Goal: Transaction & Acquisition: Obtain resource

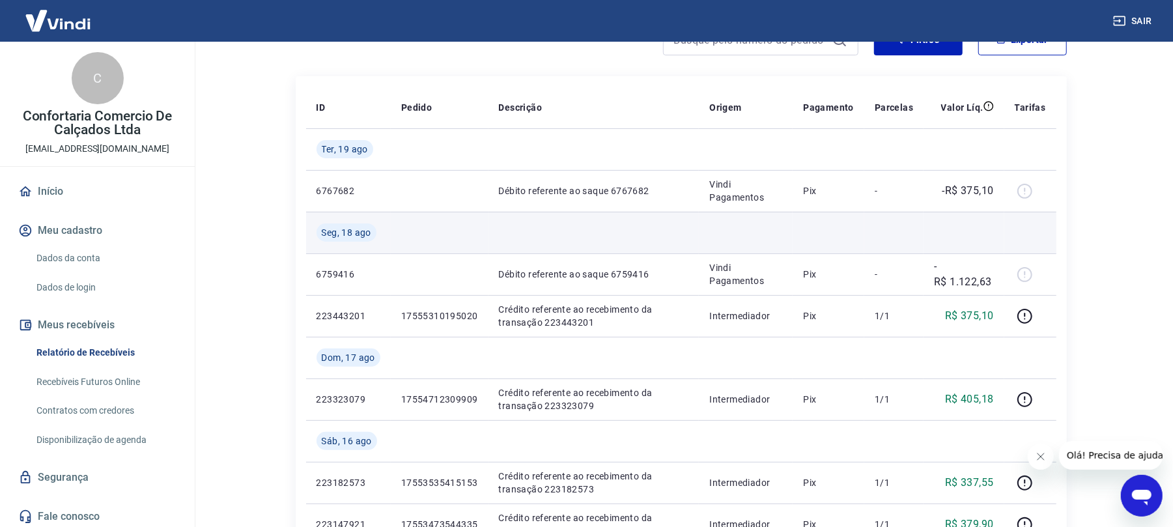
scroll to position [173, 0]
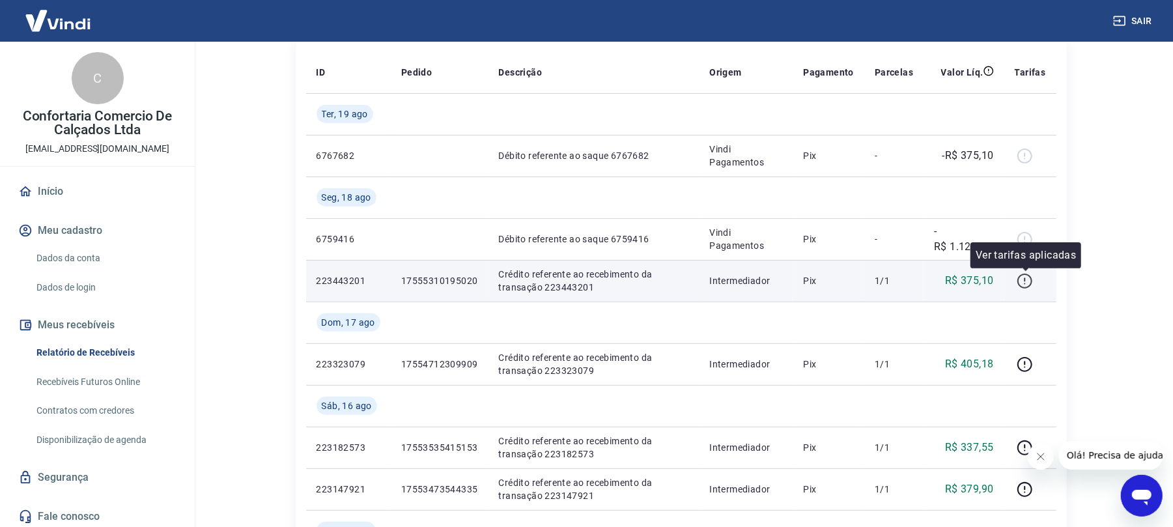
click at [1024, 280] on icon "button" at bounding box center [1024, 281] width 16 height 16
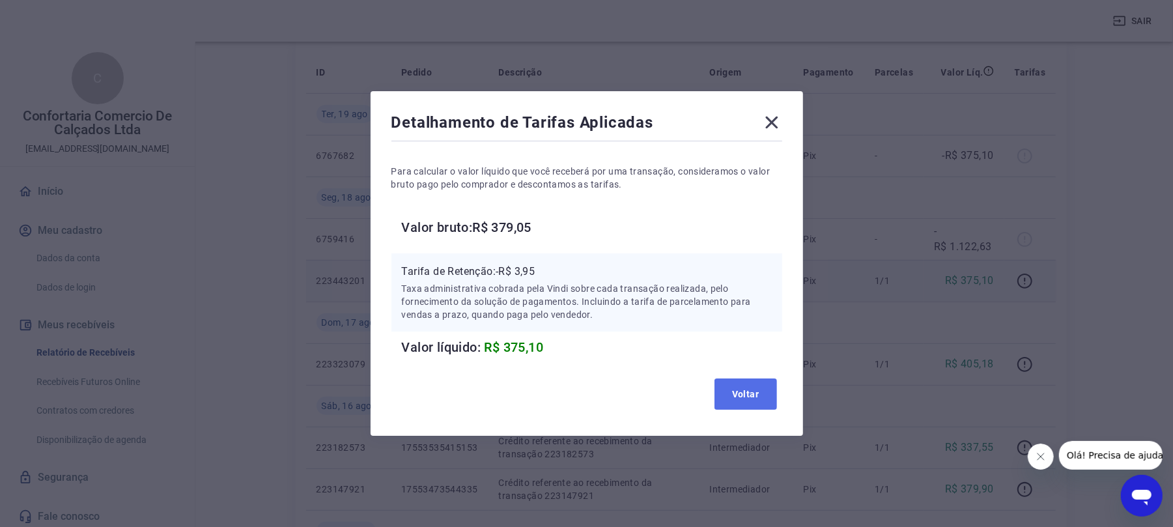
click at [750, 391] on button "Voltar" at bounding box center [745, 393] width 62 height 31
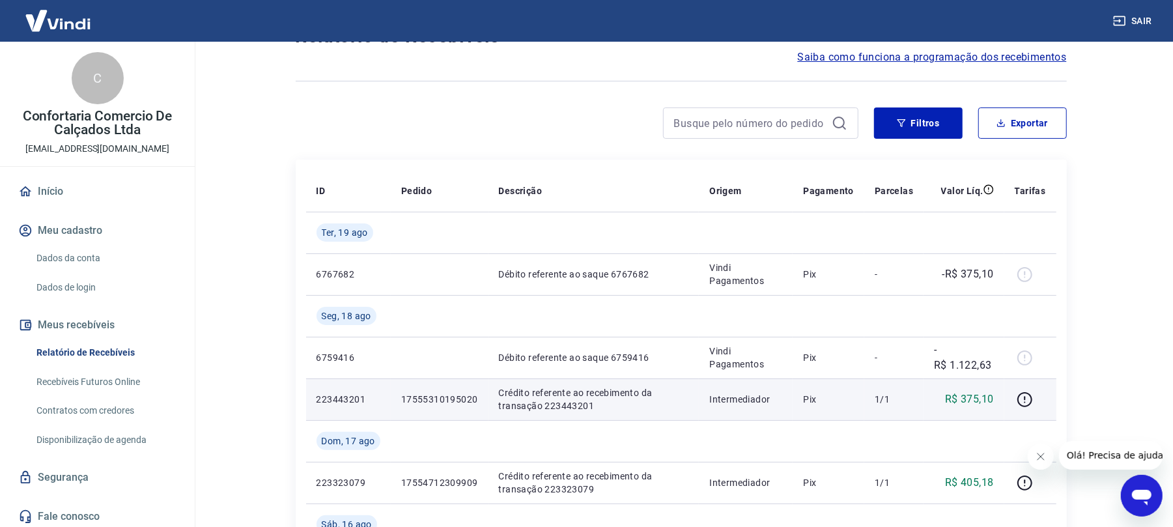
scroll to position [0, 0]
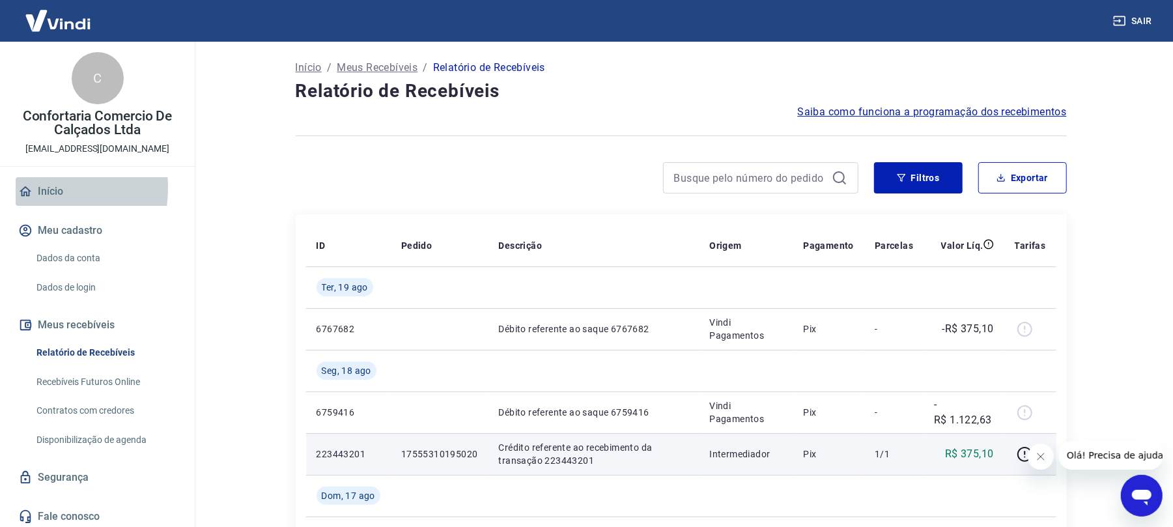
click at [19, 187] on icon at bounding box center [25, 191] width 14 height 14
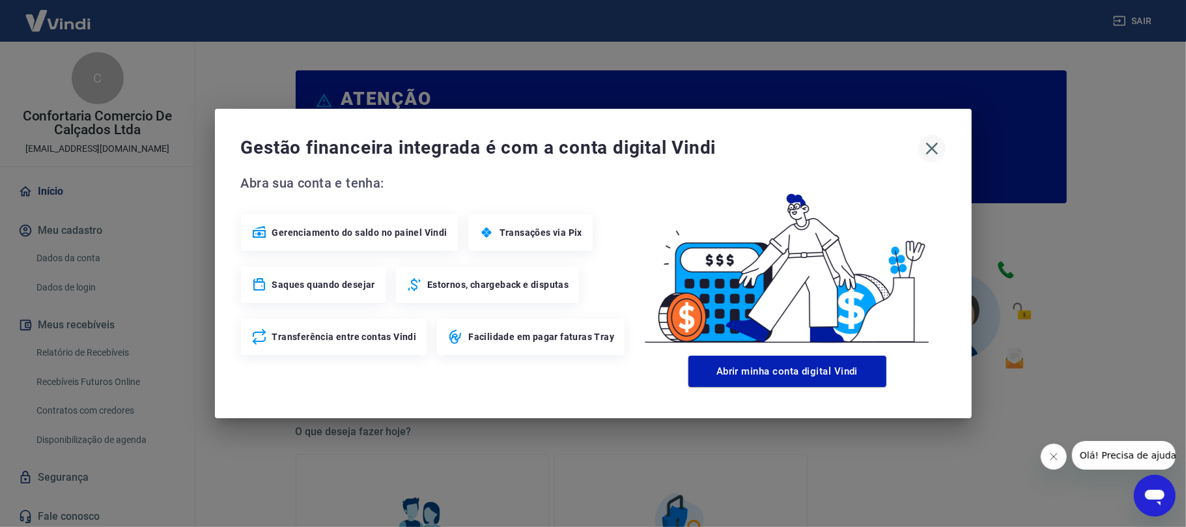
click at [936, 152] on icon "button" at bounding box center [931, 149] width 12 height 12
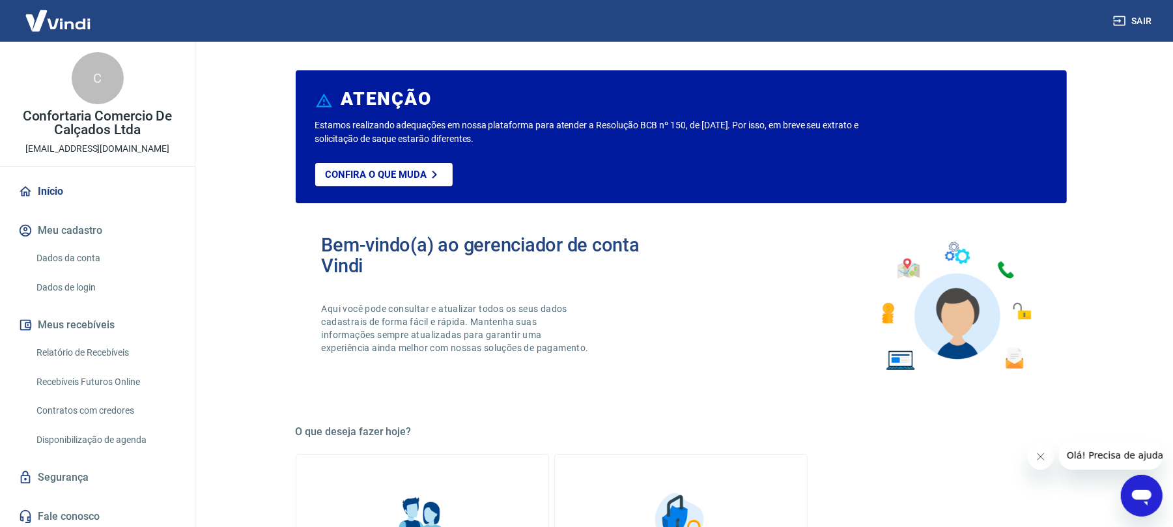
click at [53, 191] on link "Início" at bounding box center [97, 191] width 163 height 29
click at [26, 191] on icon at bounding box center [26, 191] width 12 height 10
click at [38, 191] on link "Início" at bounding box center [97, 191] width 163 height 29
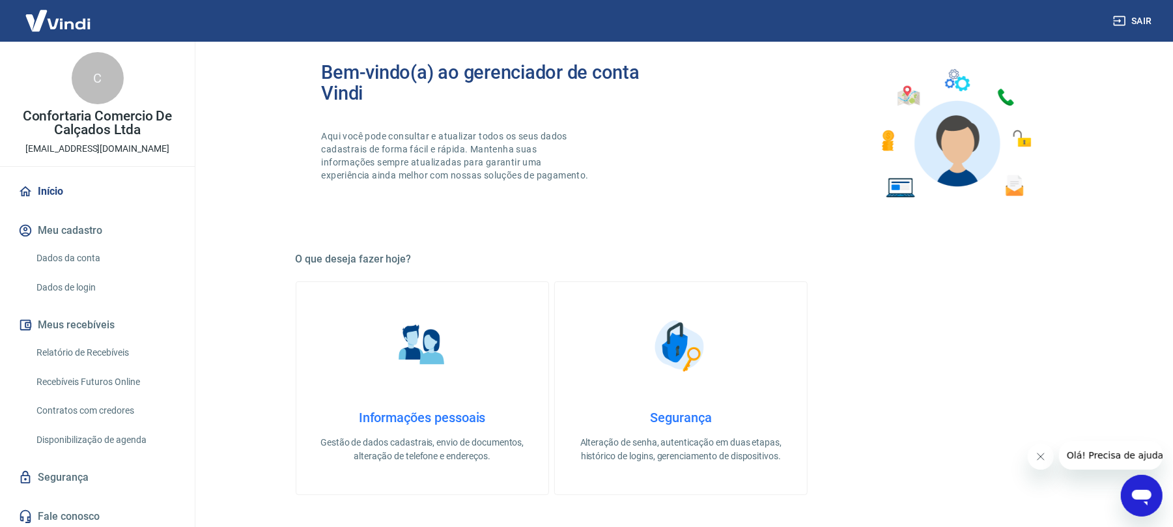
scroll to position [173, 0]
click at [50, 253] on link "Dados da conta" at bounding box center [105, 258] width 148 height 27
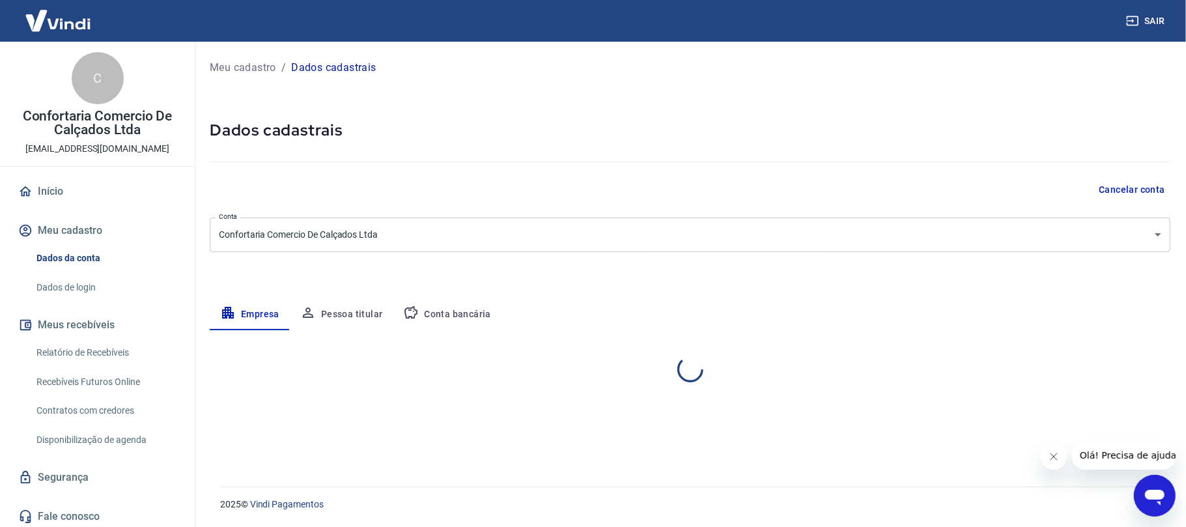
select select "RS"
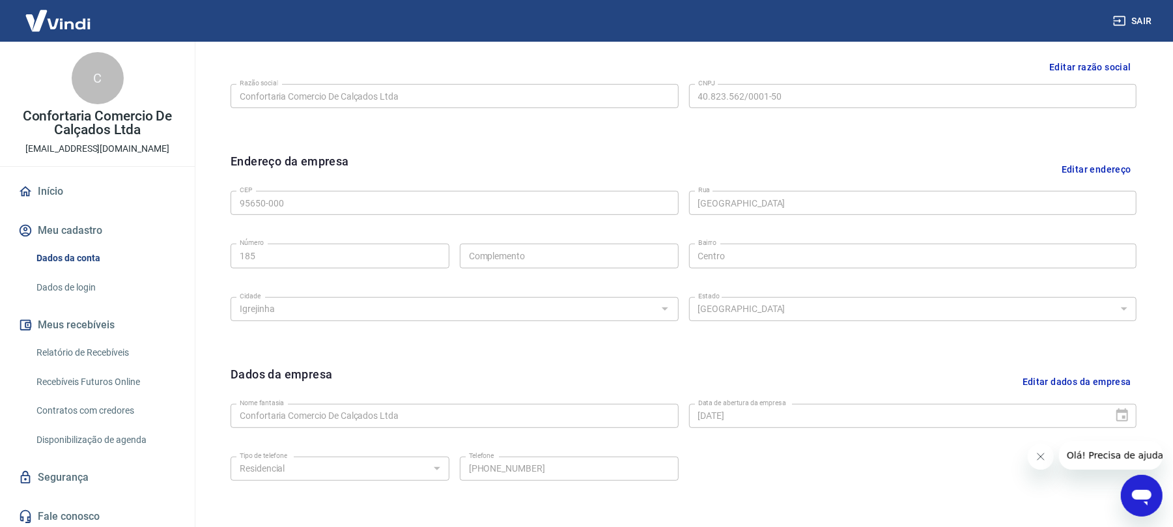
scroll to position [238, 0]
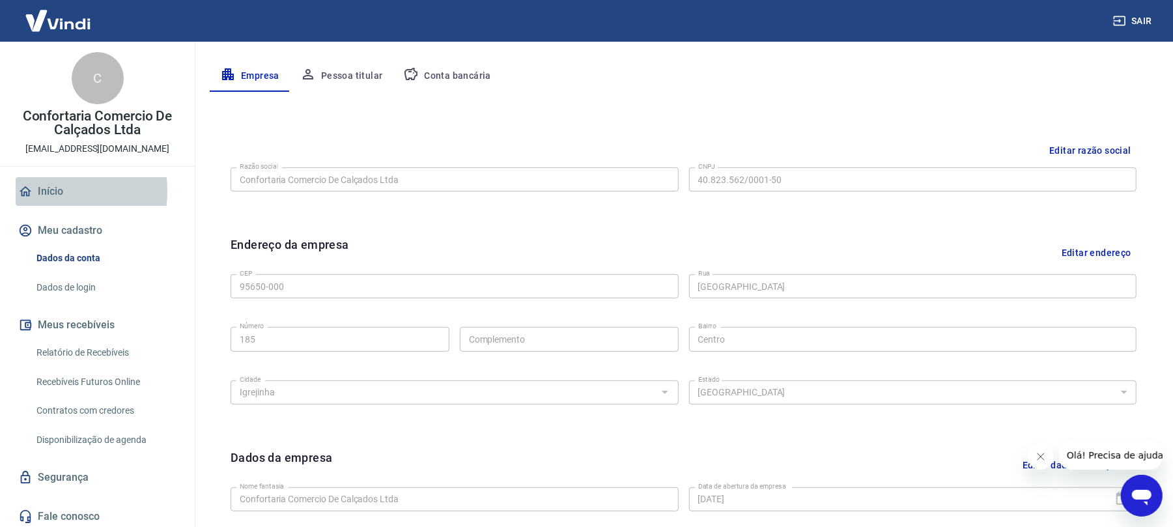
click at [32, 191] on icon at bounding box center [25, 191] width 14 height 14
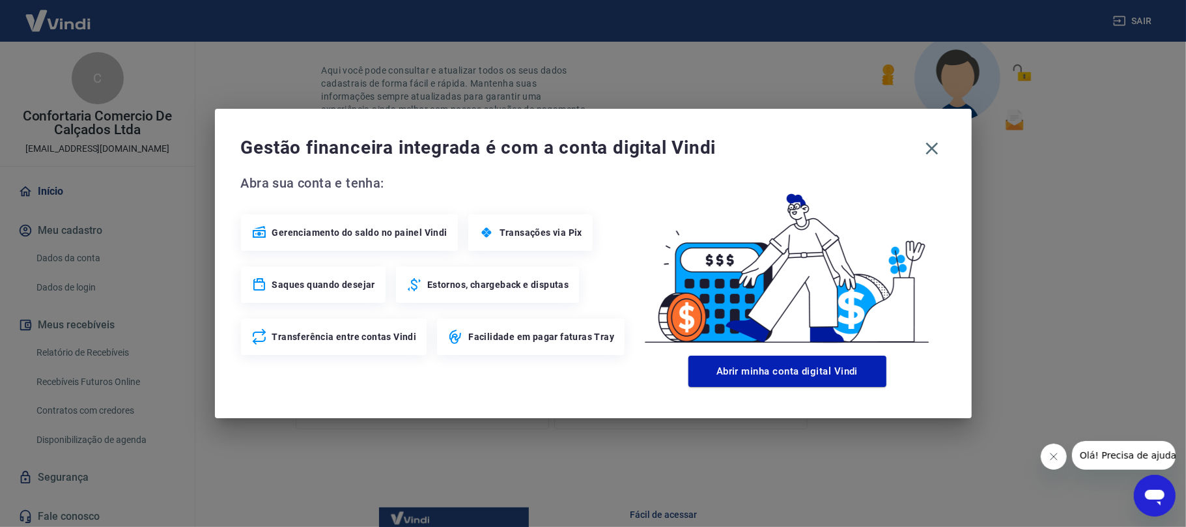
drag, startPoint x: 31, startPoint y: 290, endPoint x: 642, endPoint y: 214, distance: 615.3
click at [35, 287] on div "Gestão financeira integrada é com a conta digital Vindi Abra sua conta e tenha:…" at bounding box center [593, 263] width 1186 height 527
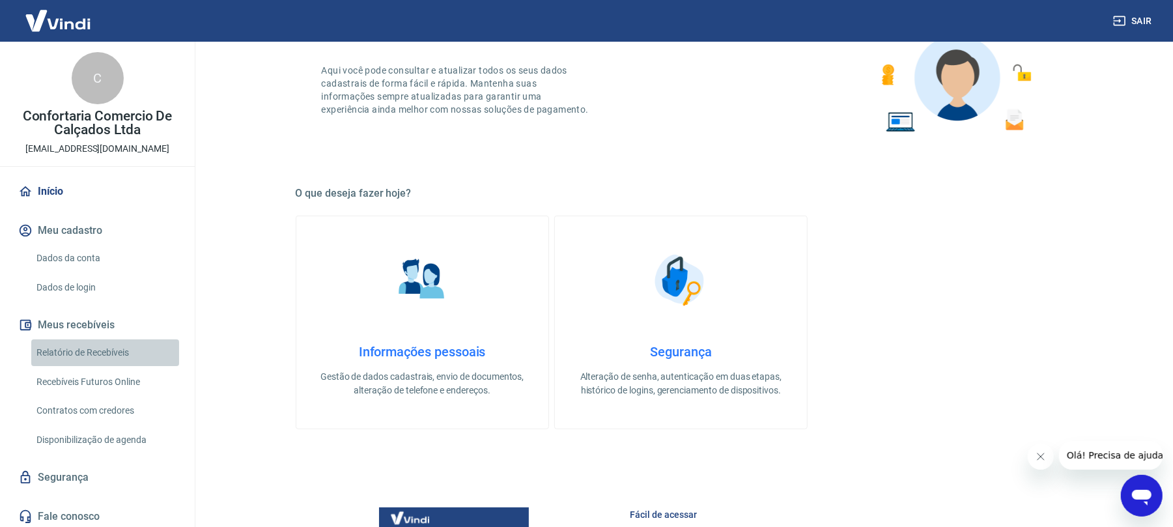
click at [107, 341] on link "Relatório de Recebíveis" at bounding box center [105, 352] width 148 height 27
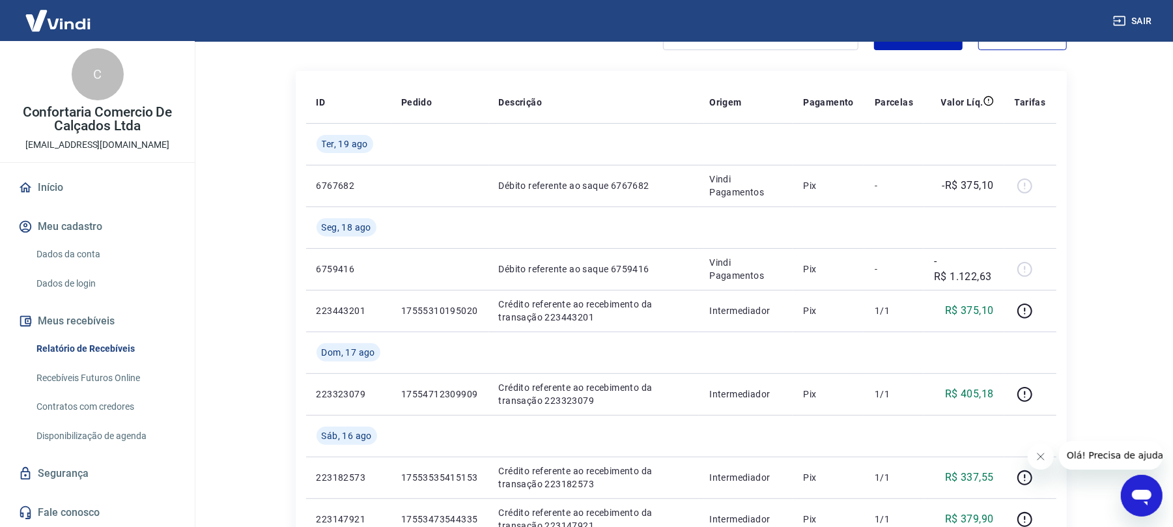
scroll to position [173, 0]
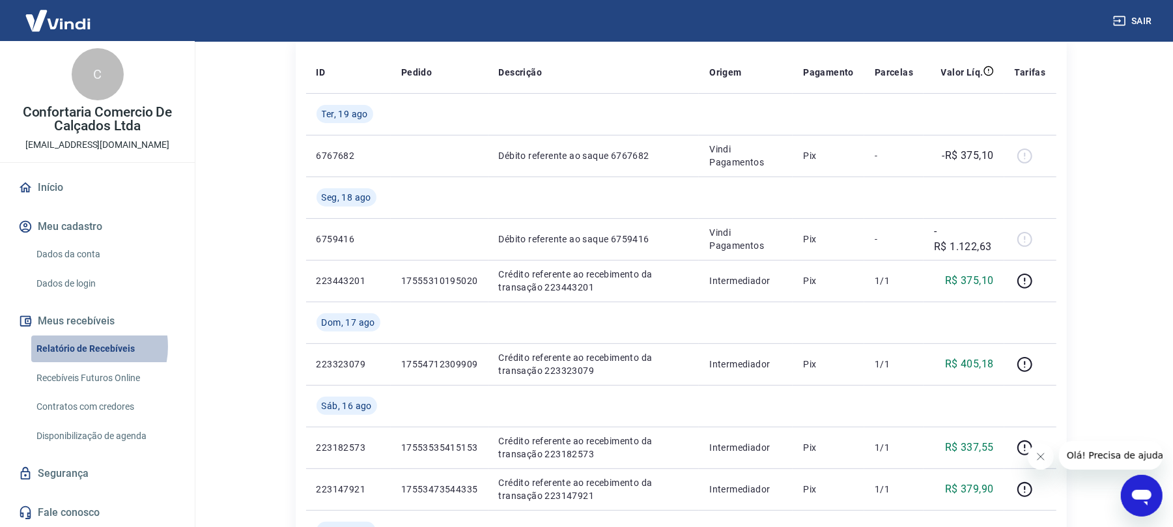
click at [81, 346] on link "Relatório de Recebíveis" at bounding box center [105, 348] width 148 height 27
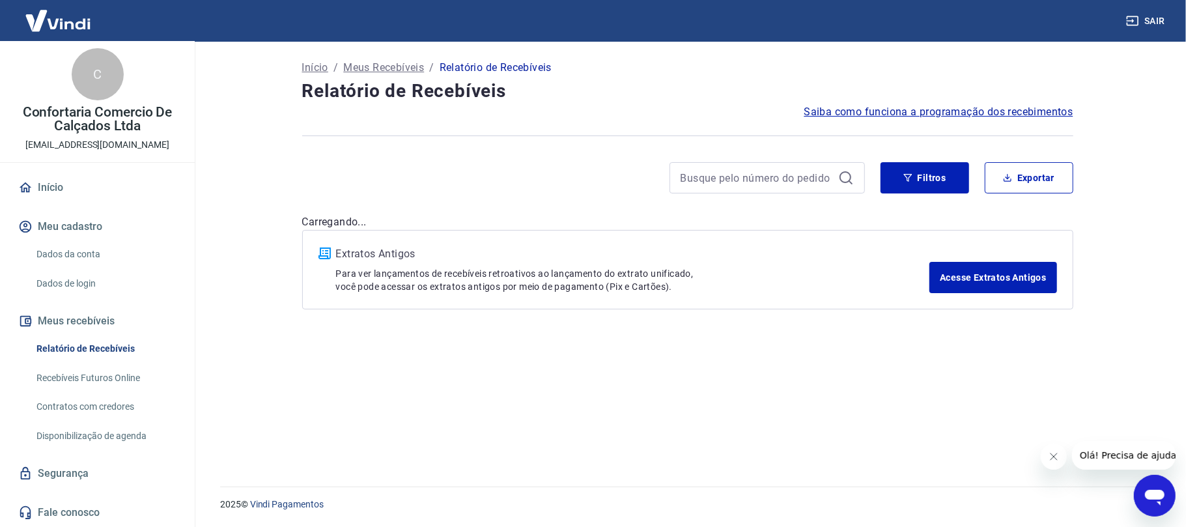
click at [78, 327] on button "Meus recebíveis" at bounding box center [97, 321] width 163 height 29
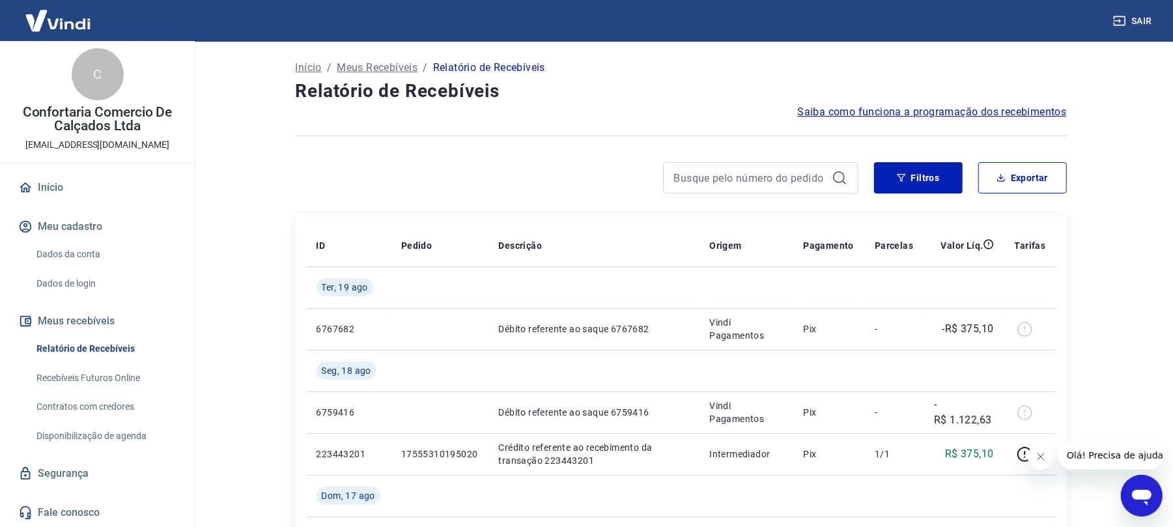
click at [48, 184] on link "Início" at bounding box center [97, 187] width 163 height 29
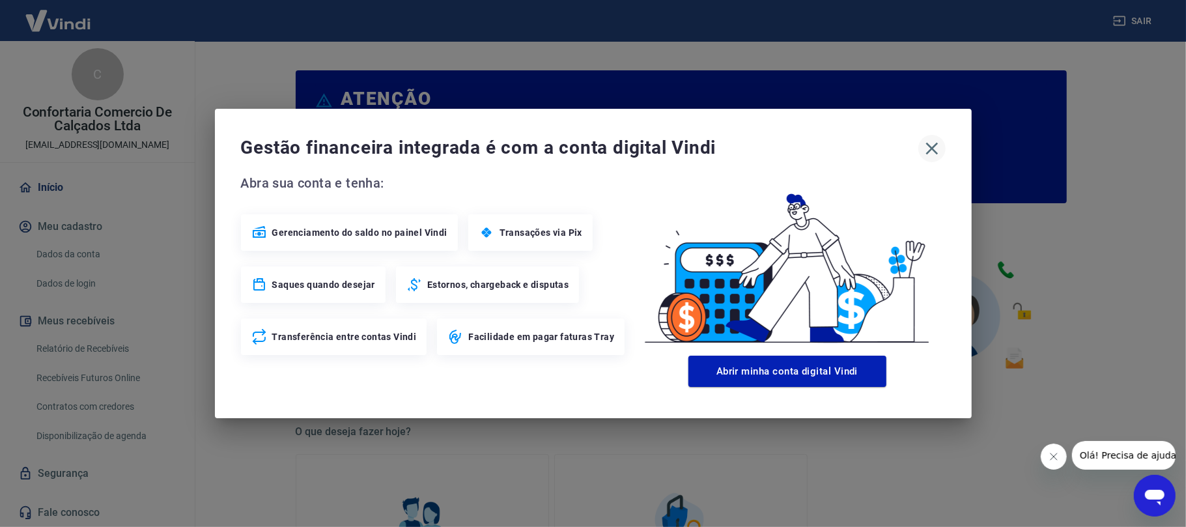
click at [930, 146] on icon "button" at bounding box center [931, 149] width 12 height 12
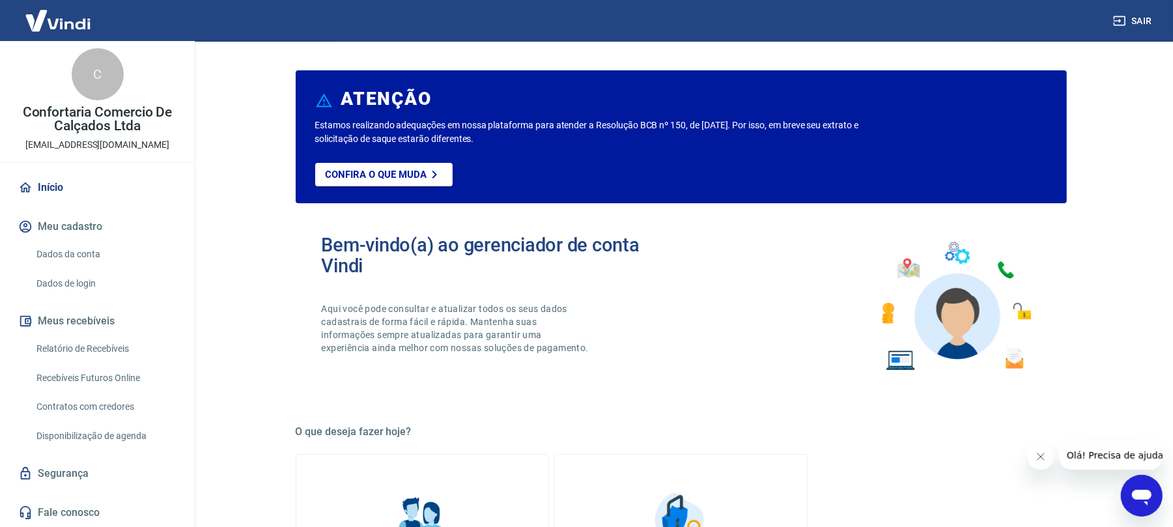
click at [87, 319] on button "Meus recebíveis" at bounding box center [97, 321] width 163 height 29
click at [72, 352] on link "Relatório de Recebíveis" at bounding box center [105, 348] width 148 height 27
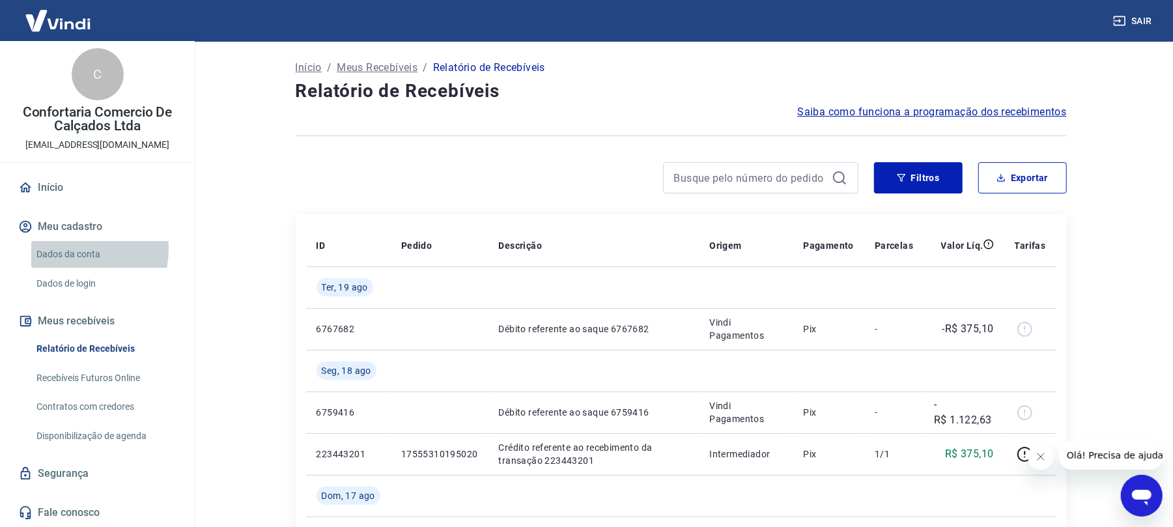
click at [66, 249] on link "Dados da conta" at bounding box center [105, 254] width 148 height 27
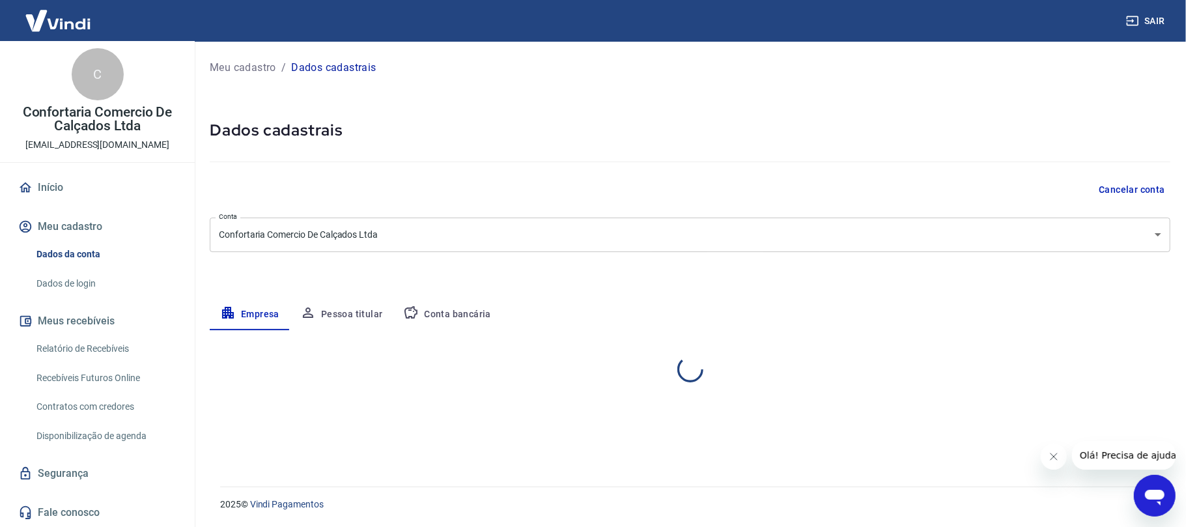
select select "RS"
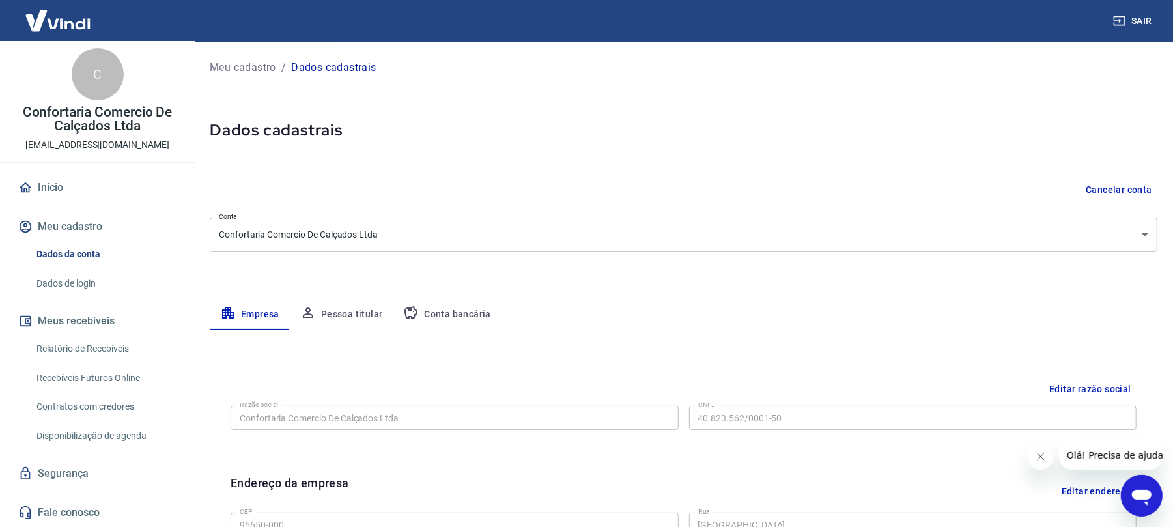
click at [39, 186] on link "Início" at bounding box center [97, 187] width 163 height 29
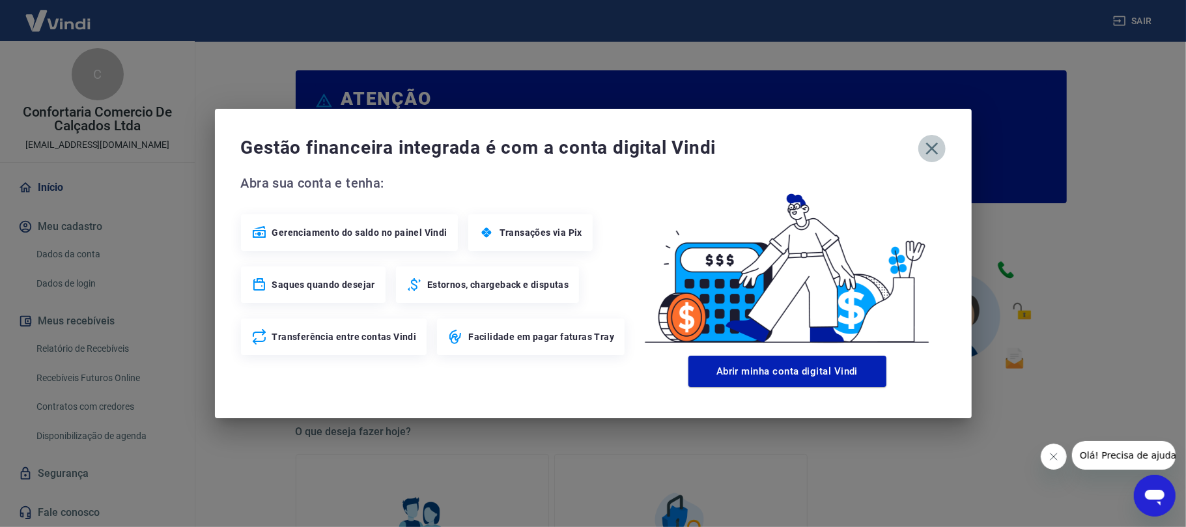
click at [930, 148] on icon "button" at bounding box center [931, 149] width 12 height 12
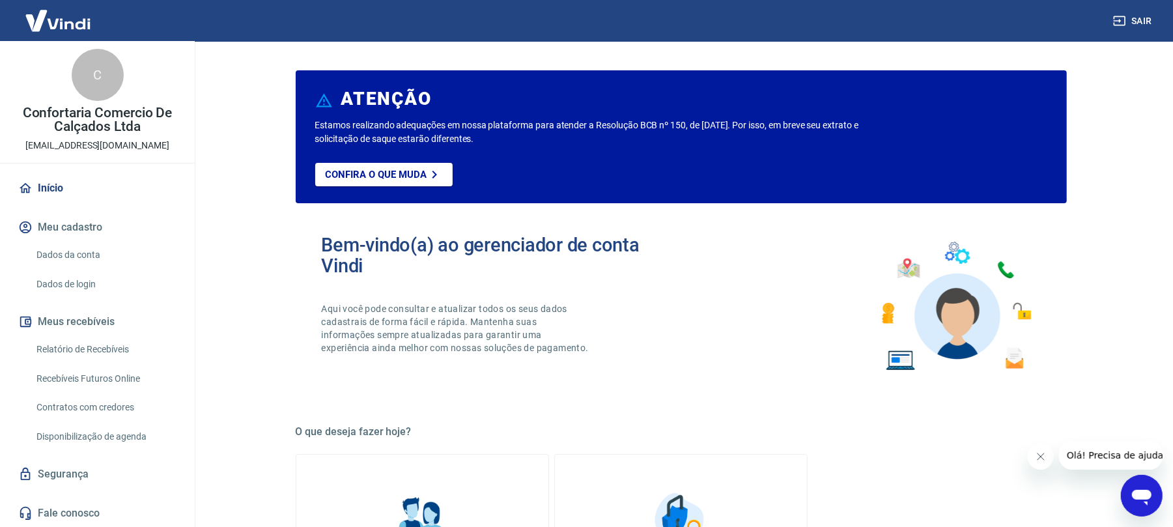
scroll to position [4, 0]
click at [94, 352] on link "Relatório de Recebíveis" at bounding box center [105, 348] width 148 height 27
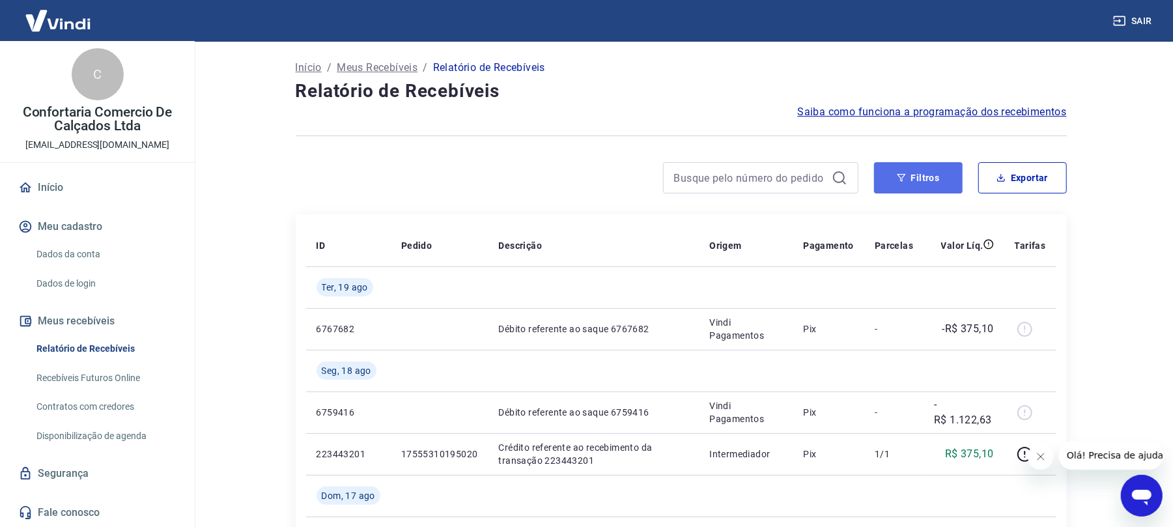
click at [915, 168] on button "Filtros" at bounding box center [918, 177] width 89 height 31
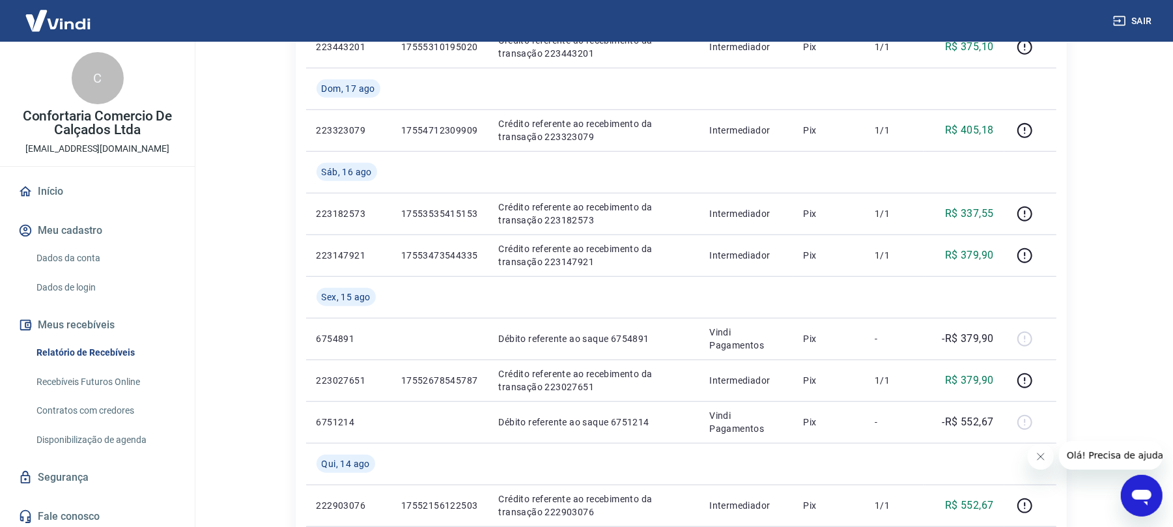
scroll to position [694, 0]
click at [59, 260] on link "Dados da conta" at bounding box center [105, 258] width 148 height 27
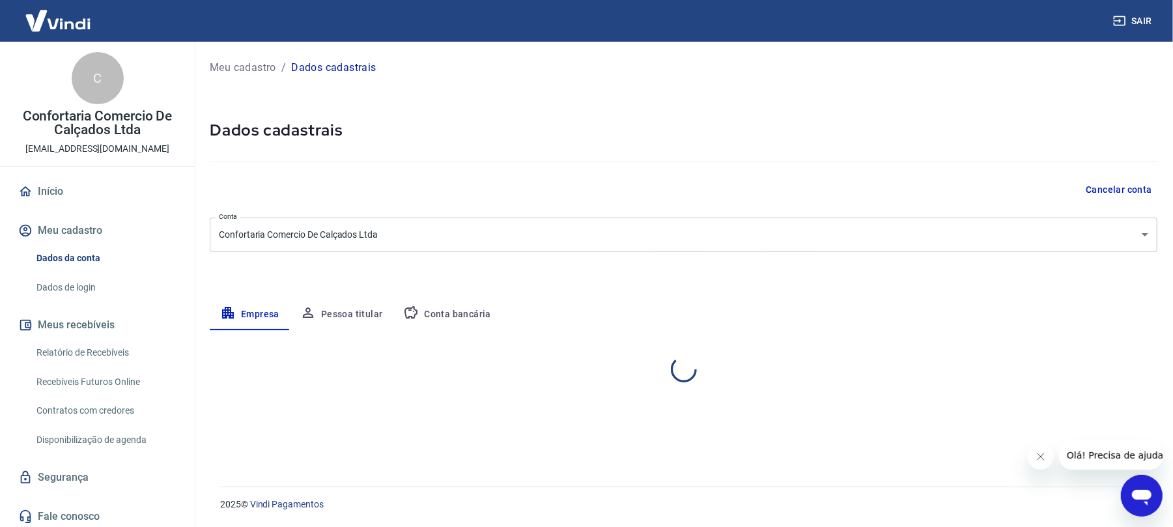
select select "RS"
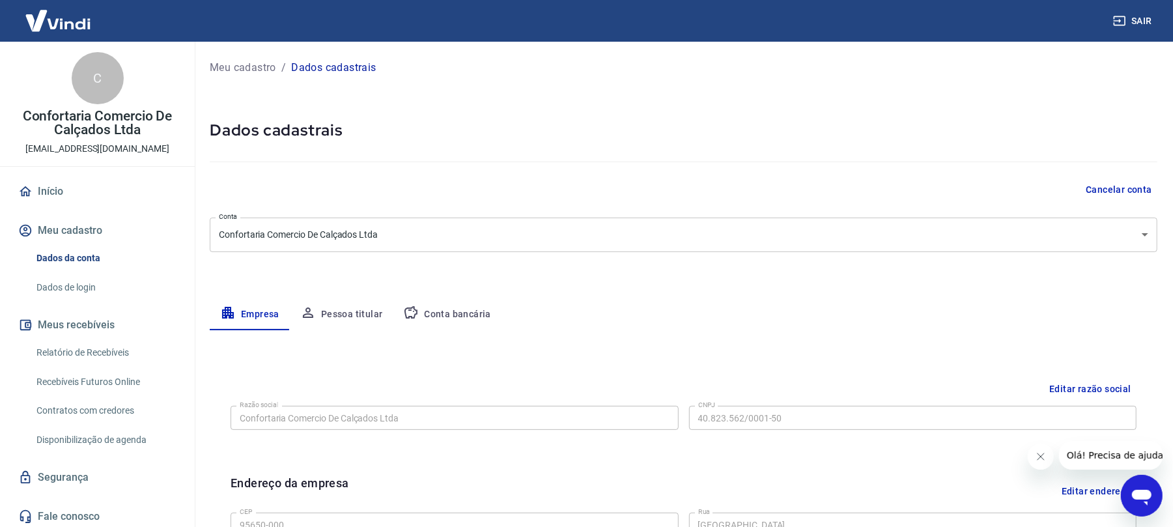
click at [68, 232] on button "Meu cadastro" at bounding box center [97, 230] width 163 height 29
click at [42, 186] on link "Início" at bounding box center [97, 191] width 163 height 29
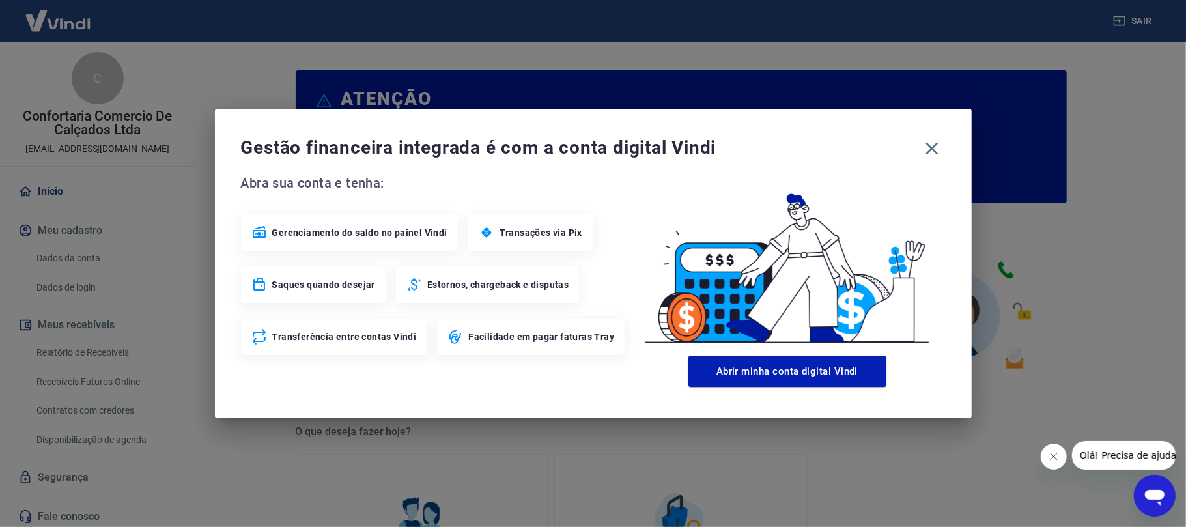
click at [27, 191] on div "Gestão financeira integrada é com a conta digital Vindi Abra sua conta e tenha:…" at bounding box center [593, 263] width 1186 height 527
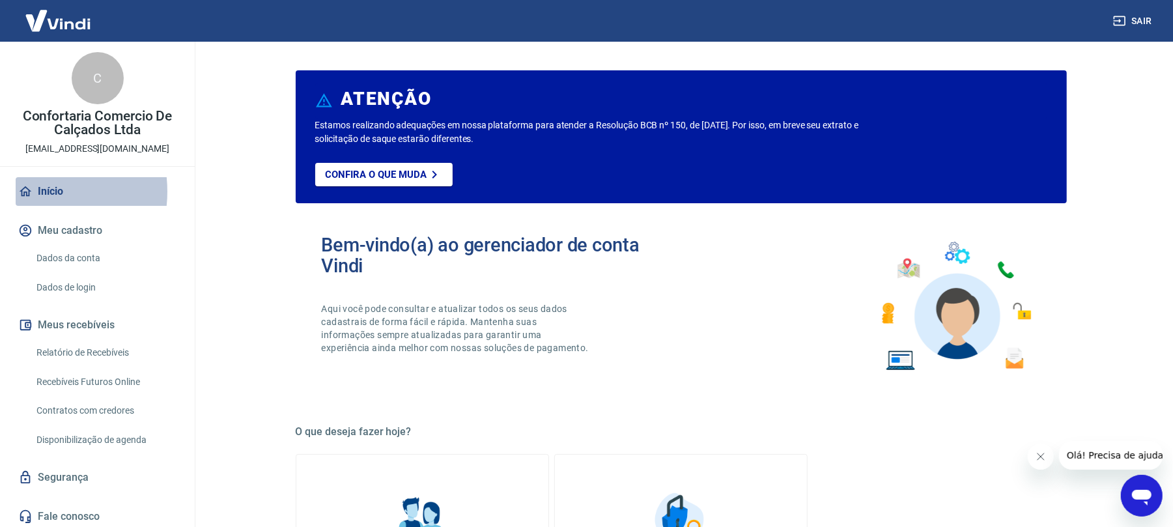
click at [27, 191] on icon at bounding box center [26, 191] width 12 height 10
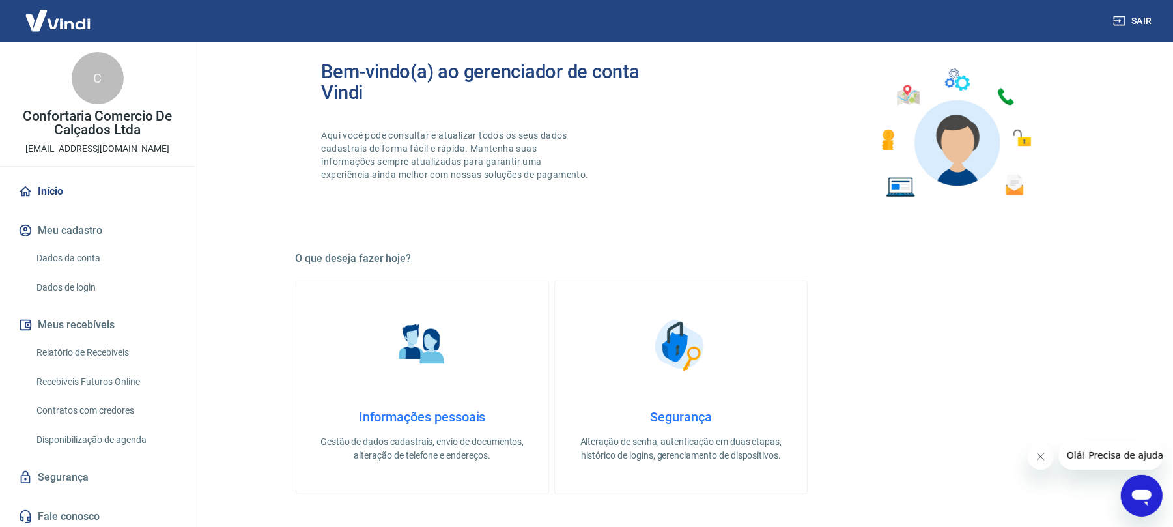
click at [83, 90] on div "C" at bounding box center [98, 78] width 52 height 52
click at [79, 133] on p "Confortaria Comercio De Calçados Ltda" at bounding box center [97, 122] width 174 height 27
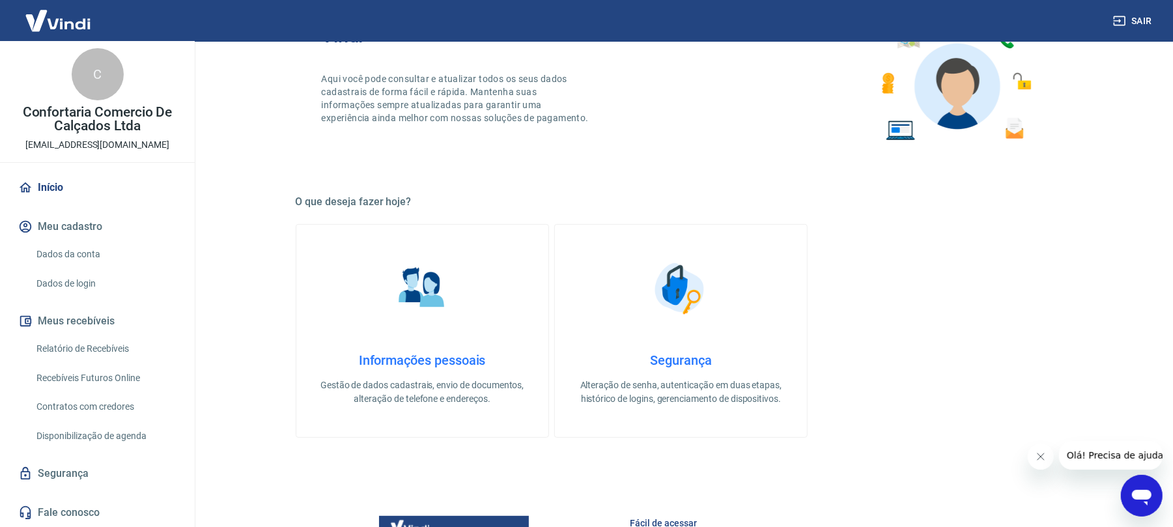
scroll to position [260, 0]
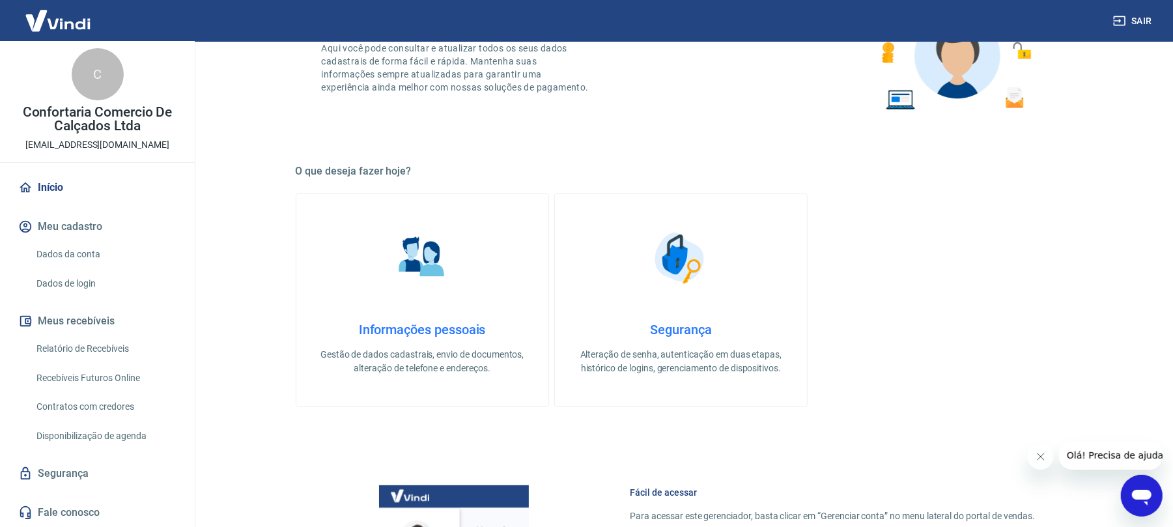
click at [65, 469] on link "Segurança" at bounding box center [97, 473] width 163 height 29
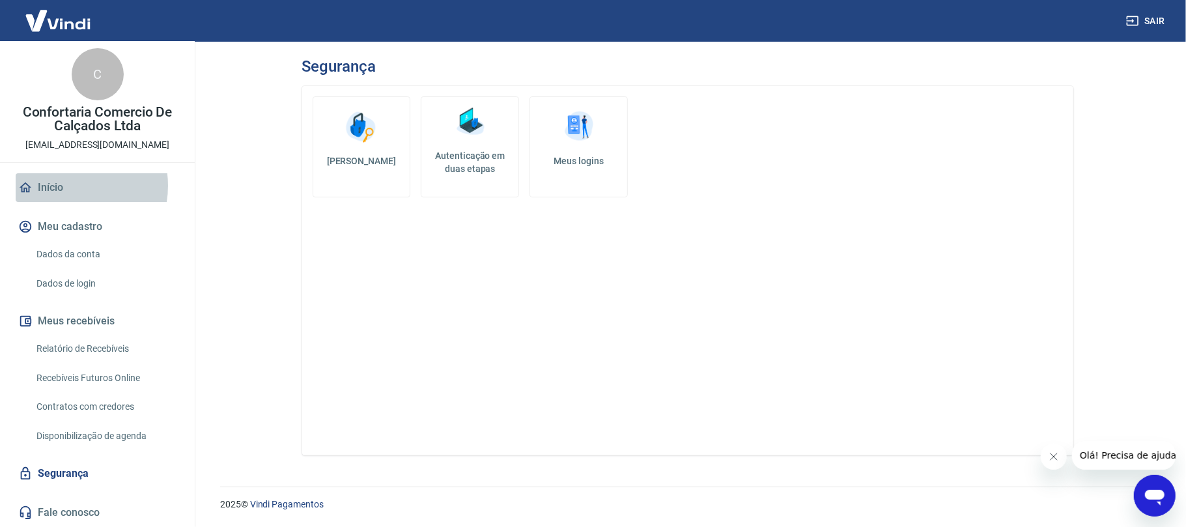
click at [64, 186] on link "Início" at bounding box center [97, 187] width 163 height 29
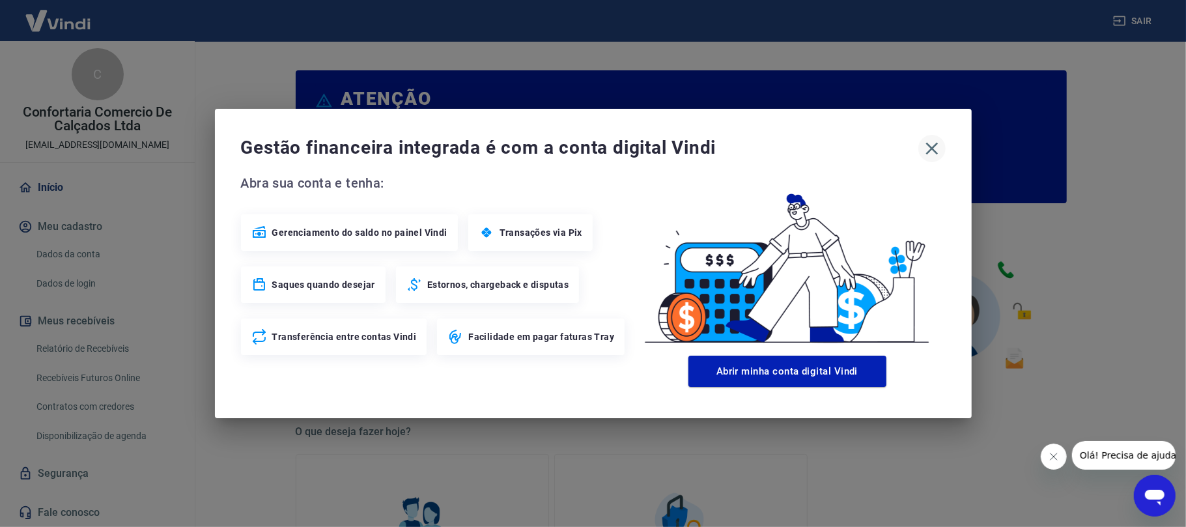
click at [927, 134] on div "Gestão financeira integrada é com a conta digital Vindi Abra sua conta e tenha:…" at bounding box center [593, 263] width 757 height 309
click at [926, 145] on icon "button" at bounding box center [931, 148] width 21 height 21
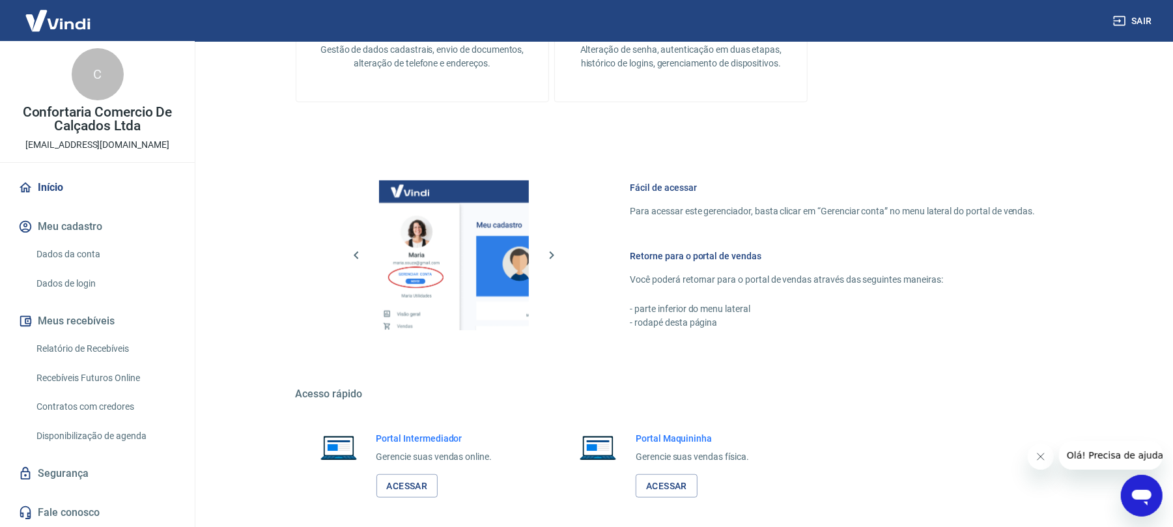
scroll to position [624, 0]
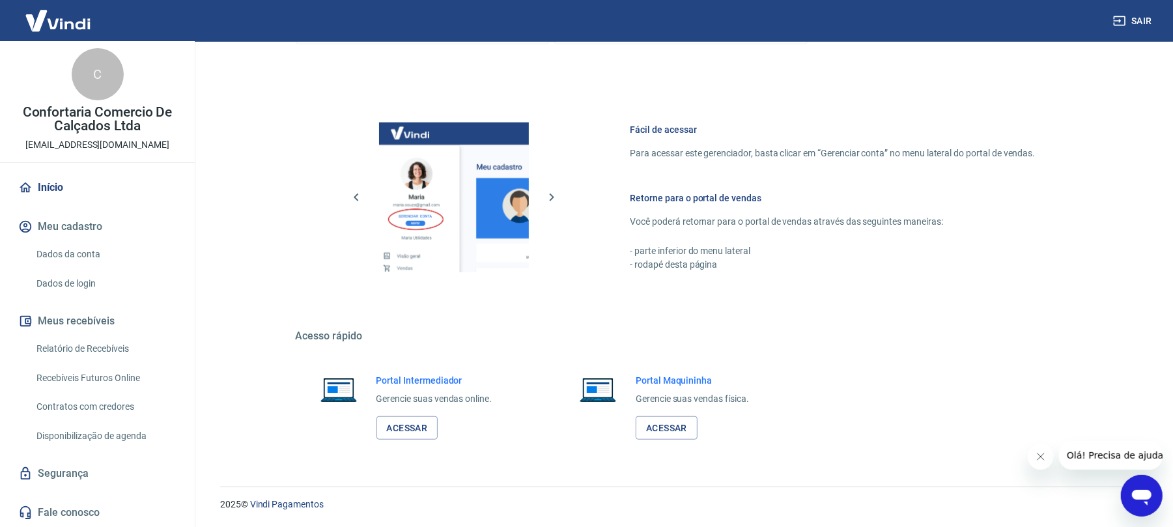
click at [77, 477] on link "Segurança" at bounding box center [97, 473] width 163 height 29
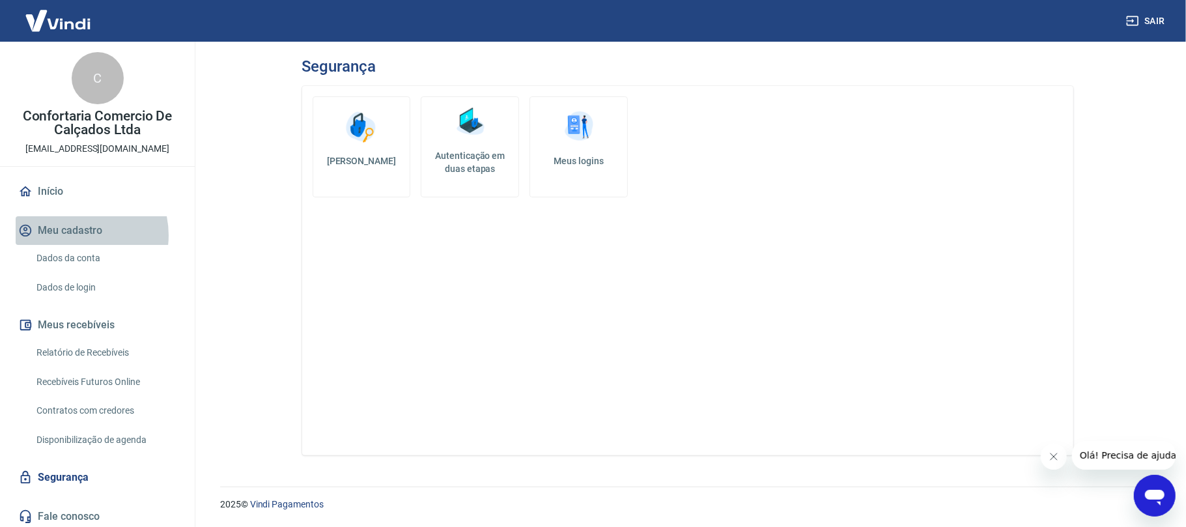
click at [77, 235] on button "Meu cadastro" at bounding box center [97, 230] width 163 height 29
click at [58, 254] on link "Dados da conta" at bounding box center [105, 258] width 148 height 27
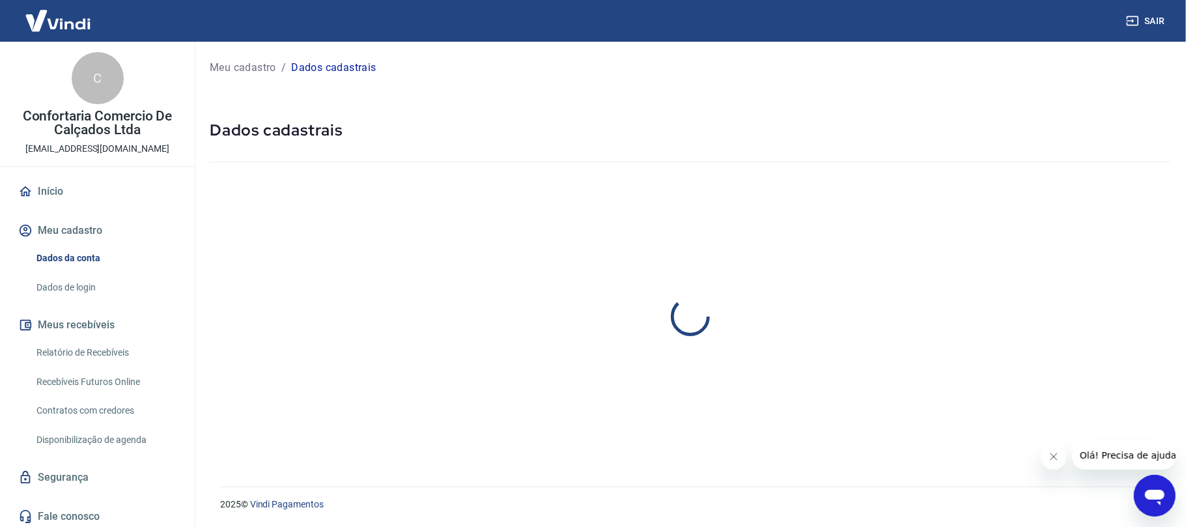
select select "RS"
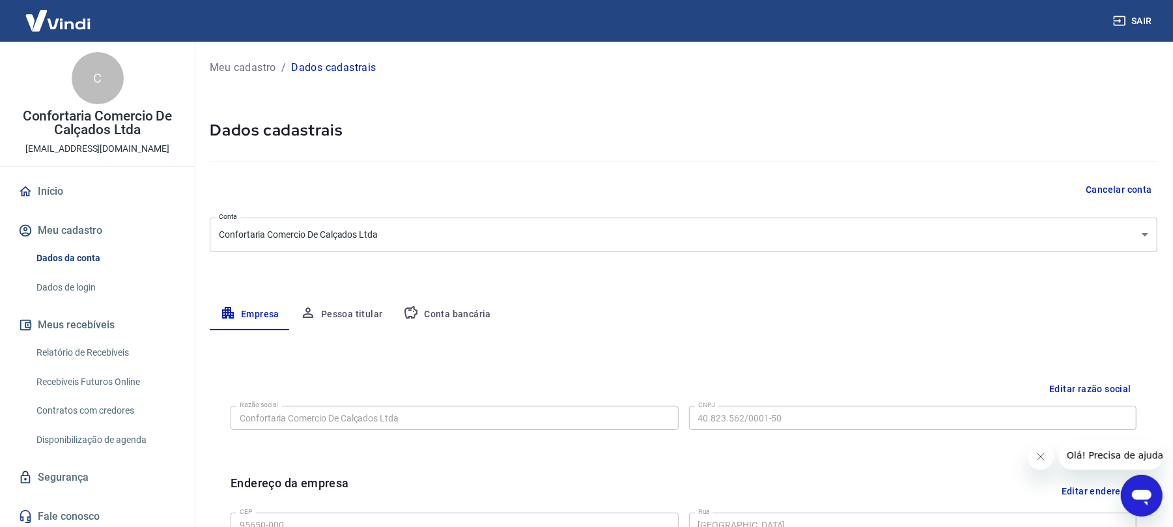
click at [49, 347] on link "Relatório de Recebíveis" at bounding box center [105, 352] width 148 height 27
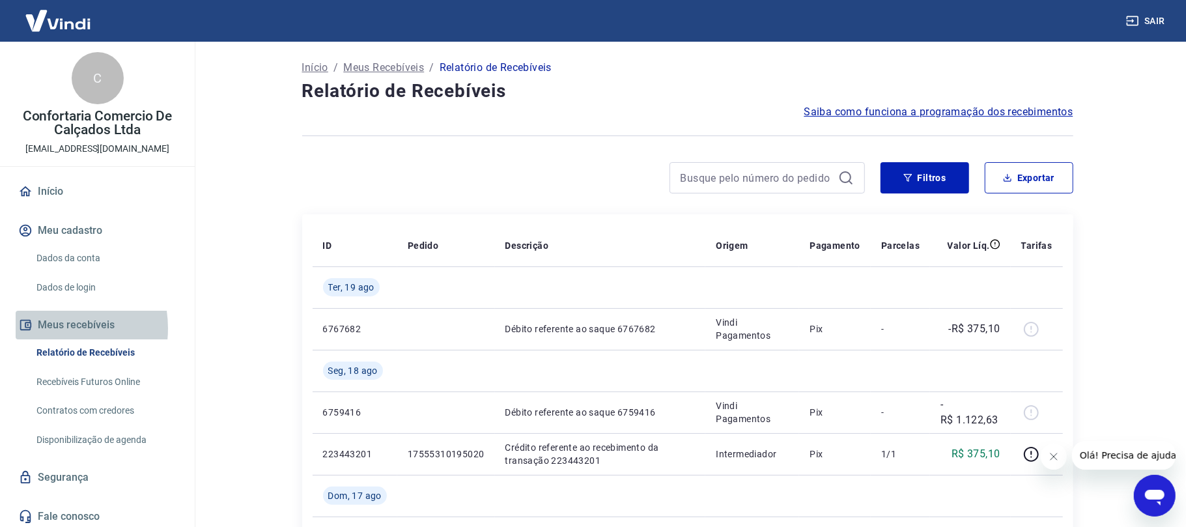
click at [47, 328] on button "Meus recebíveis" at bounding box center [97, 325] width 163 height 29
click at [17, 321] on button "Meus recebíveis" at bounding box center [97, 325] width 163 height 29
click at [30, 324] on icon "button" at bounding box center [25, 325] width 14 height 14
click at [83, 346] on link "Relatório de Recebíveis" at bounding box center [105, 352] width 148 height 27
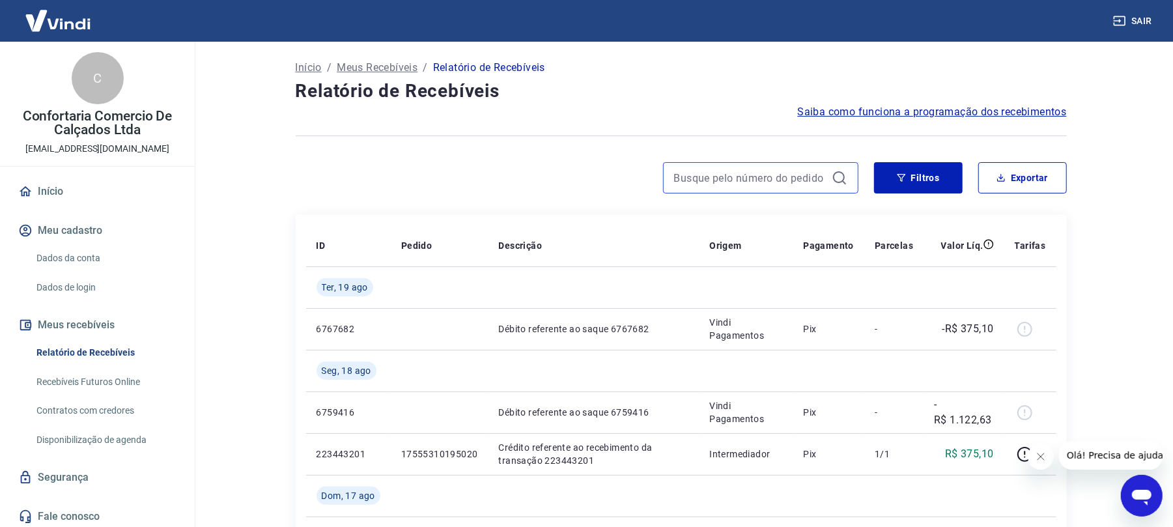
click at [745, 180] on input at bounding box center [750, 178] width 152 height 20
click at [921, 174] on button "Filtros" at bounding box center [918, 177] width 89 height 31
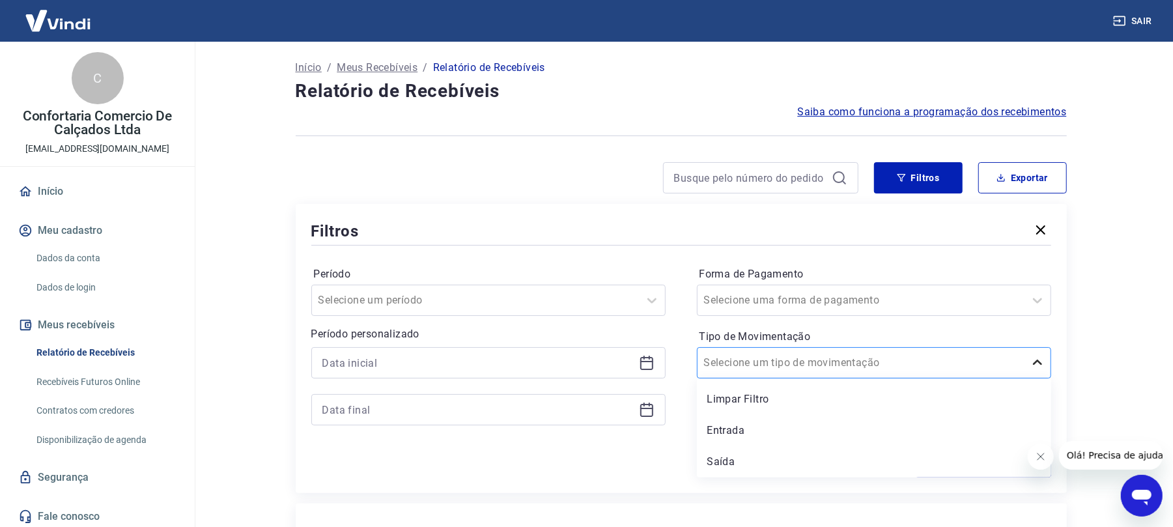
click at [1033, 363] on icon at bounding box center [1037, 363] width 16 height 16
click at [391, 411] on input at bounding box center [477, 410] width 311 height 20
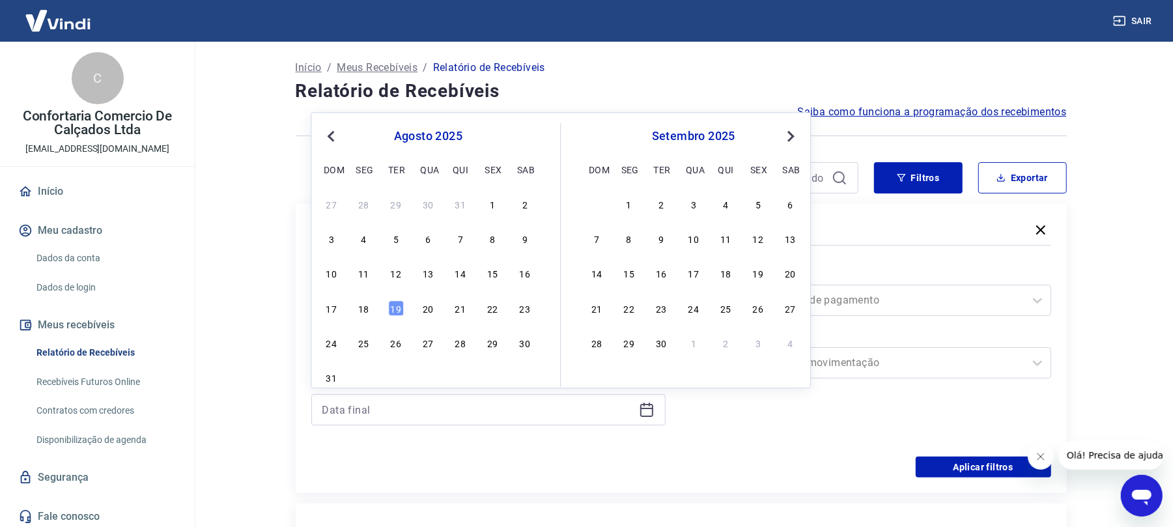
drag, startPoint x: 329, startPoint y: 130, endPoint x: 336, endPoint y: 148, distance: 19.4
click at [336, 133] on button "Previous Month" at bounding box center [331, 136] width 16 height 16
drag, startPoint x: 401, startPoint y: 204, endPoint x: 459, endPoint y: 357, distance: 163.6
click at [402, 204] on div "1" at bounding box center [396, 204] width 16 height 16
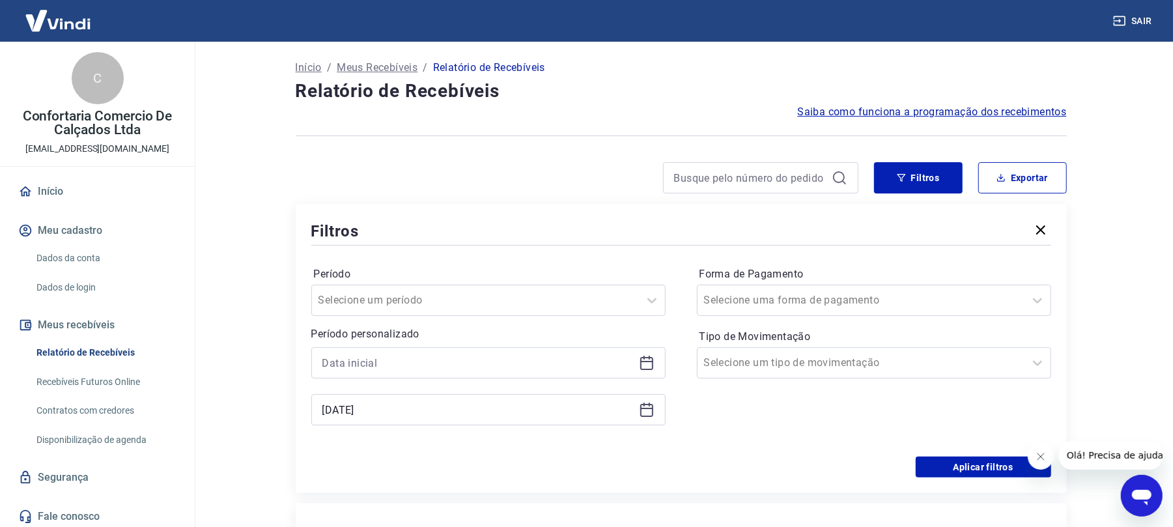
click at [460, 344] on div "Período personalizado Selected date: terça-feira, 1 de julho de 2025 01/07/2025" at bounding box center [488, 375] width 354 height 99
click at [650, 415] on icon at bounding box center [647, 410] width 16 height 16
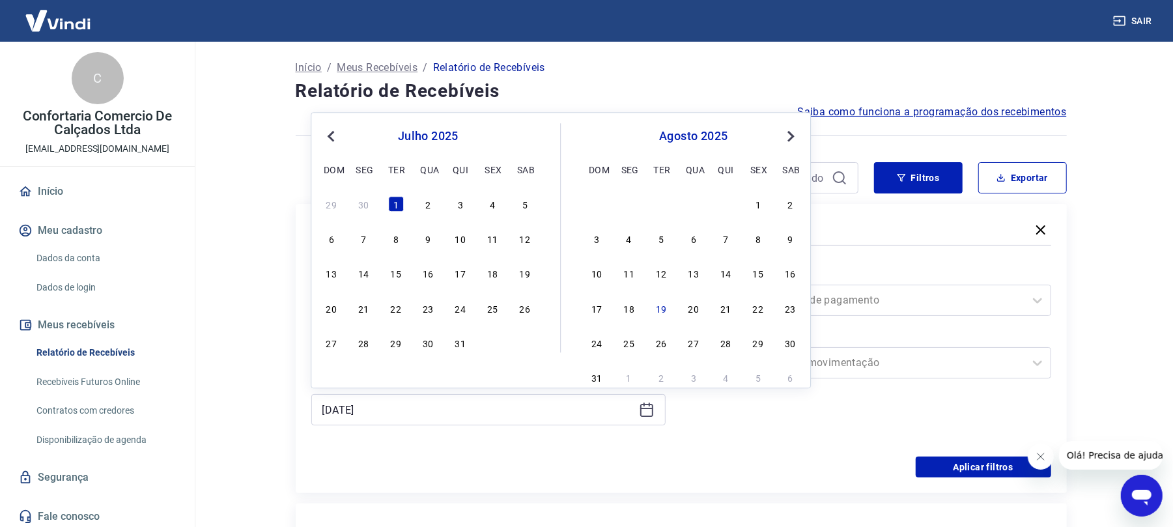
click at [332, 133] on span "Previous Month" at bounding box center [332, 135] width 0 height 15
click at [730, 350] on div "31" at bounding box center [725, 343] width 16 height 16
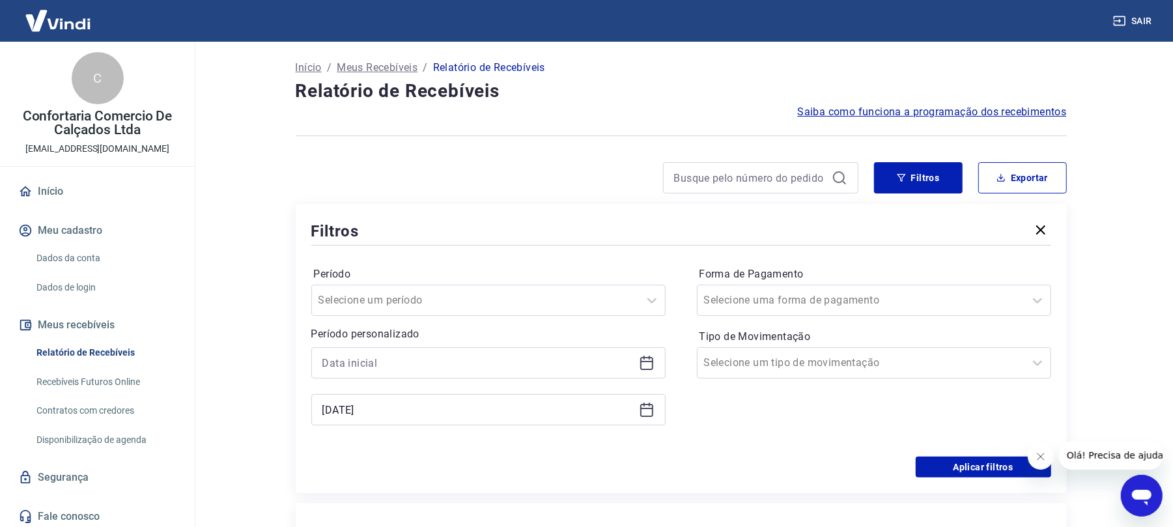
click at [724, 344] on label "Tipo de Movimentação" at bounding box center [873, 337] width 349 height 16
click at [652, 414] on icon at bounding box center [646, 410] width 13 height 13
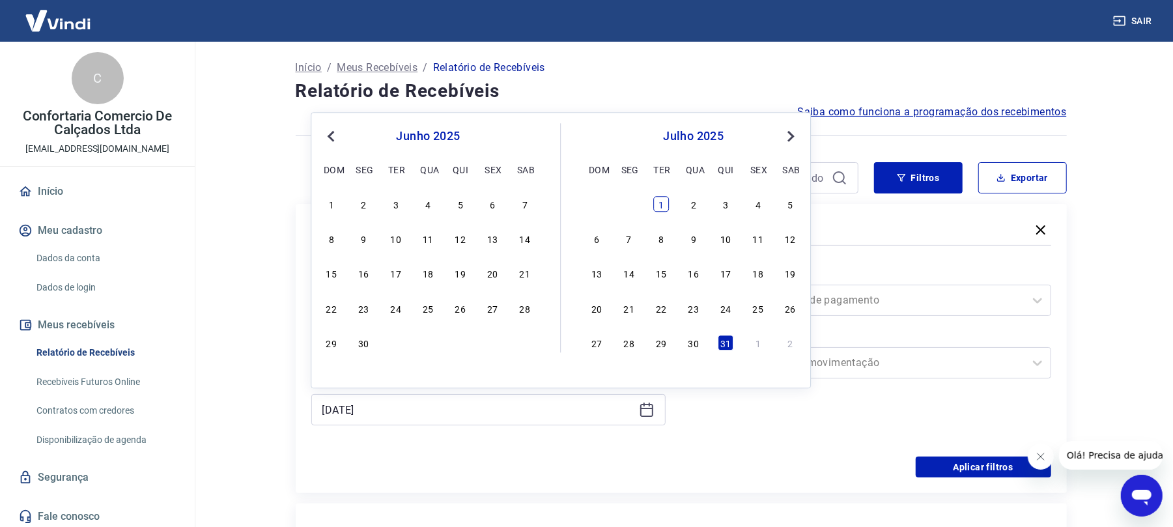
click at [657, 210] on div "1" at bounding box center [661, 204] width 16 height 16
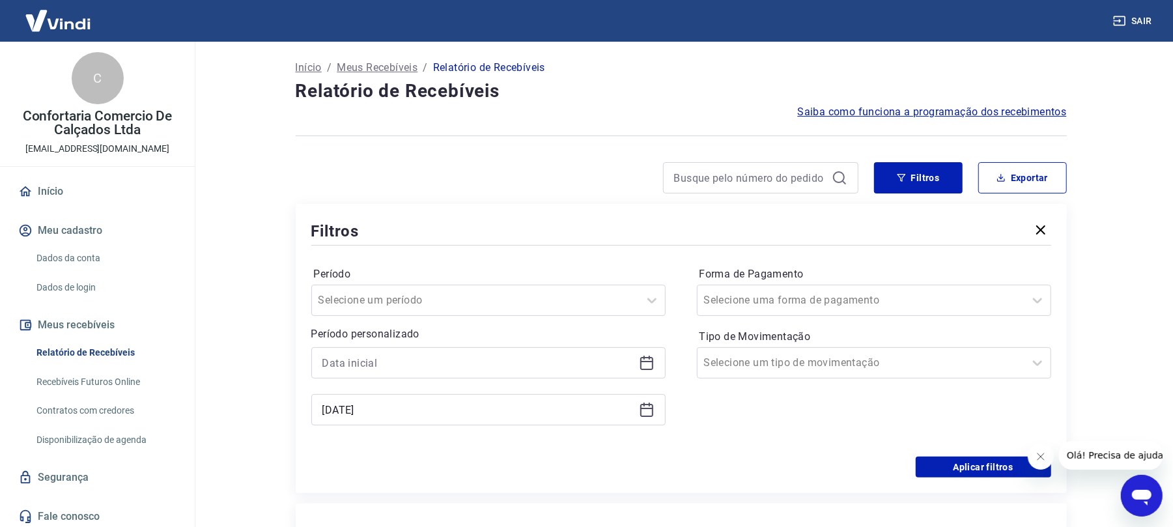
click at [650, 410] on icon at bounding box center [647, 410] width 16 height 16
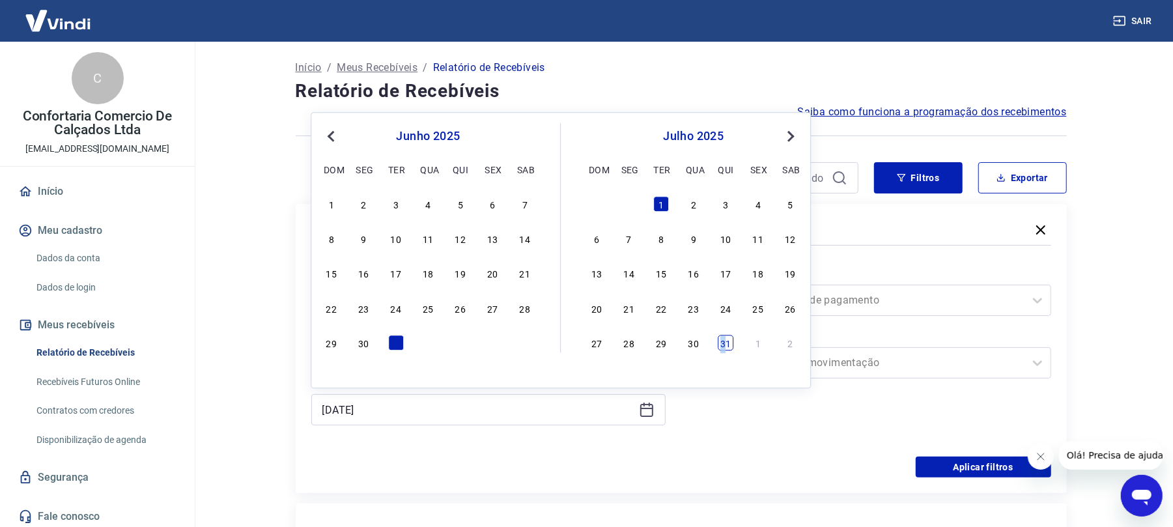
click at [725, 346] on div "31" at bounding box center [725, 343] width 16 height 16
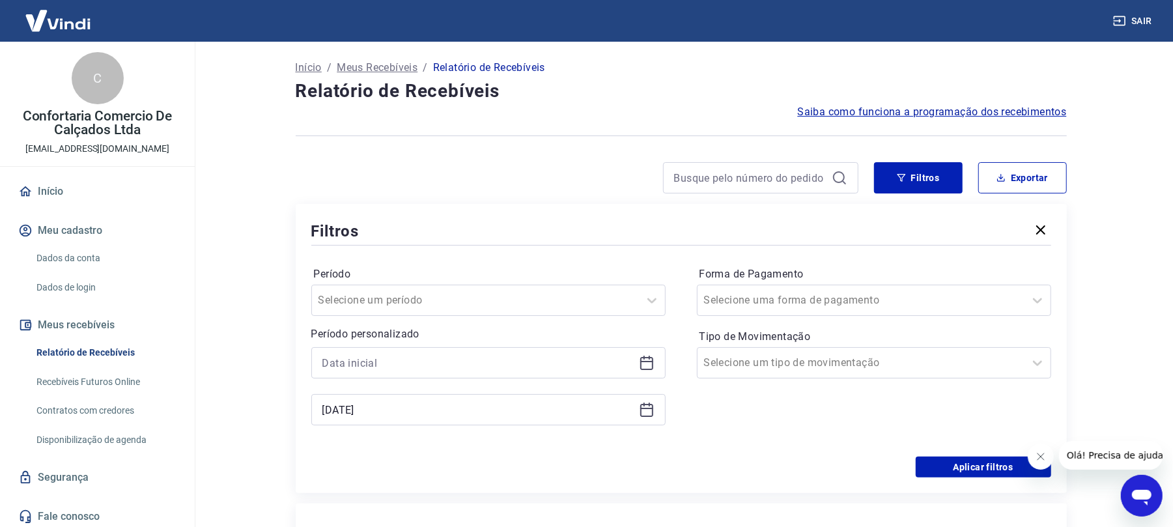
click at [647, 413] on icon at bounding box center [647, 410] width 16 height 16
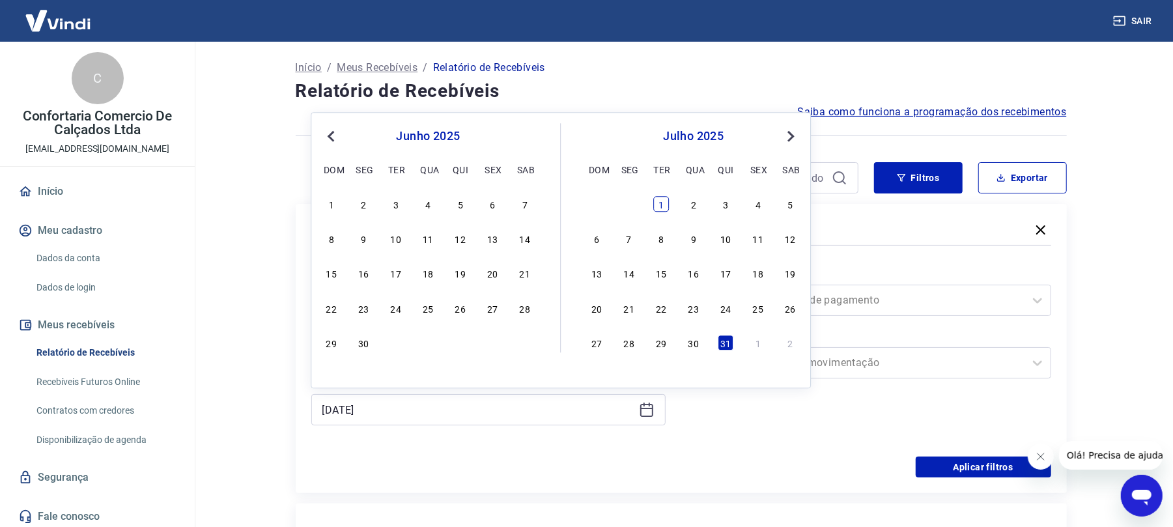
click at [659, 204] on div "1" at bounding box center [661, 204] width 16 height 16
click at [729, 340] on label "Tipo de Movimentação" at bounding box center [873, 337] width 349 height 16
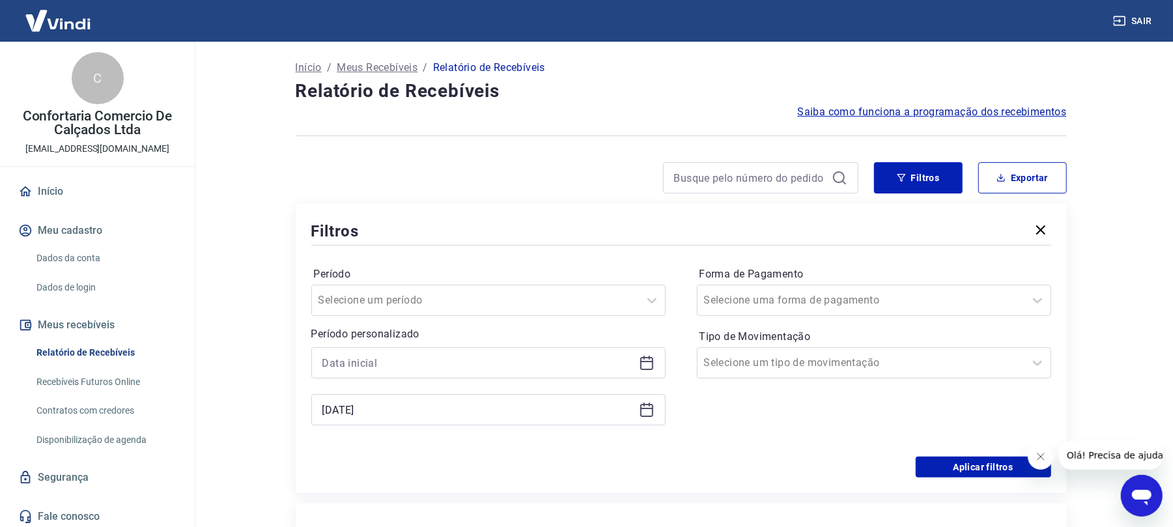
click at [646, 410] on icon at bounding box center [647, 410] width 16 height 16
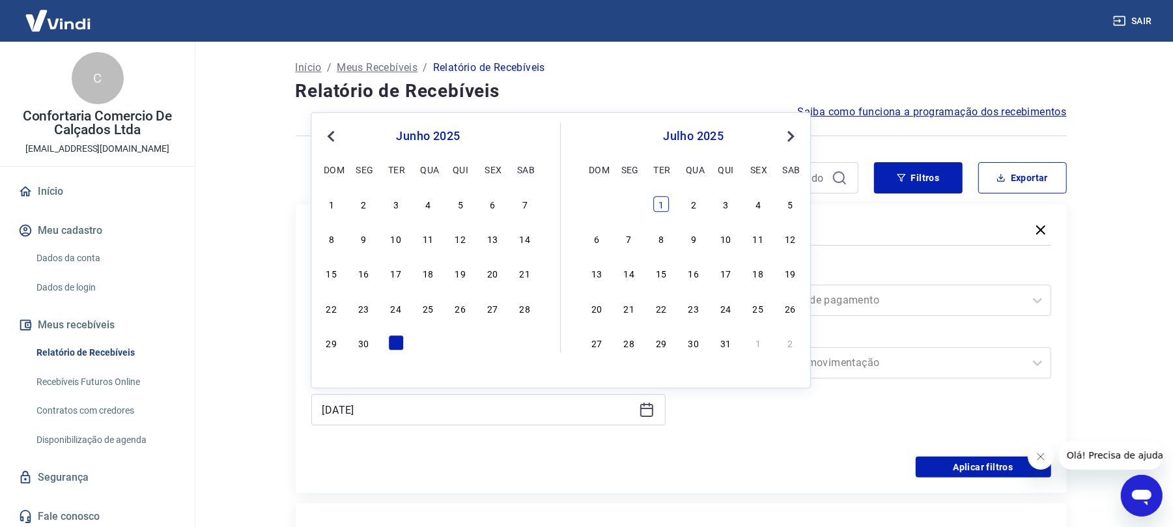
click at [662, 204] on div "1" at bounding box center [661, 204] width 16 height 16
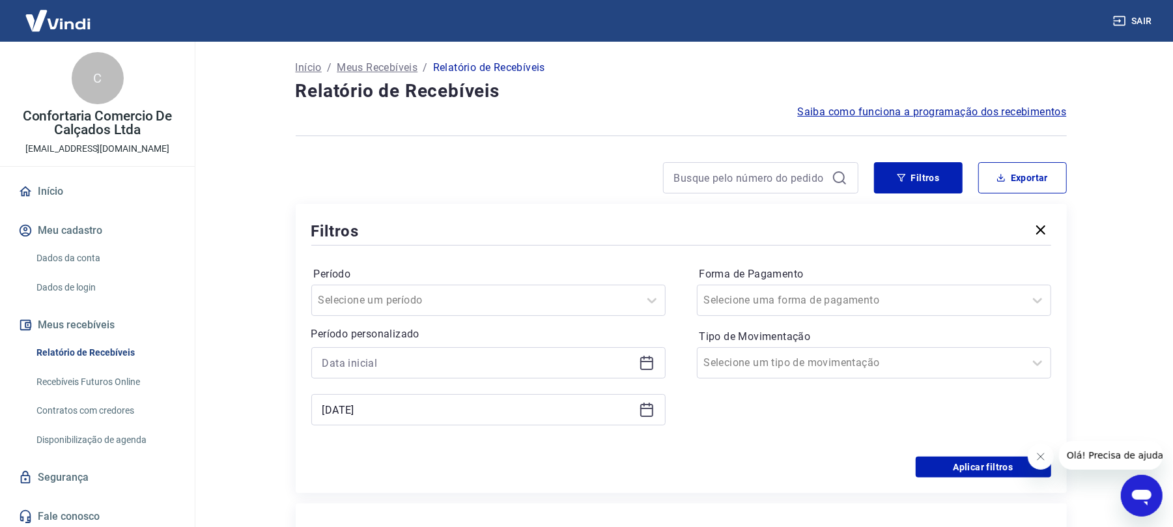
click at [642, 411] on icon at bounding box center [647, 410] width 16 height 16
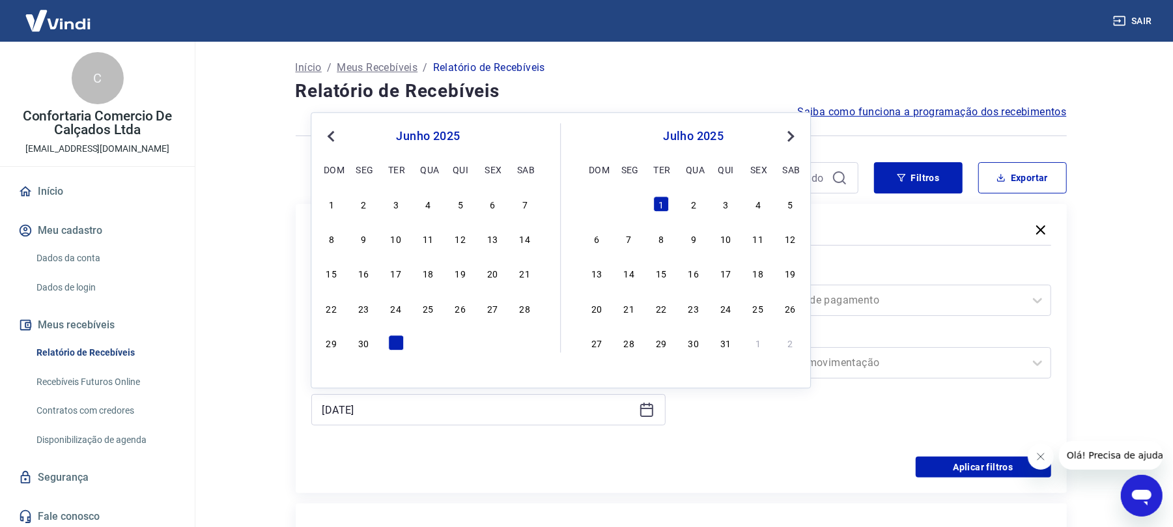
click at [725, 342] on div "31" at bounding box center [725, 343] width 16 height 16
type input "[DATE]"
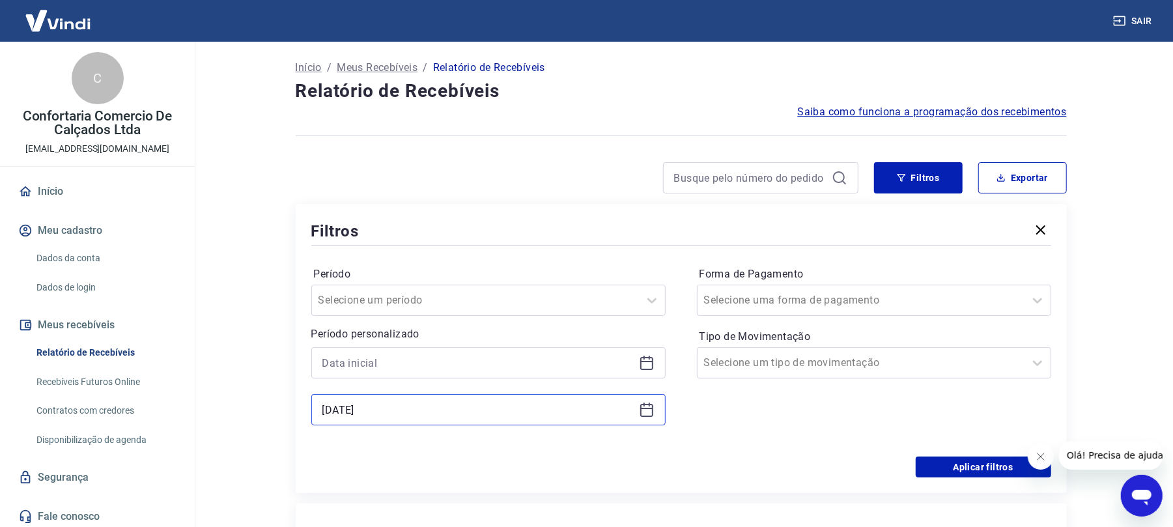
click at [427, 415] on input "[DATE]" at bounding box center [477, 410] width 311 height 20
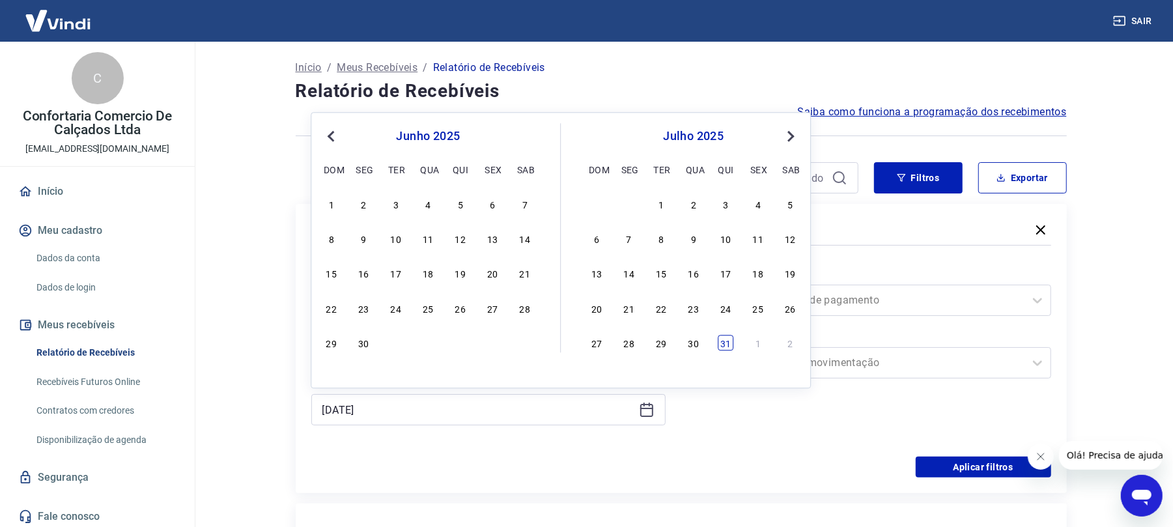
click at [724, 340] on div "31" at bounding box center [725, 343] width 16 height 16
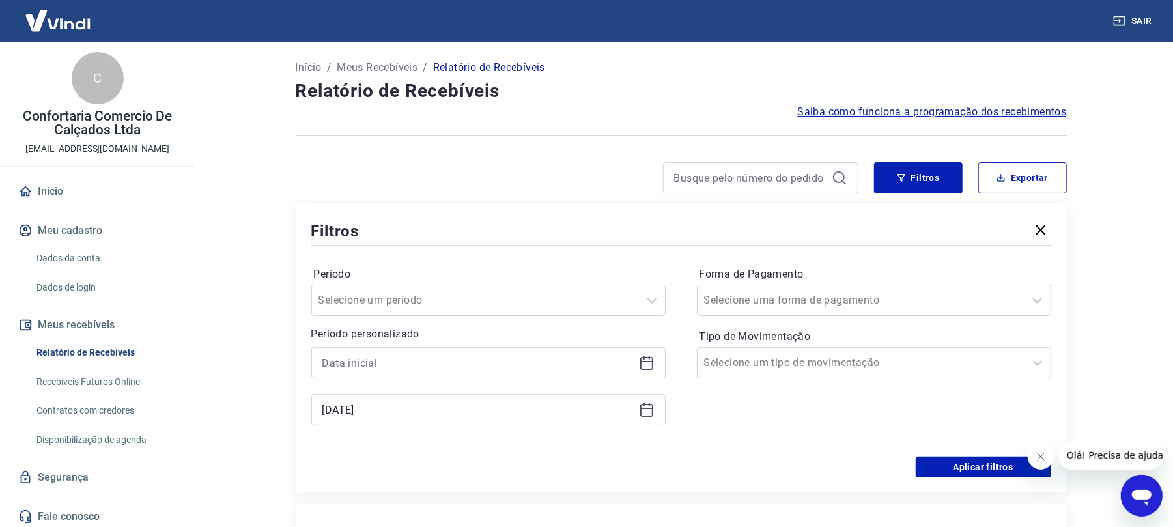
click at [381, 397] on div "[DATE]" at bounding box center [488, 409] width 354 height 31
click at [393, 413] on input "[DATE]" at bounding box center [477, 410] width 311 height 20
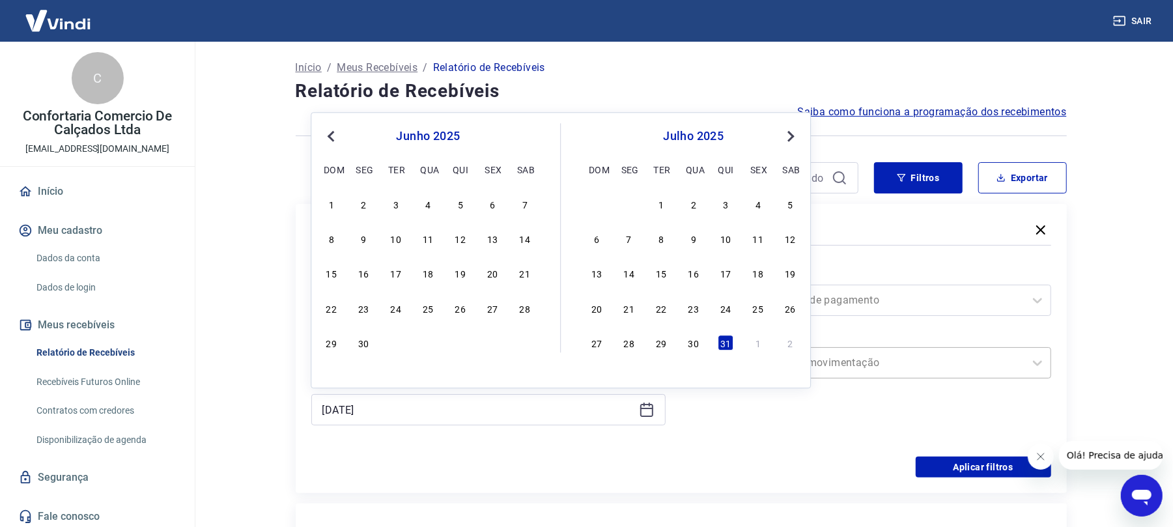
click at [725, 349] on div "31" at bounding box center [725, 343] width 16 height 16
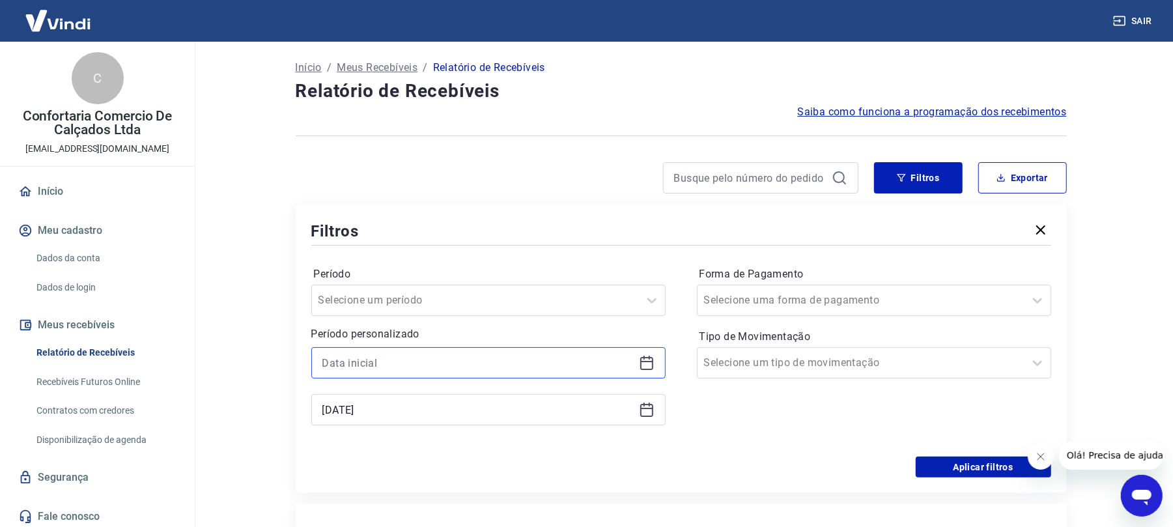
drag, startPoint x: 376, startPoint y: 372, endPoint x: 418, endPoint y: 368, distance: 42.5
click at [381, 368] on input at bounding box center [477, 363] width 311 height 20
click at [646, 363] on icon at bounding box center [647, 363] width 16 height 16
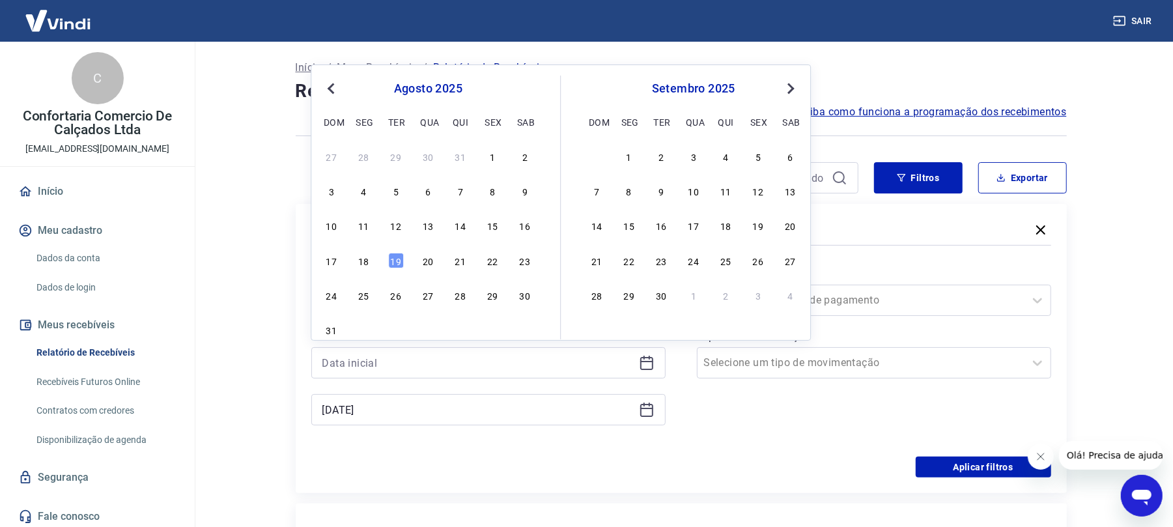
click at [329, 94] on button "Previous Month" at bounding box center [331, 89] width 16 height 16
drag, startPoint x: 394, startPoint y: 149, endPoint x: 398, endPoint y: 363, distance: 214.2
click at [394, 150] on div "1" at bounding box center [396, 156] width 16 height 16
type input "01/07/2025"
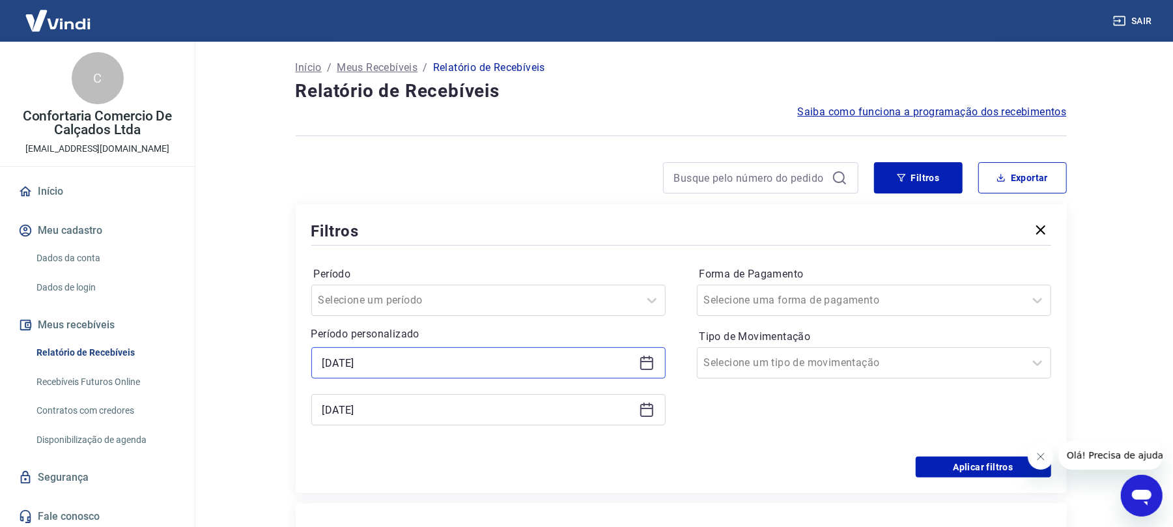
click at [398, 363] on input "01/07/2025" at bounding box center [477, 363] width 311 height 20
click at [707, 449] on div "Período Selecione um período Período personalizado Selected date: terça-feira, …" at bounding box center [681, 352] width 740 height 208
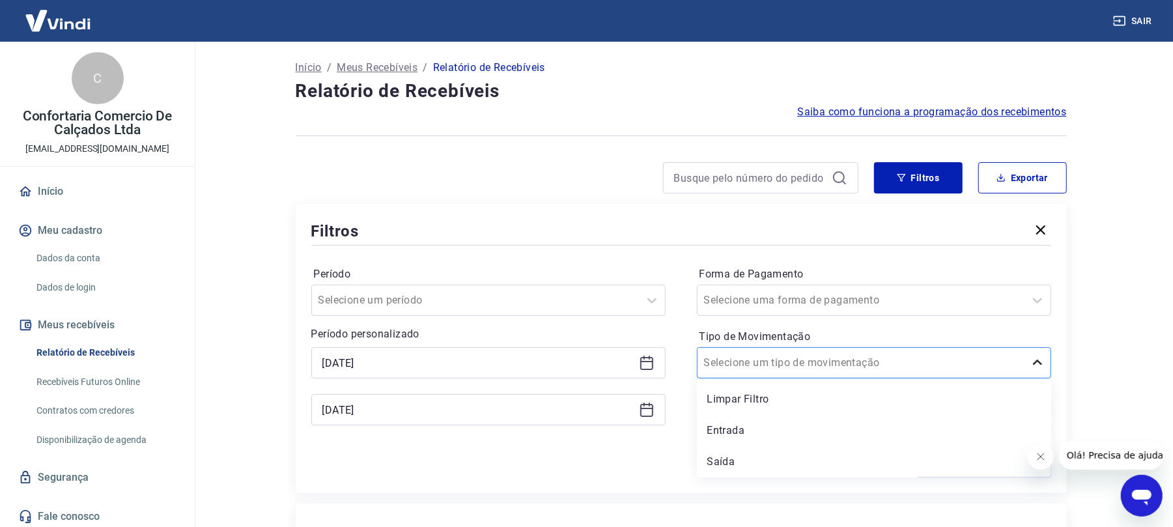
click at [1032, 365] on icon at bounding box center [1037, 363] width 16 height 16
click at [758, 292] on input "Forma de Pagamento" at bounding box center [770, 300] width 132 height 16
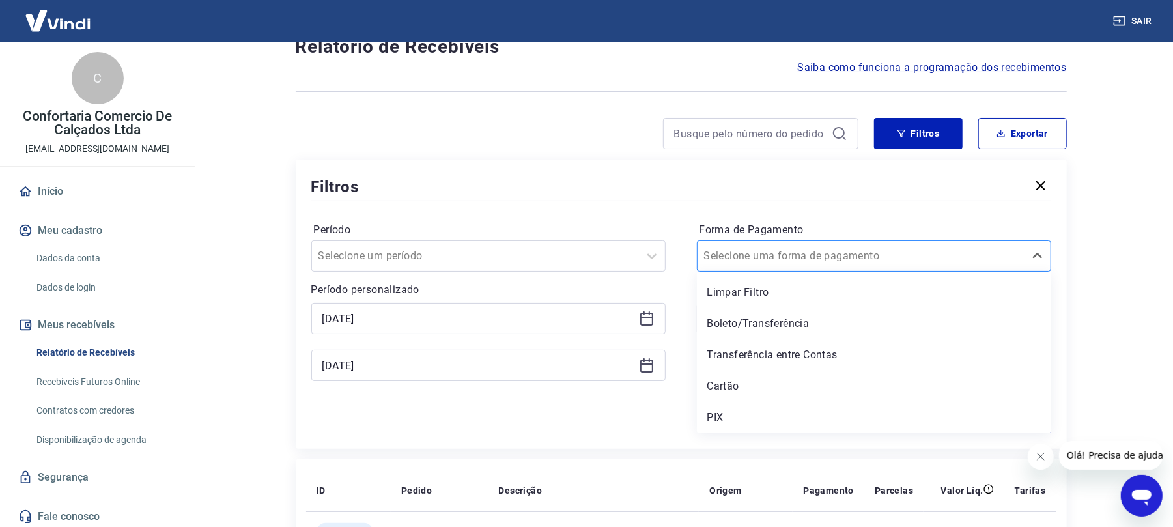
scroll to position [87, 0]
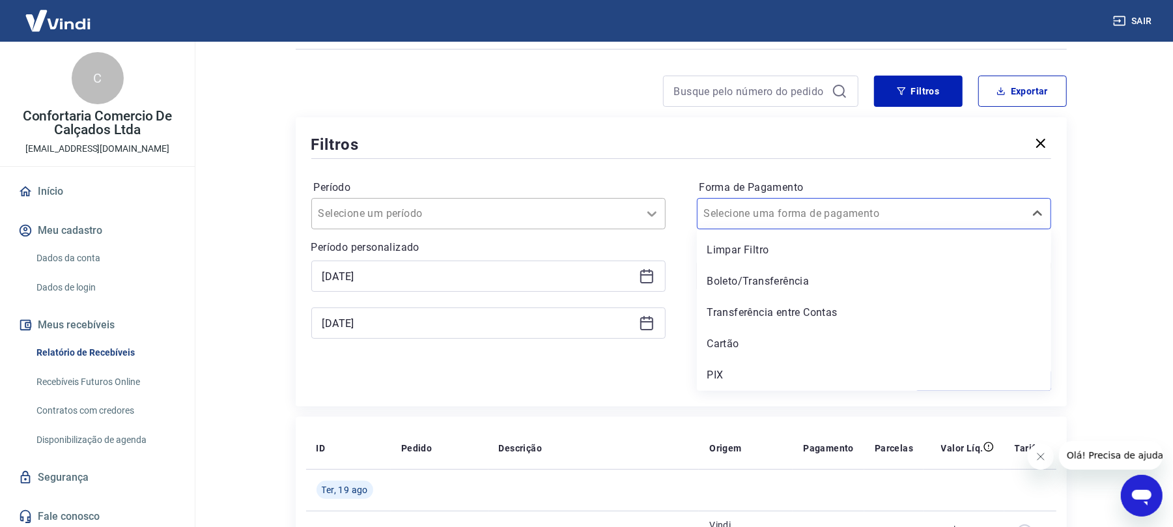
click at [648, 212] on icon at bounding box center [652, 214] width 16 height 16
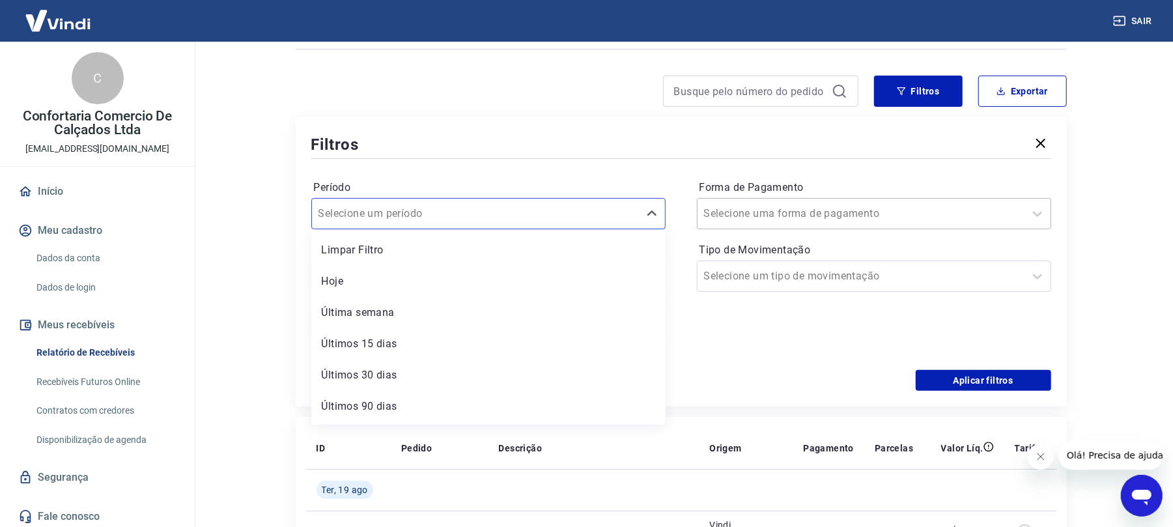
click at [820, 212] on input "Forma de Pagamento" at bounding box center [770, 214] width 132 height 16
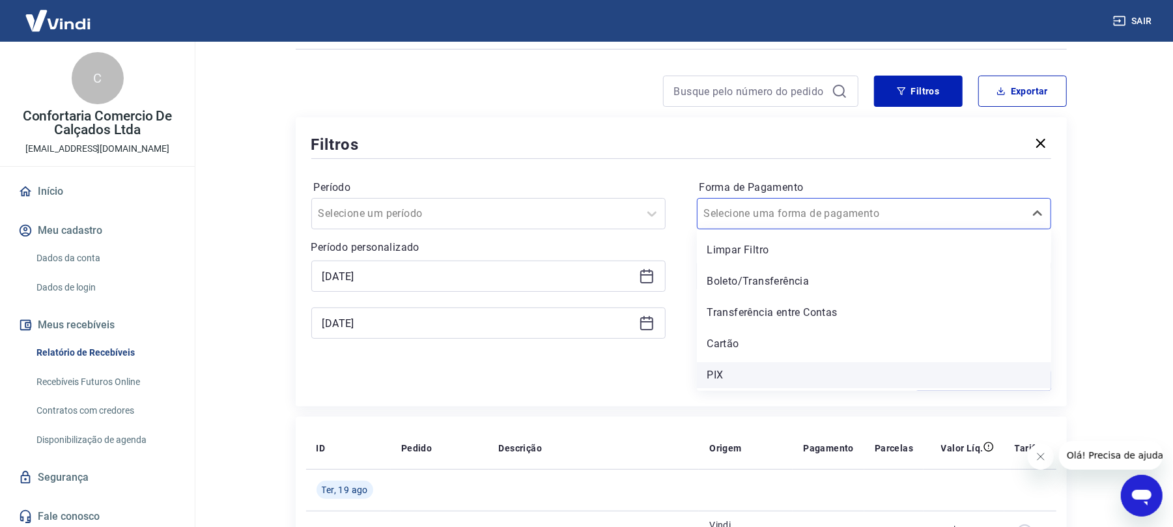
click at [706, 376] on div "PIX" at bounding box center [874, 375] width 354 height 26
click at [715, 376] on div "Aplicar filtros" at bounding box center [681, 380] width 740 height 21
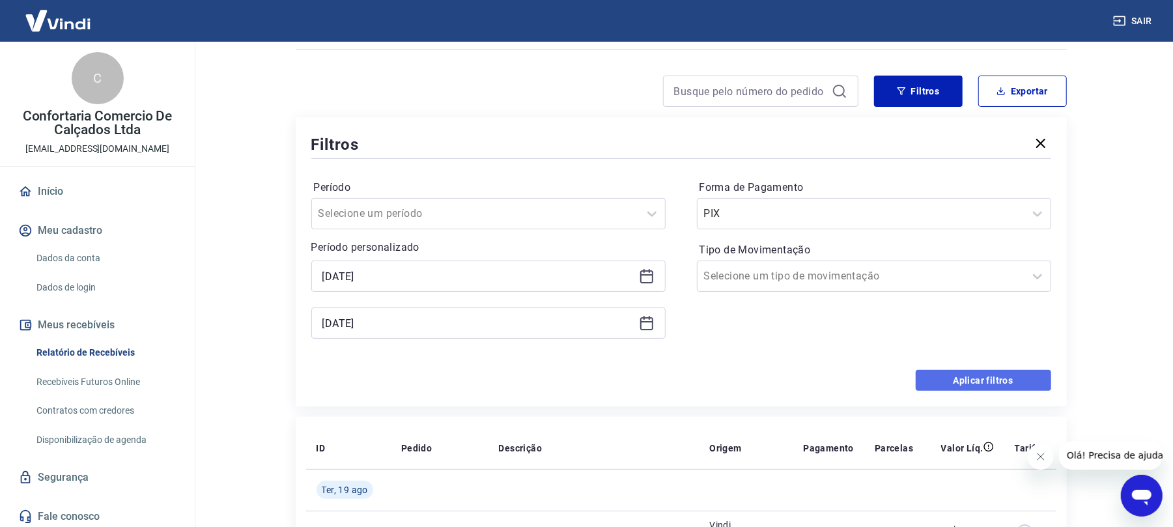
click at [983, 380] on button "Aplicar filtros" at bounding box center [982, 380] width 135 height 21
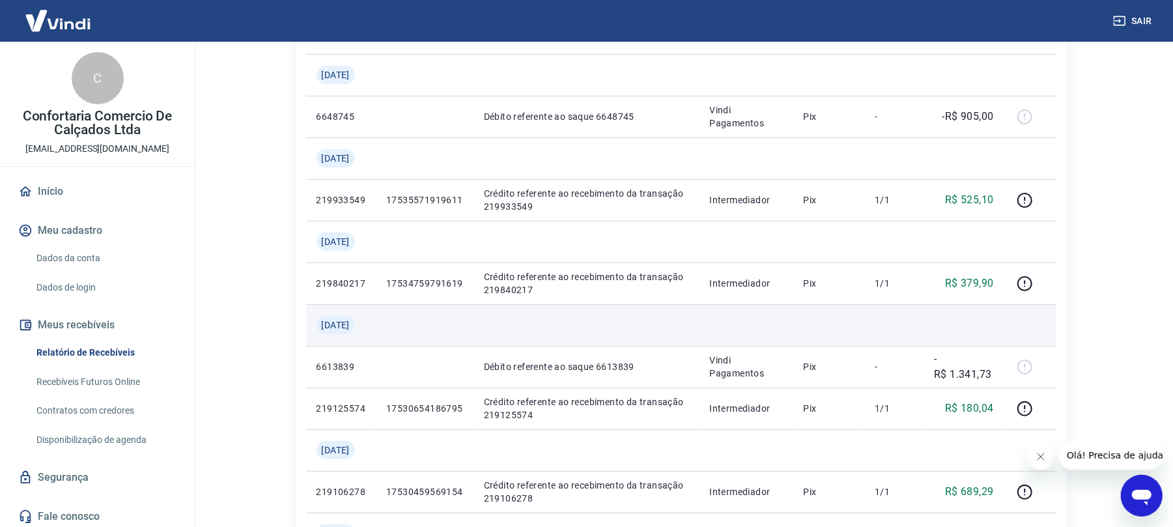
scroll to position [87, 0]
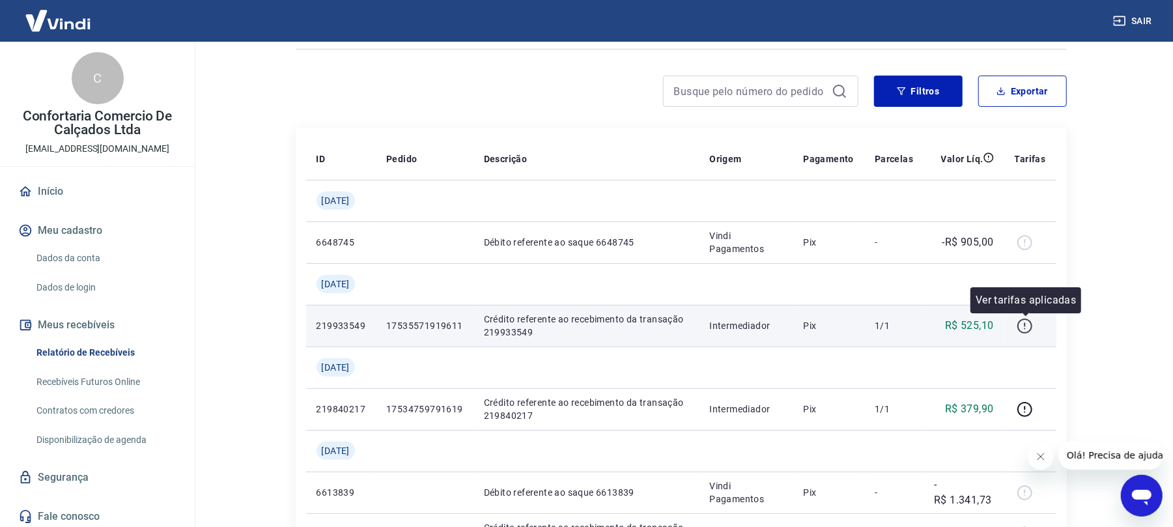
click at [1026, 329] on icon "button" at bounding box center [1024, 326] width 16 height 16
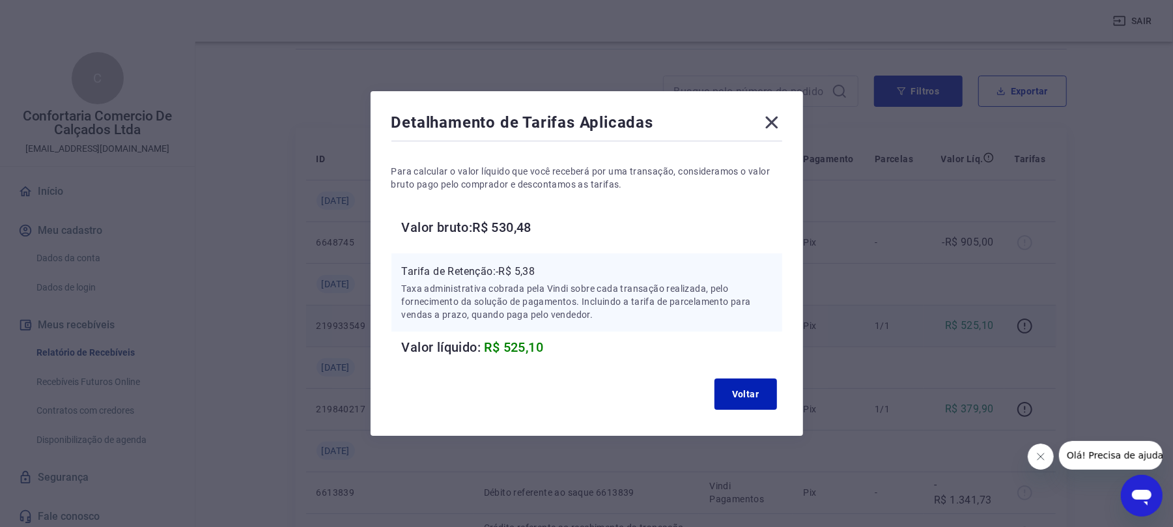
click at [777, 125] on icon at bounding box center [771, 123] width 12 height 12
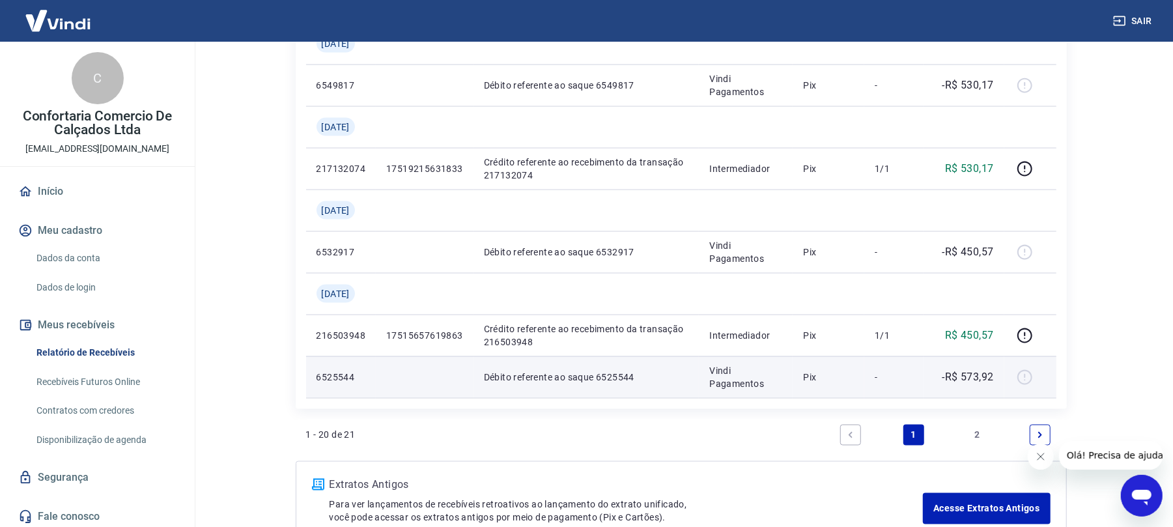
scroll to position [1454, 0]
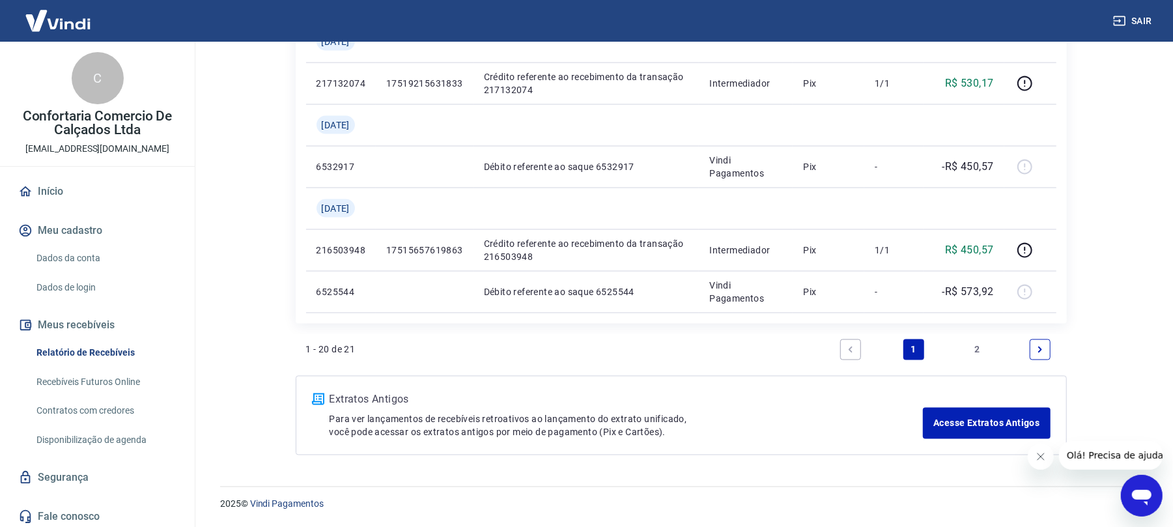
click at [980, 349] on link "2" at bounding box center [976, 349] width 21 height 21
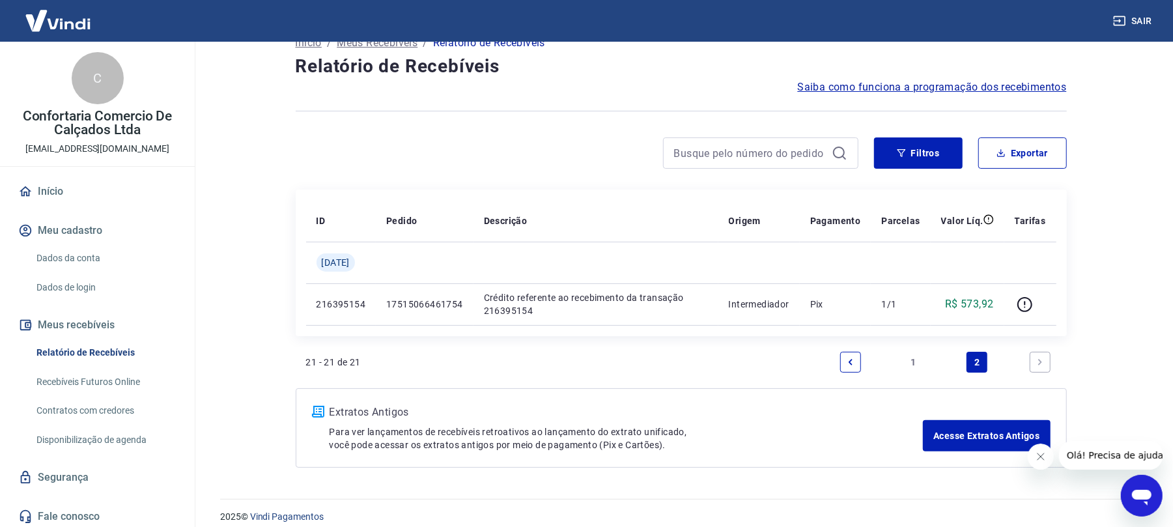
scroll to position [38, 0]
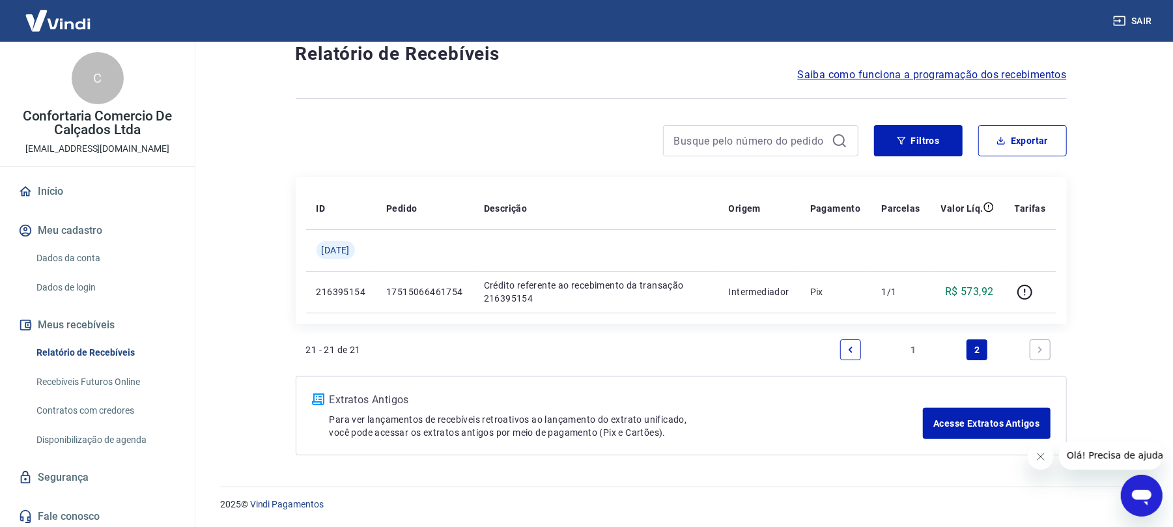
click at [51, 186] on link "Início" at bounding box center [97, 191] width 163 height 29
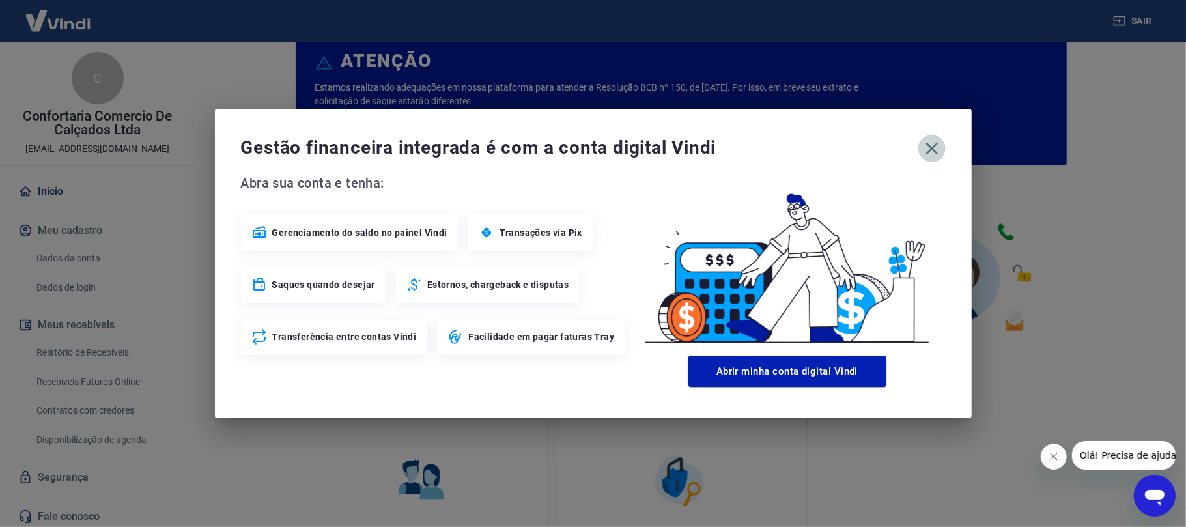
drag, startPoint x: 931, startPoint y: 141, endPoint x: 668, endPoint y: 188, distance: 267.2
click at [912, 146] on div "Gestão financeira integrada é com a conta digital Vindi" at bounding box center [593, 148] width 704 height 27
click at [928, 157] on icon "button" at bounding box center [931, 148] width 21 height 21
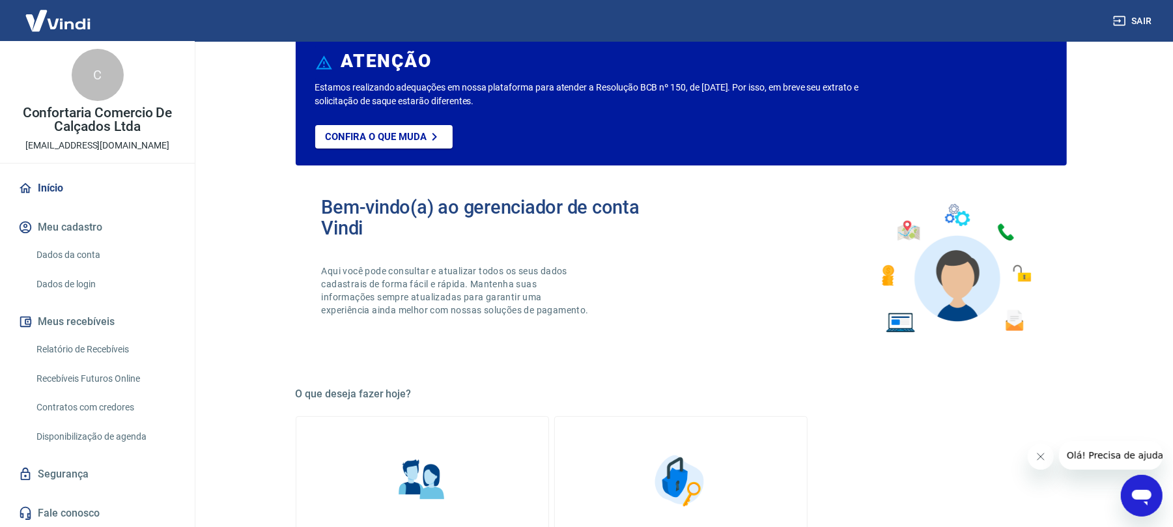
scroll to position [4, 0]
click at [56, 183] on link "Início" at bounding box center [97, 187] width 163 height 29
click at [47, 347] on link "Relatório de Recebíveis" at bounding box center [105, 348] width 148 height 27
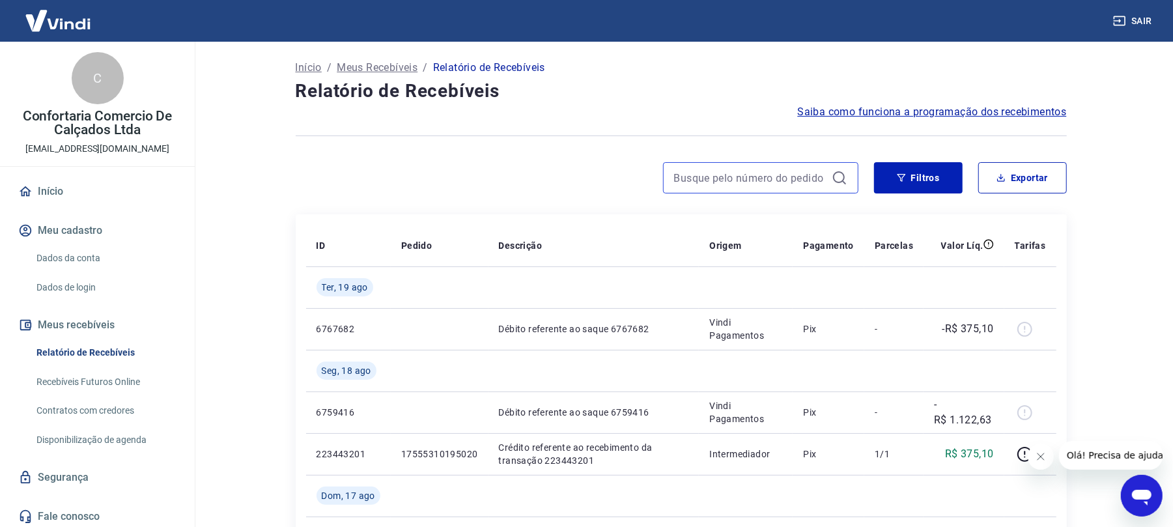
click at [723, 180] on input at bounding box center [750, 178] width 152 height 20
click at [53, 180] on link "Início" at bounding box center [97, 191] width 163 height 29
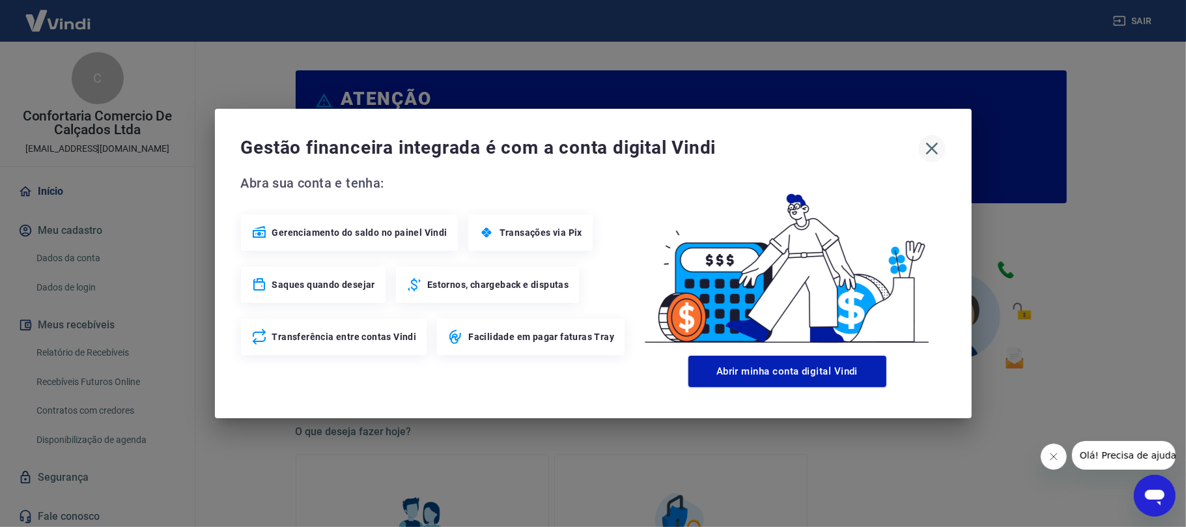
click at [933, 146] on icon "button" at bounding box center [931, 149] width 12 height 12
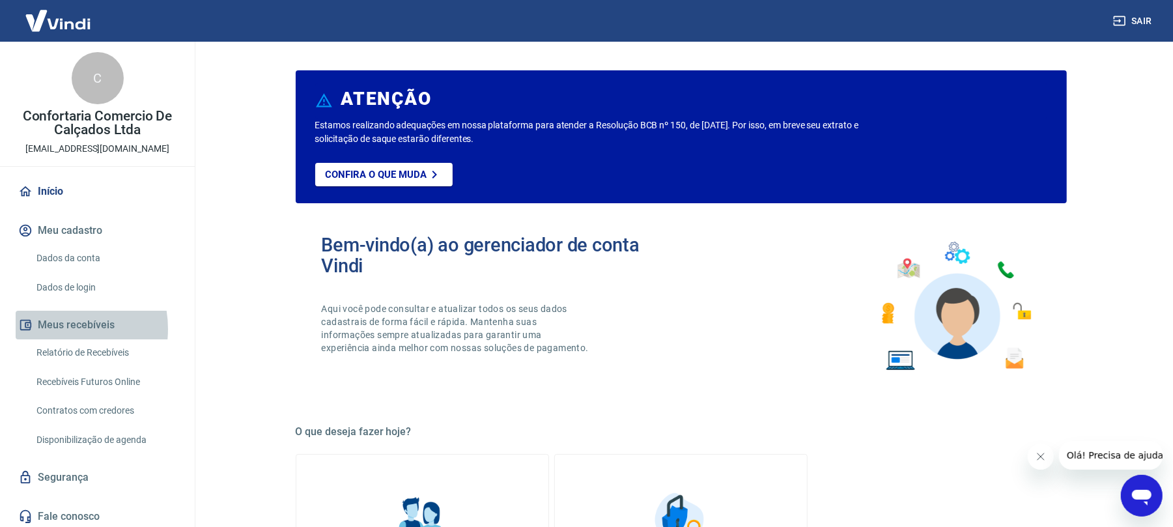
click at [52, 329] on button "Meus recebíveis" at bounding box center [97, 325] width 163 height 29
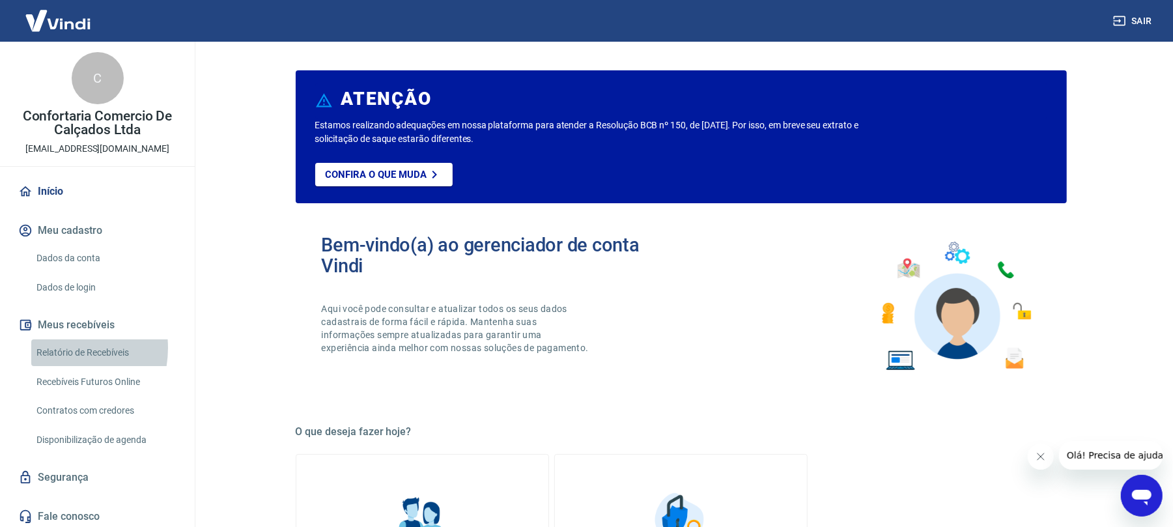
click at [53, 348] on link "Relatório de Recebíveis" at bounding box center [105, 352] width 148 height 27
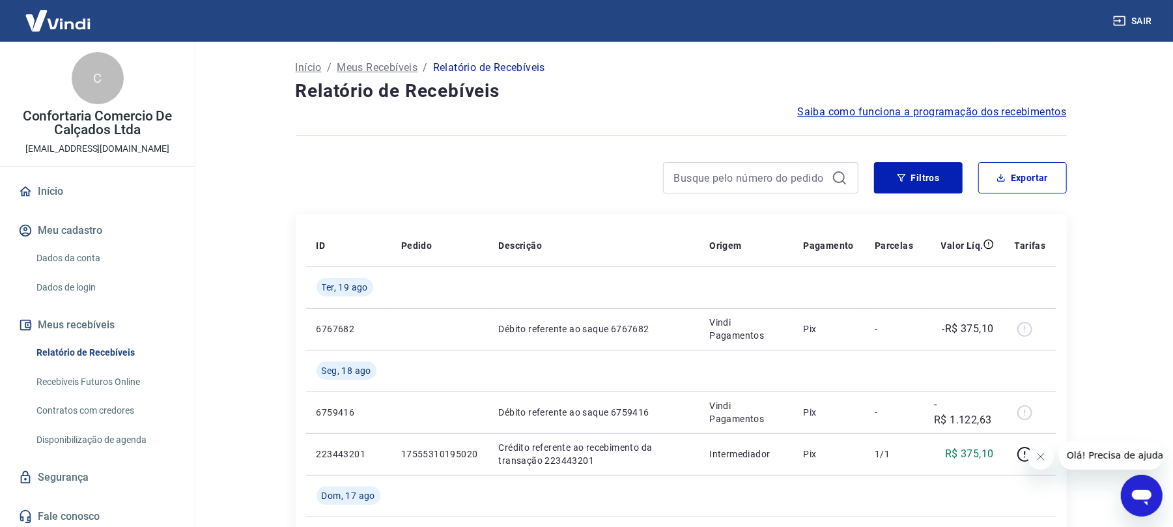
click at [358, 66] on p "Meus Recebíveis" at bounding box center [377, 68] width 81 height 16
click at [837, 182] on icon at bounding box center [839, 177] width 12 height 12
click at [729, 175] on input at bounding box center [750, 178] width 152 height 20
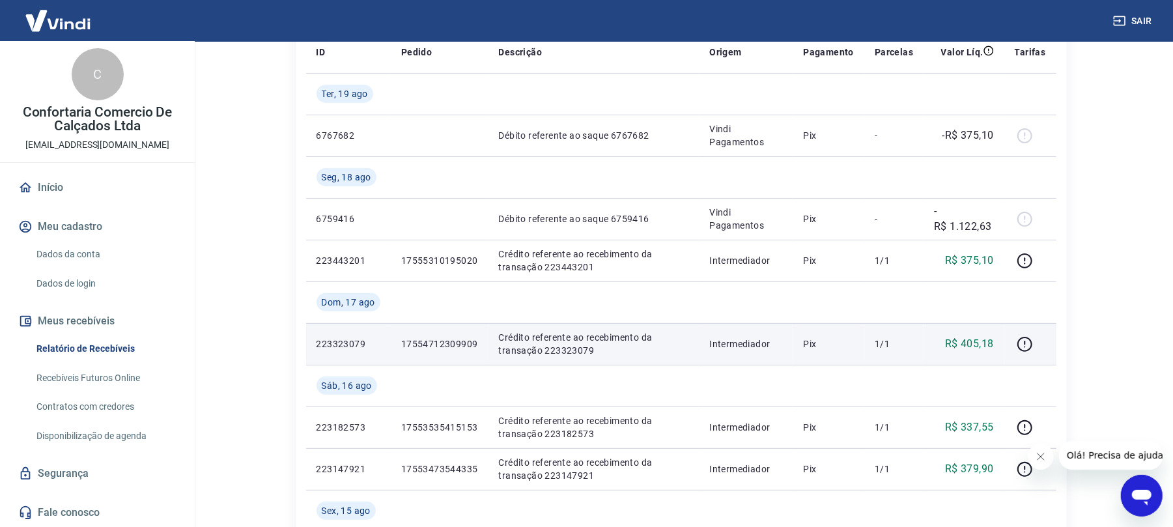
scroll to position [173, 0]
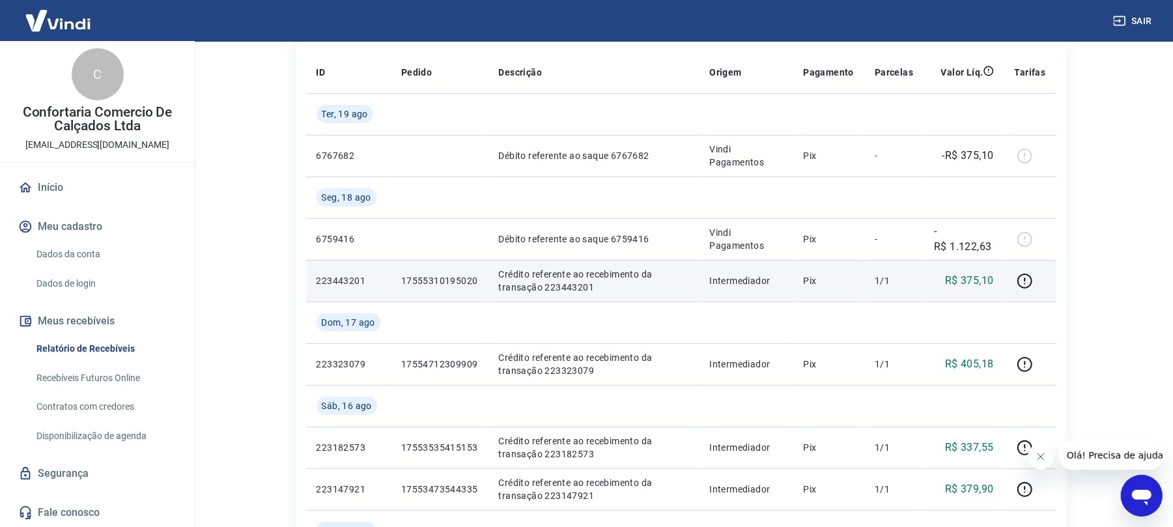
click at [449, 283] on p "17555310195020" at bounding box center [439, 280] width 77 height 13
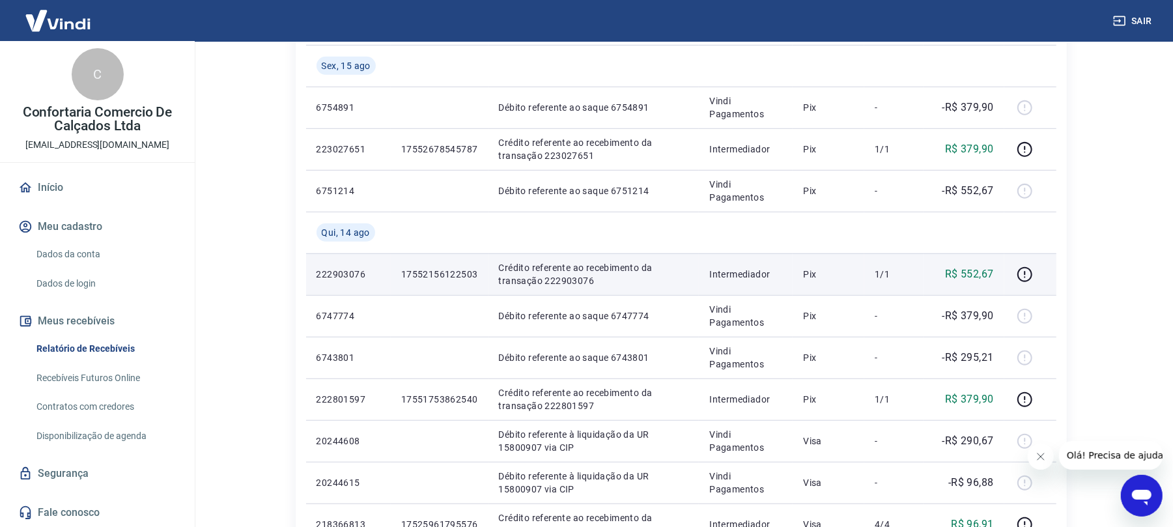
scroll to position [607, 0]
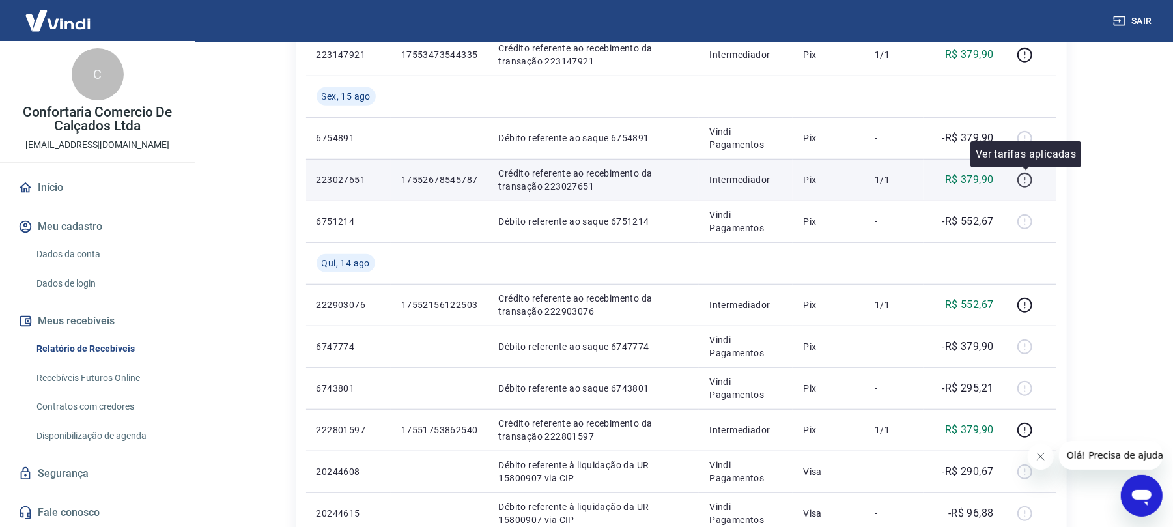
click at [1022, 181] on icon "button" at bounding box center [1024, 180] width 16 height 16
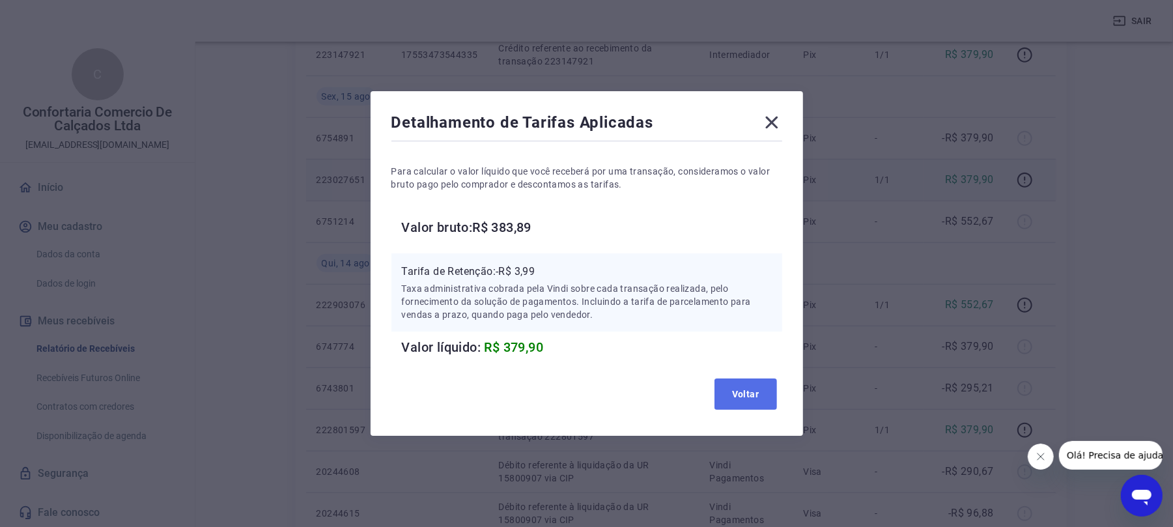
click at [754, 394] on button "Voltar" at bounding box center [745, 393] width 62 height 31
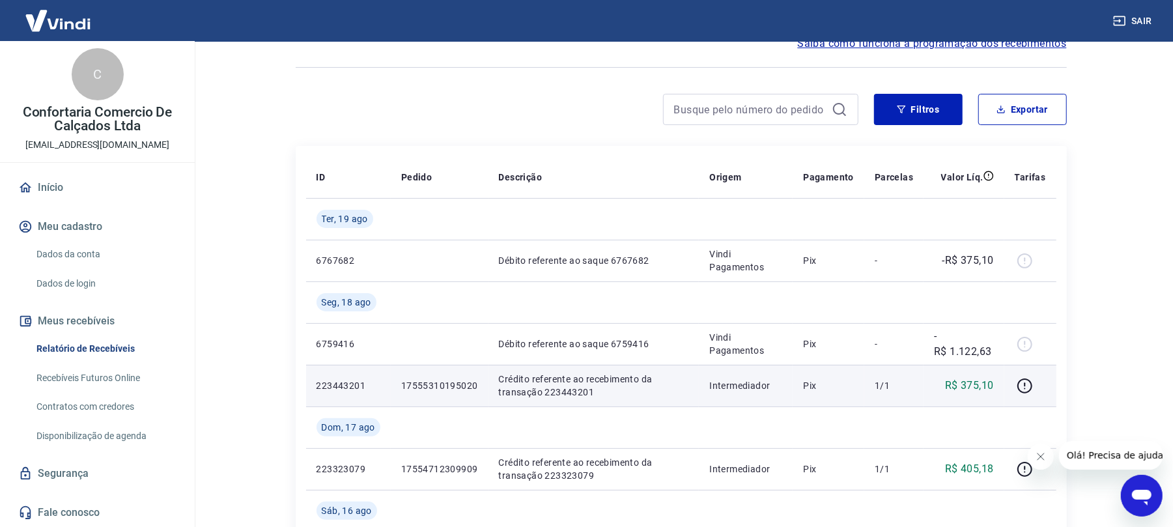
scroll to position [38, 0]
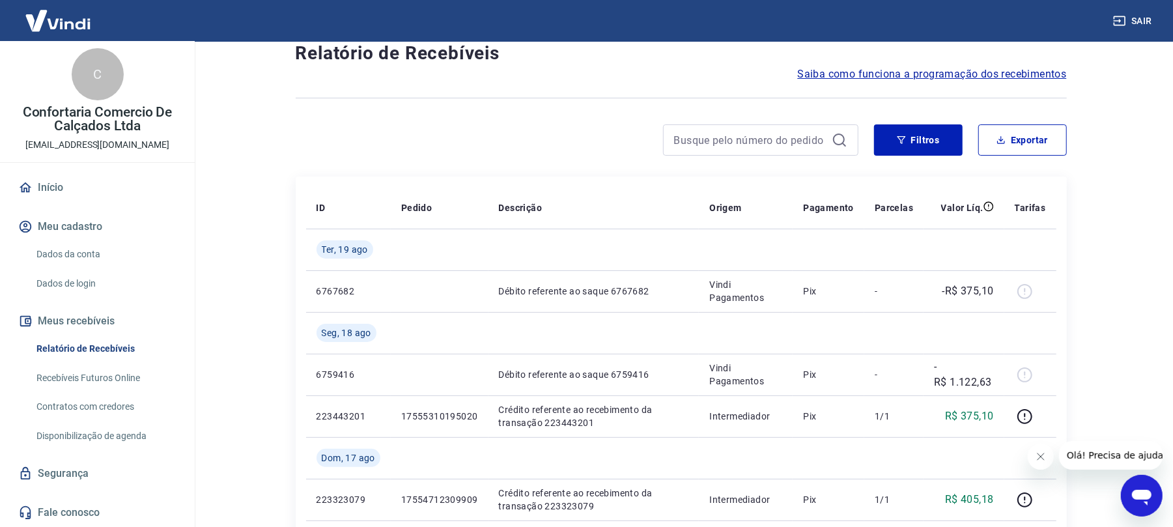
click at [112, 376] on link "Recebíveis Futuros Online" at bounding box center [105, 378] width 148 height 27
click at [1136, 18] on button "Sair" at bounding box center [1133, 21] width 47 height 24
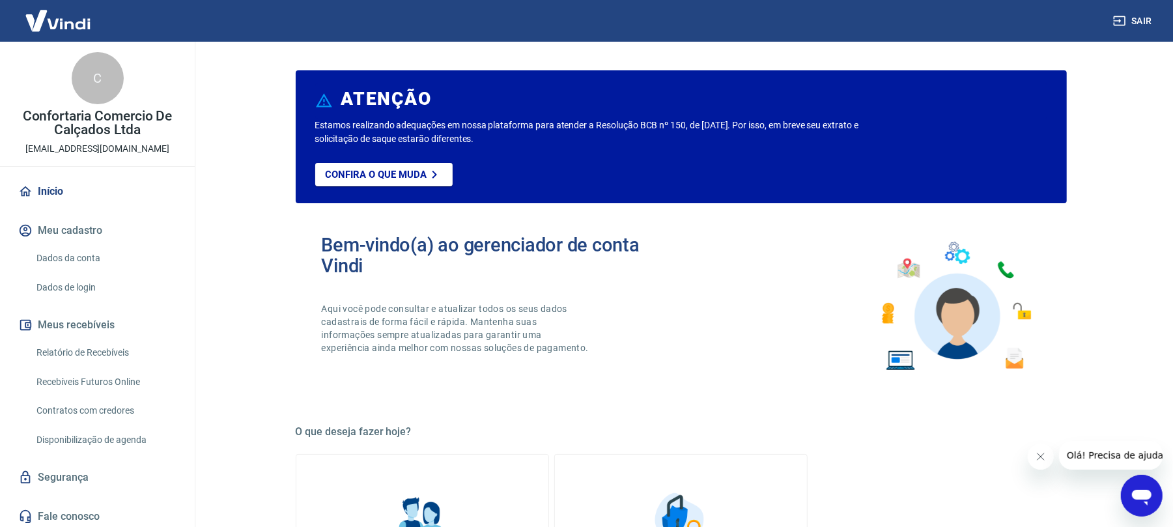
scroll to position [4, 0]
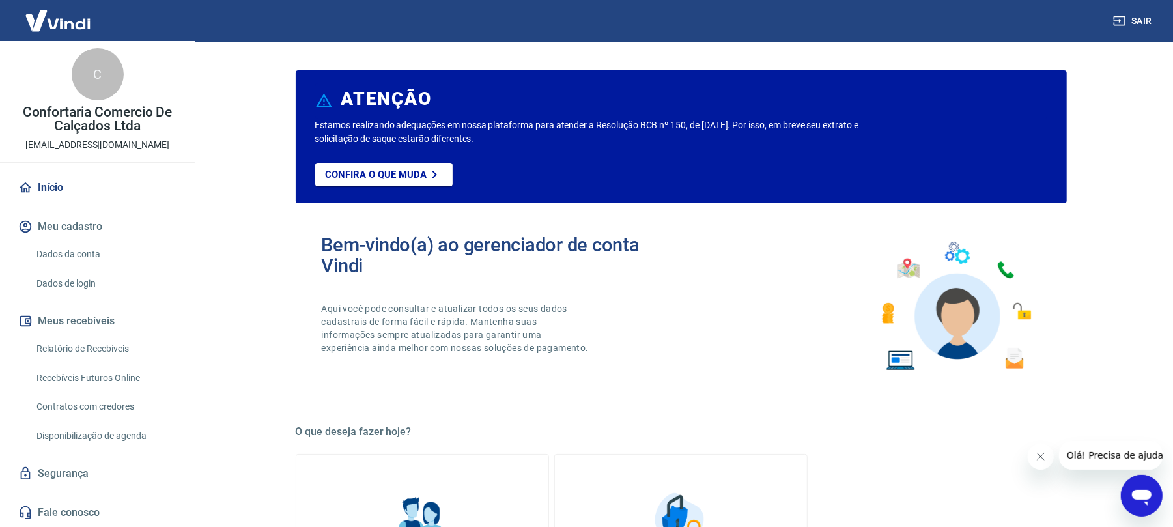
click at [92, 350] on link "Relatório de Recebíveis" at bounding box center [105, 348] width 148 height 27
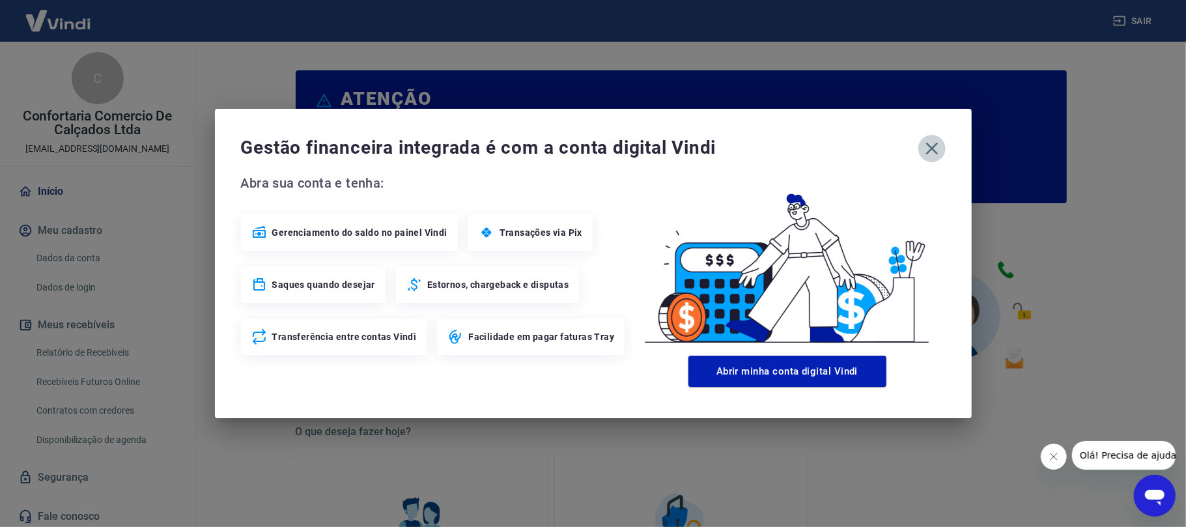
drag, startPoint x: 923, startPoint y: 147, endPoint x: 896, endPoint y: 148, distance: 27.4
click at [923, 146] on icon "button" at bounding box center [931, 148] width 21 height 21
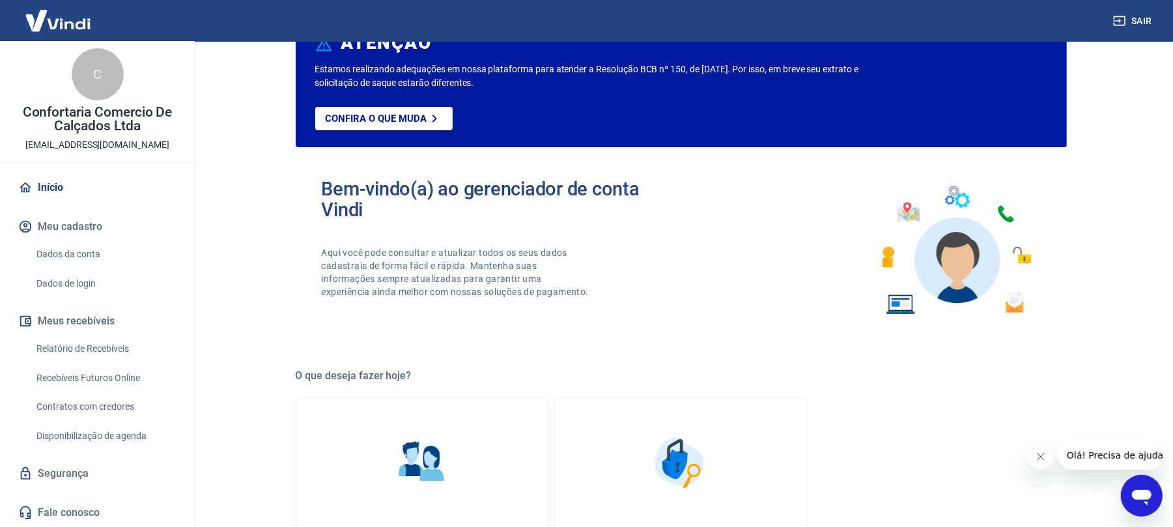
scroll to position [87, 0]
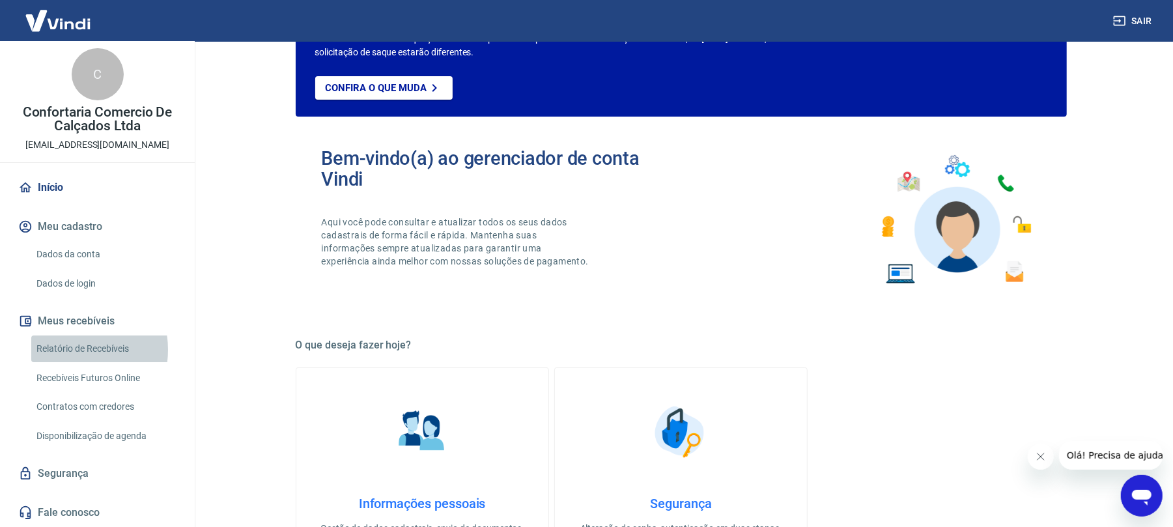
click at [68, 350] on link "Relatório de Recebíveis" at bounding box center [105, 348] width 148 height 27
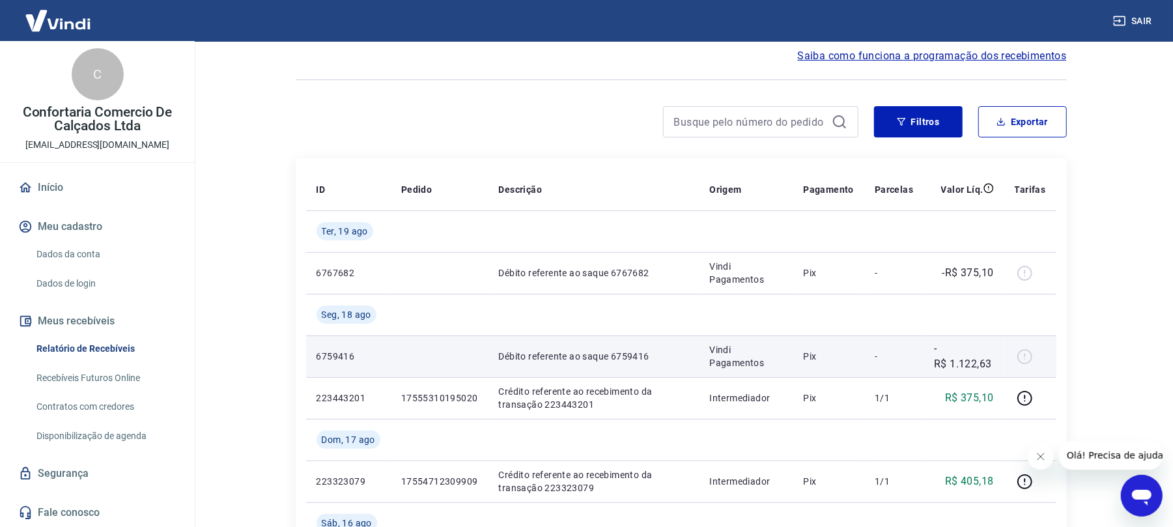
scroll to position [87, 0]
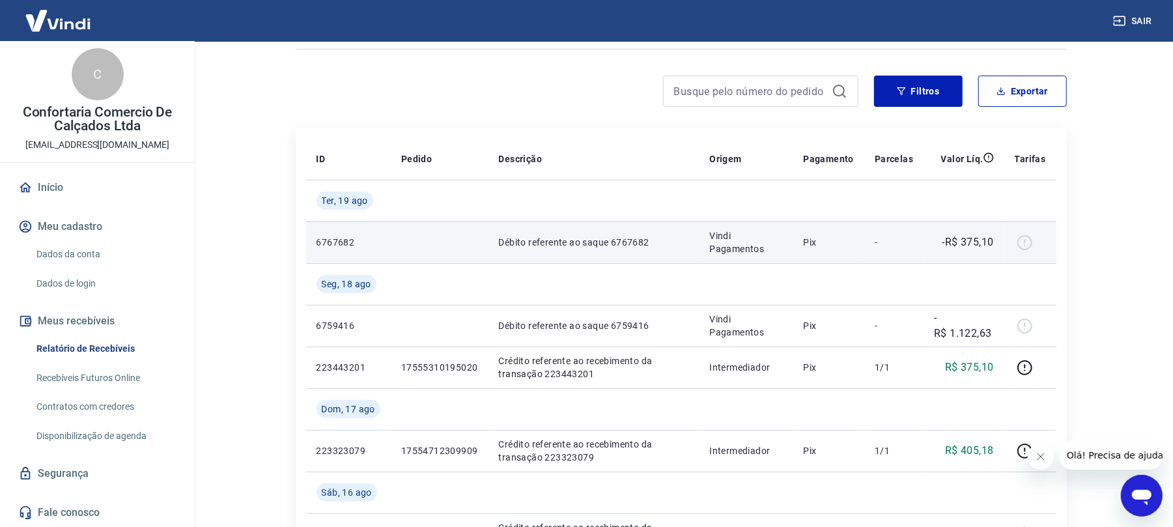
click at [1027, 241] on div at bounding box center [1029, 242] width 31 height 21
click at [1018, 248] on div at bounding box center [1029, 242] width 31 height 21
click at [1022, 243] on div at bounding box center [1029, 242] width 31 height 21
drag, startPoint x: 971, startPoint y: 242, endPoint x: 652, endPoint y: 253, distance: 319.2
click at [966, 243] on p "-R$ 375,10" at bounding box center [967, 242] width 51 height 16
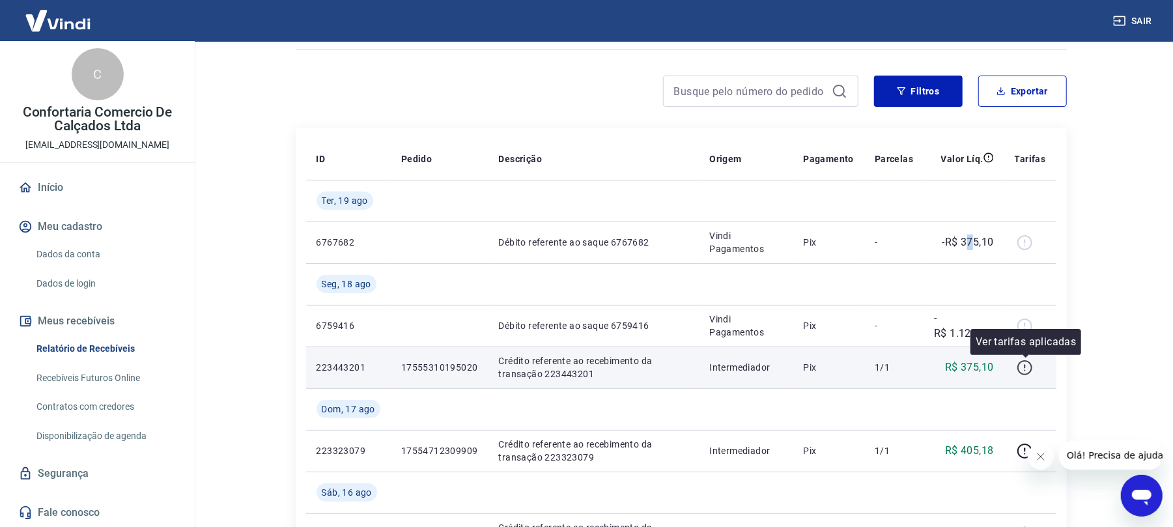
click at [1025, 363] on icon "button" at bounding box center [1024, 367] width 16 height 16
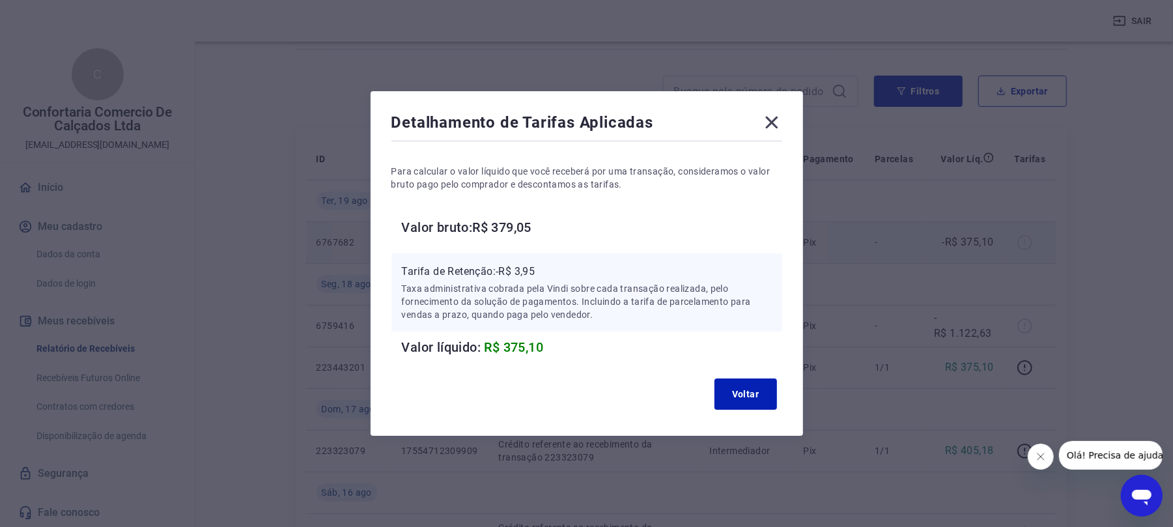
drag, startPoint x: 780, startPoint y: 122, endPoint x: 860, endPoint y: 229, distance: 133.5
click at [780, 123] on icon at bounding box center [771, 122] width 21 height 21
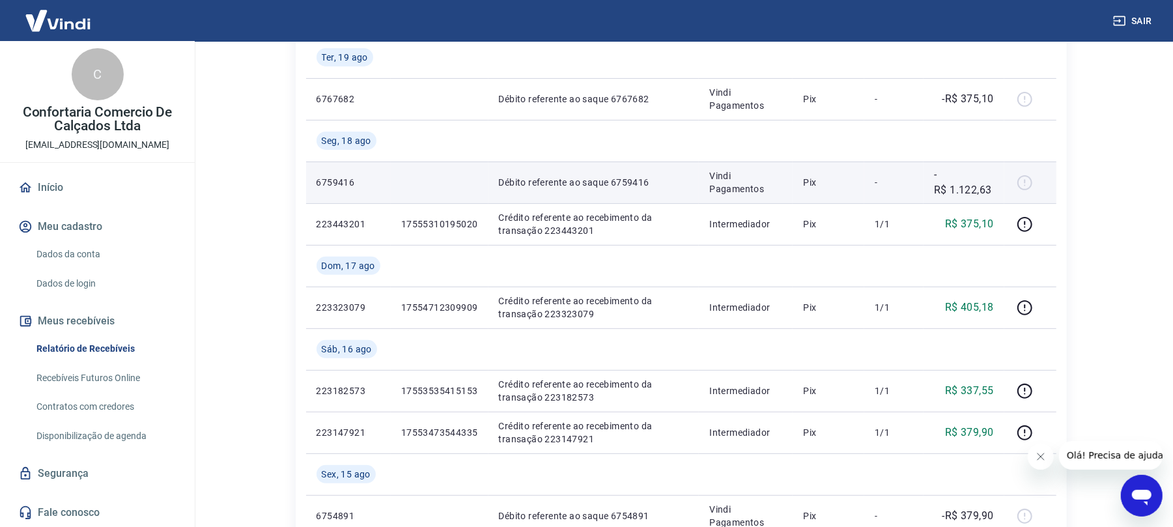
scroll to position [260, 0]
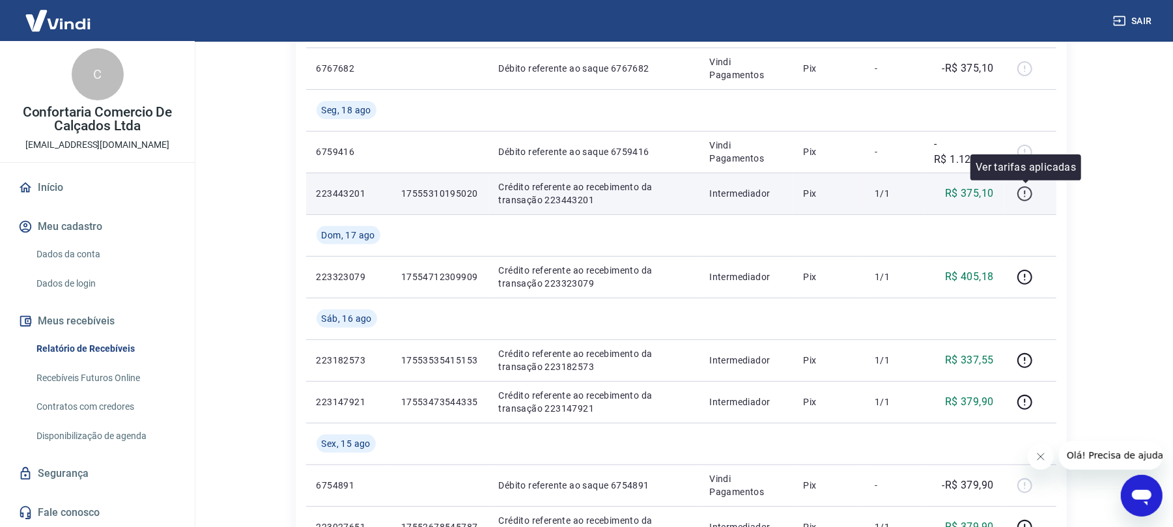
click at [1025, 199] on icon "button" at bounding box center [1024, 194] width 16 height 16
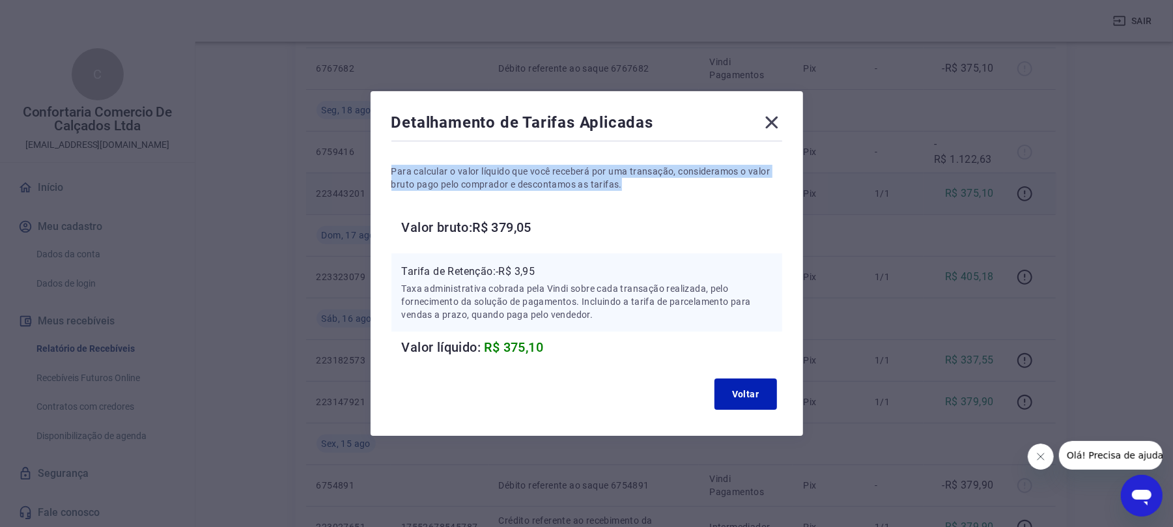
drag, startPoint x: 727, startPoint y: 111, endPoint x: 685, endPoint y: 169, distance: 71.9
click at [680, 185] on div "Detalhamento de Tarifas Aplicadas Para calcular o valor líquido que você recebe…" at bounding box center [586, 263] width 432 height 344
click at [732, 109] on div "Detalhamento de Tarifas Aplicadas Para calcular o valor líquido que você recebe…" at bounding box center [586, 263] width 432 height 344
click at [754, 396] on button "Voltar" at bounding box center [745, 393] width 62 height 31
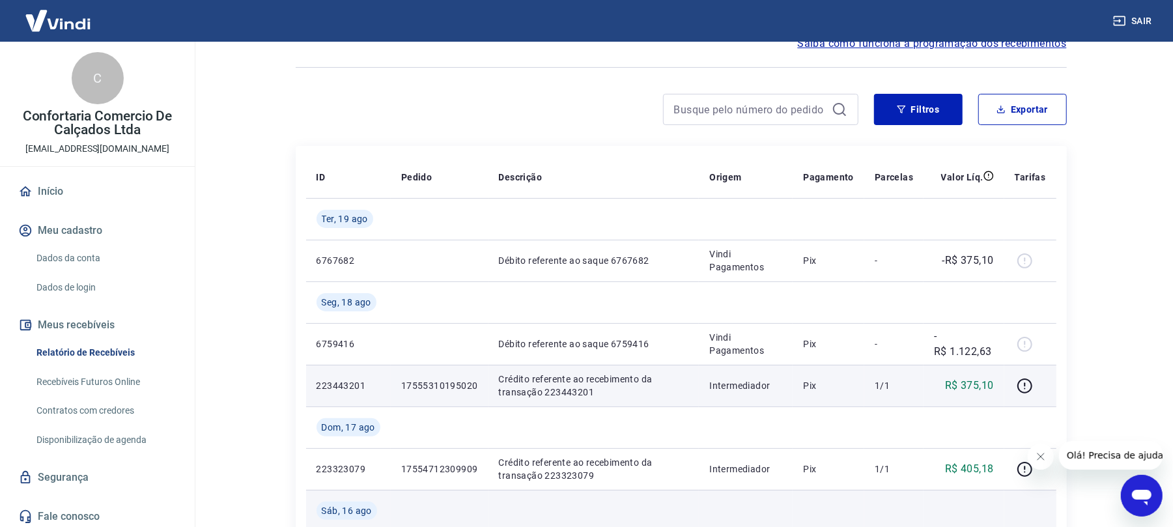
scroll to position [173, 0]
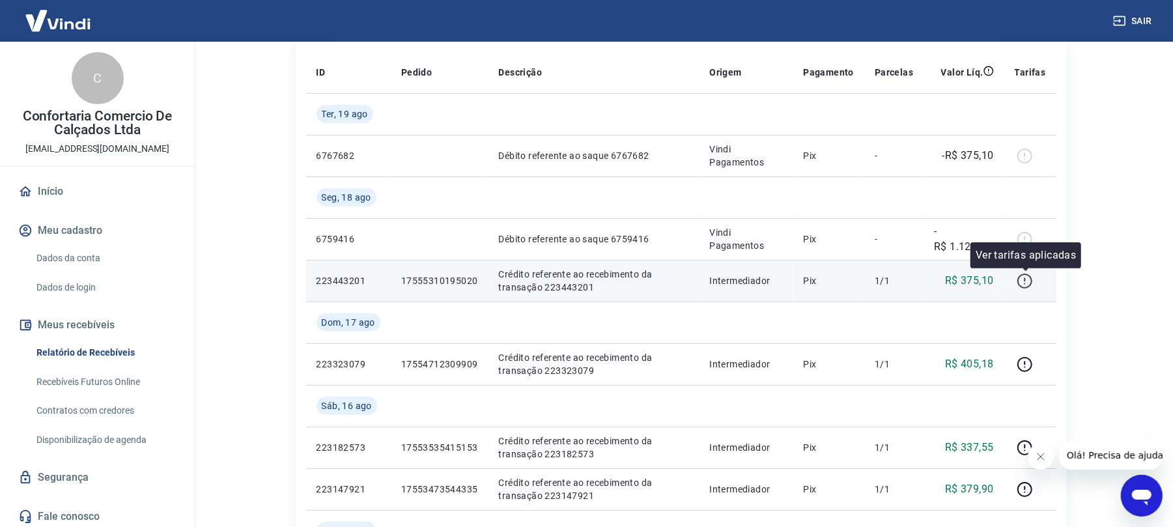
click at [1031, 282] on icon "button" at bounding box center [1024, 281] width 16 height 16
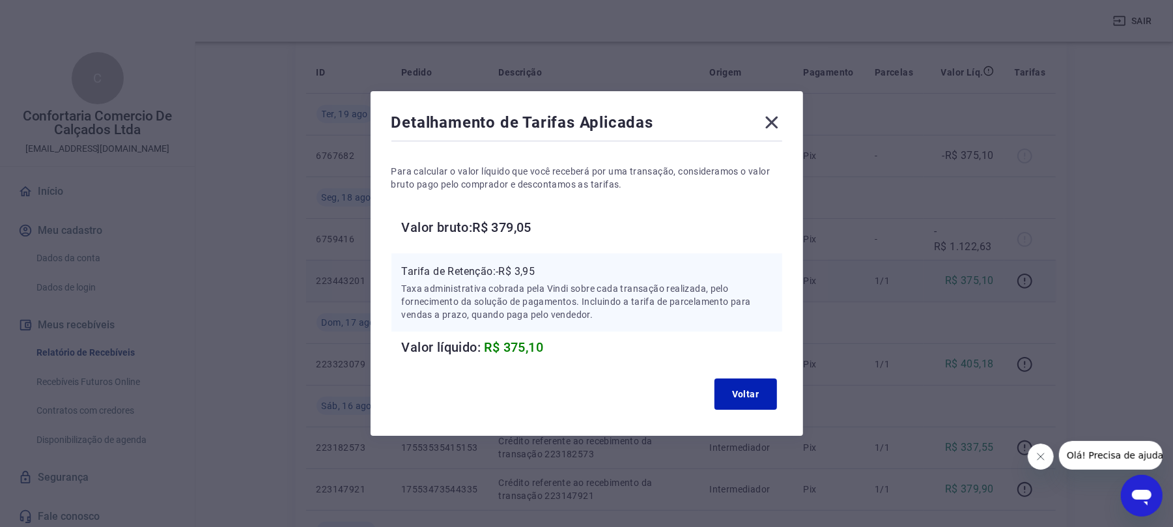
drag, startPoint x: 789, startPoint y: 123, endPoint x: 1029, endPoint y: 243, distance: 268.4
click at [788, 123] on div "Detalhamento de Tarifas Aplicadas Para calcular o valor líquido que você recebe…" at bounding box center [586, 263] width 432 height 344
click at [777, 120] on icon at bounding box center [771, 122] width 21 height 21
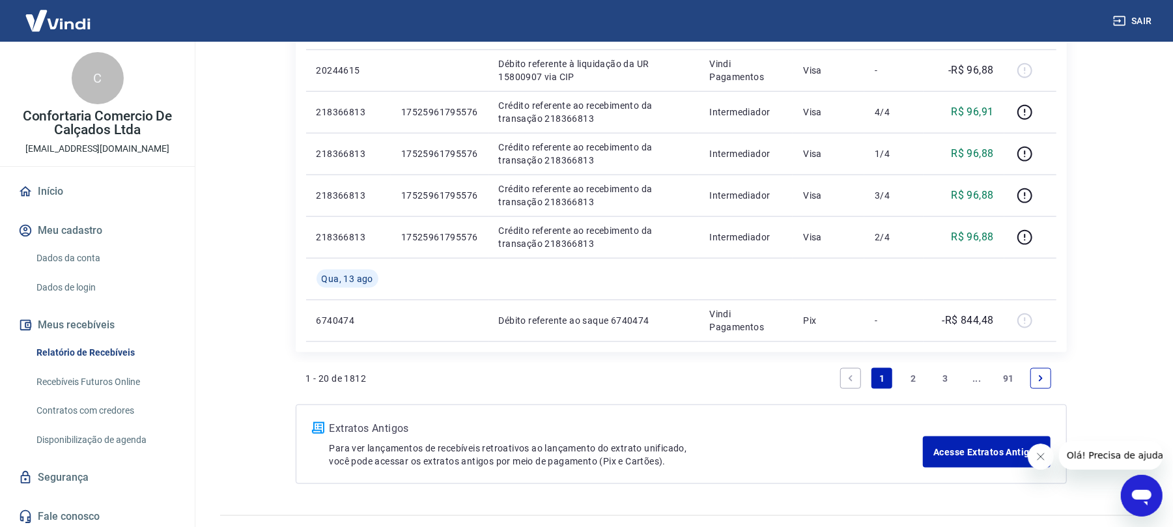
scroll to position [1079, 0]
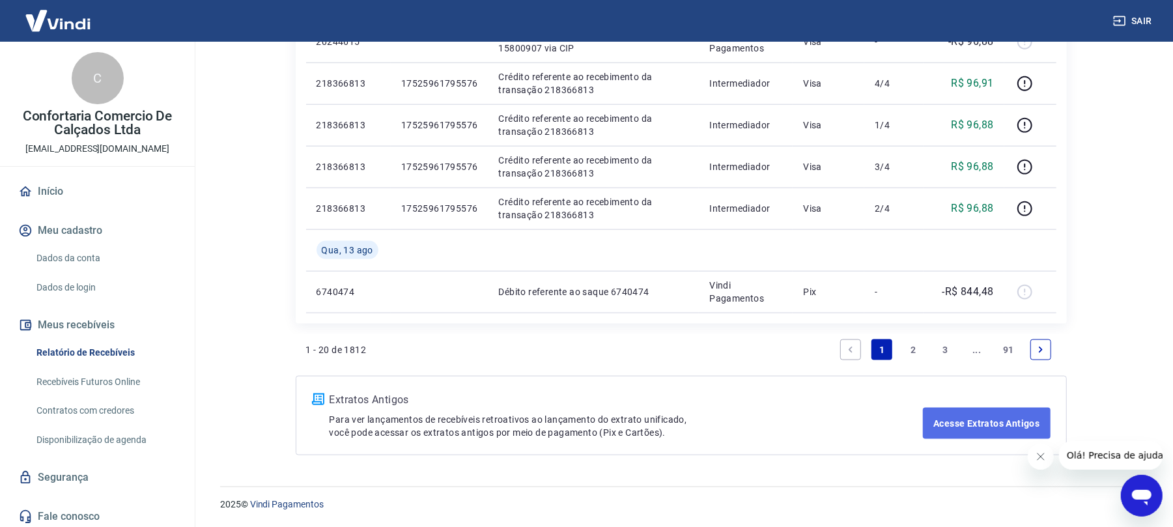
click at [1008, 423] on link "Acesse Extratos Antigos" at bounding box center [986, 423] width 127 height 31
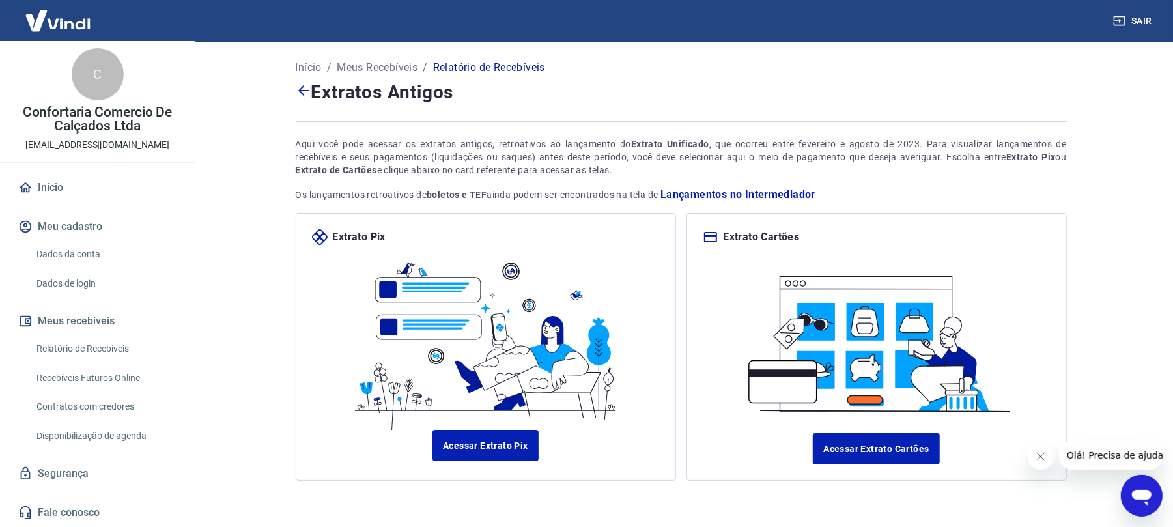
click at [397, 68] on p "Meus Recebíveis" at bounding box center [377, 68] width 81 height 16
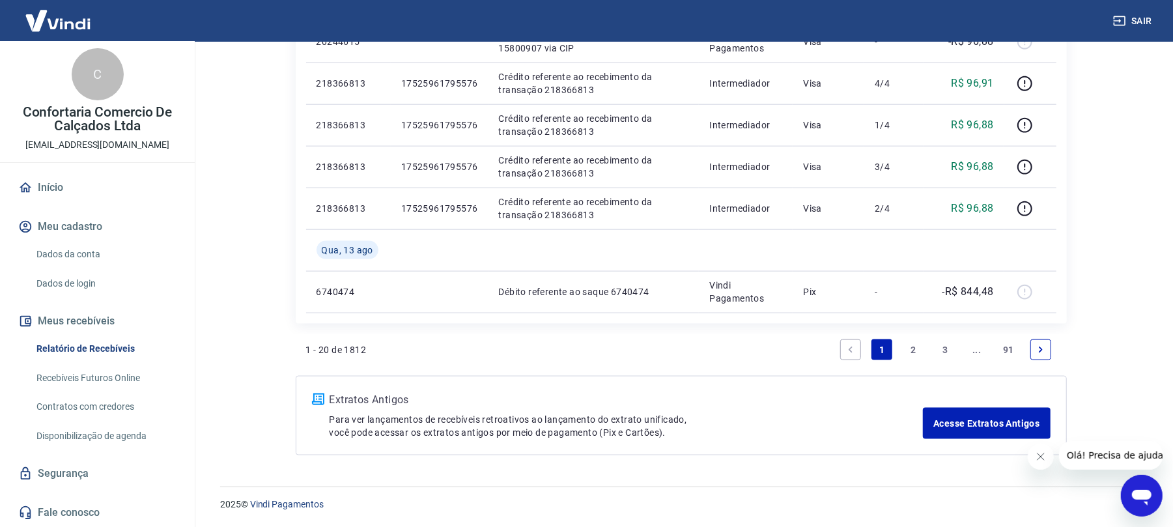
scroll to position [1079, 0]
click at [1042, 345] on icon "Next page" at bounding box center [1040, 349] width 9 height 9
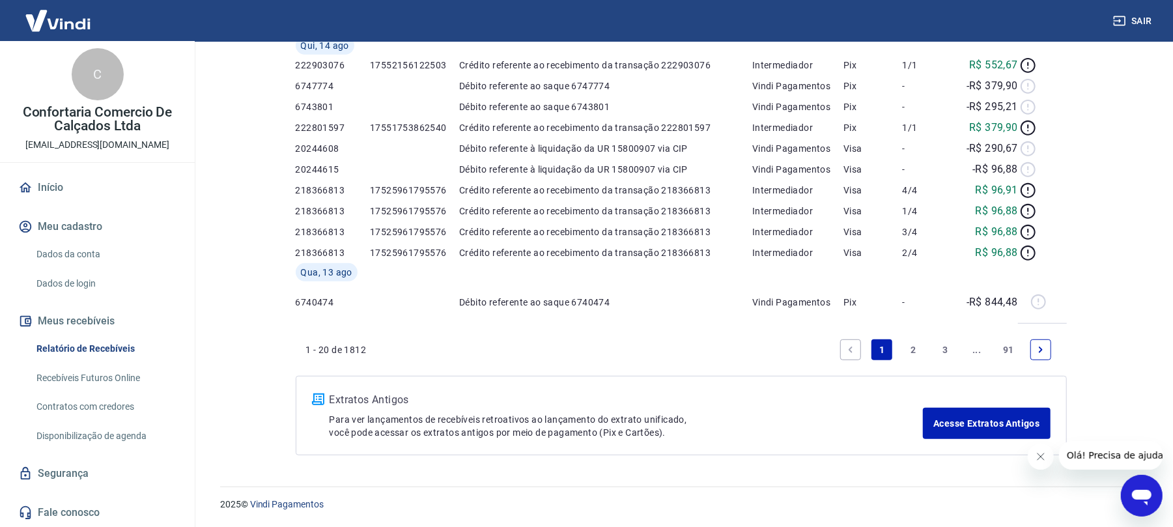
click at [1042, 345] on div "Início / Meus Recebíveis / Relatório de Recebíveis Relatório de Recebíveis Saib…" at bounding box center [681, 21] width 802 height 898
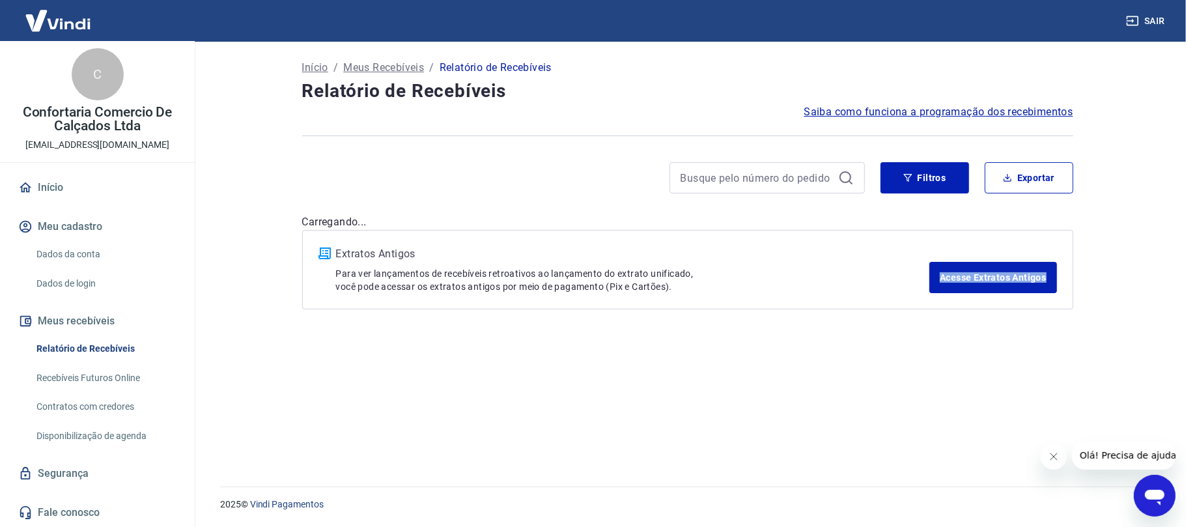
click at [1040, 345] on div "Início / Meus Recebíveis / Relatório de Recebíveis Relatório de Recebíveis Saib…" at bounding box center [687, 256] width 802 height 429
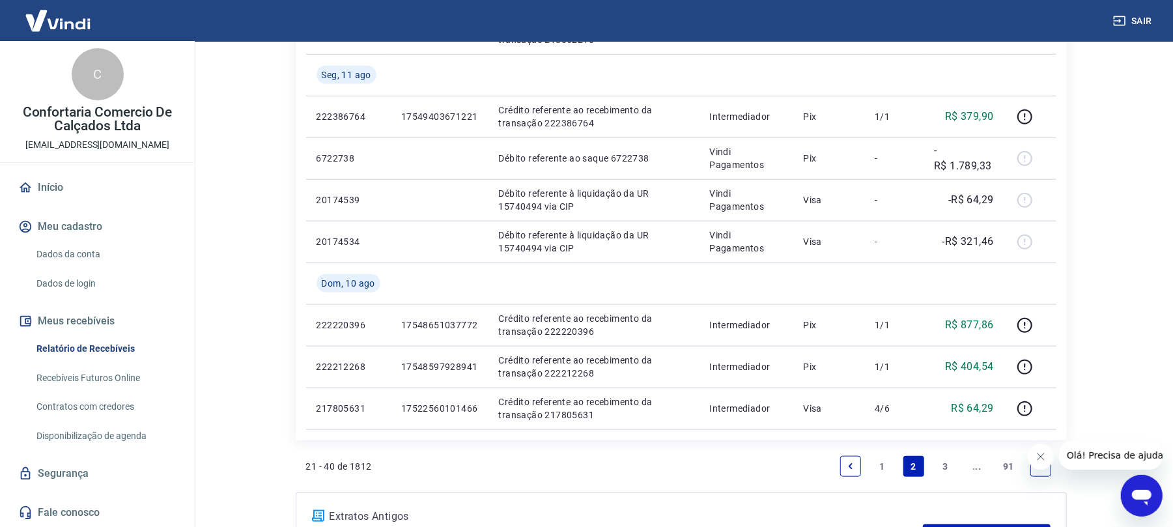
scroll to position [954, 0]
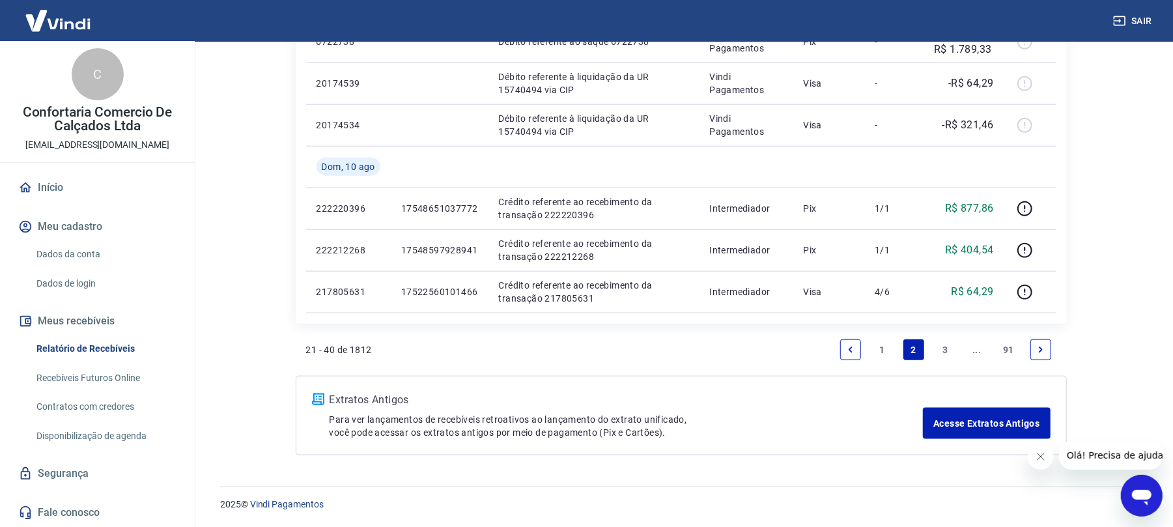
click at [1040, 352] on icon "Next page" at bounding box center [1040, 349] width 9 height 9
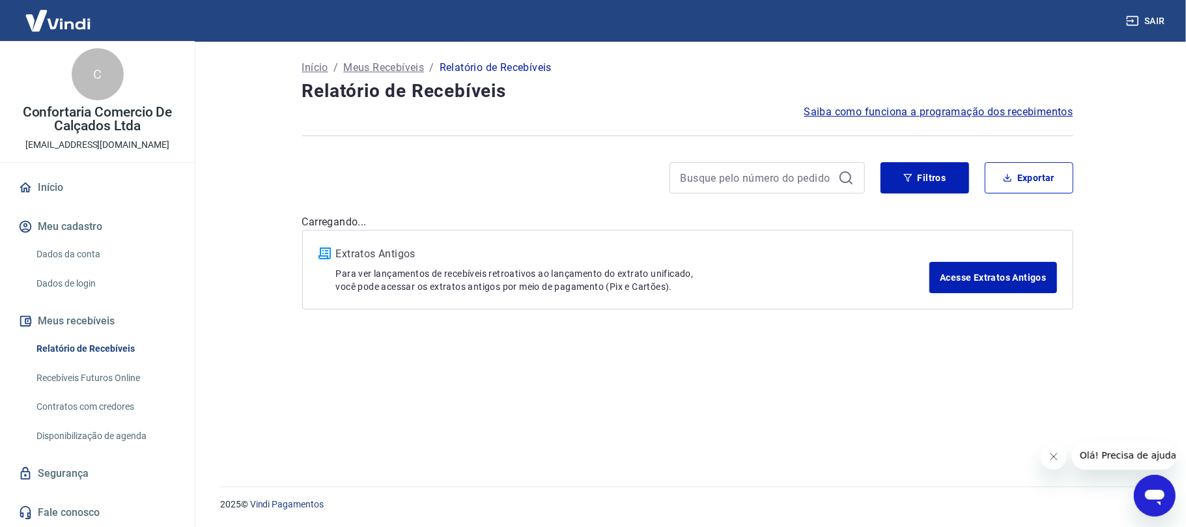
click at [1040, 350] on div "Início / Meus Recebíveis / Relatório de Recebíveis Relatório de Recebíveis Saib…" at bounding box center [687, 256] width 802 height 429
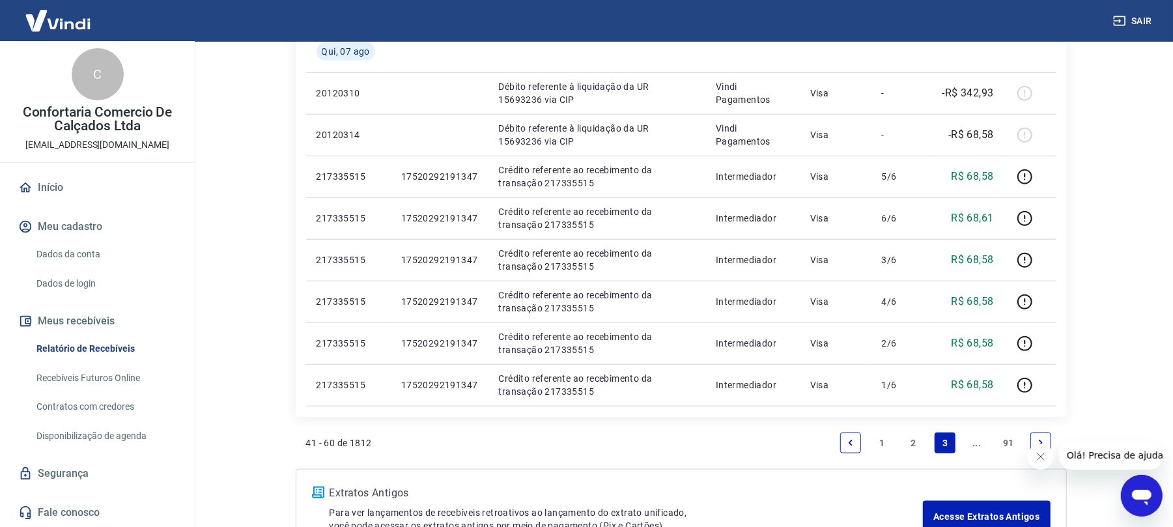
scroll to position [954, 0]
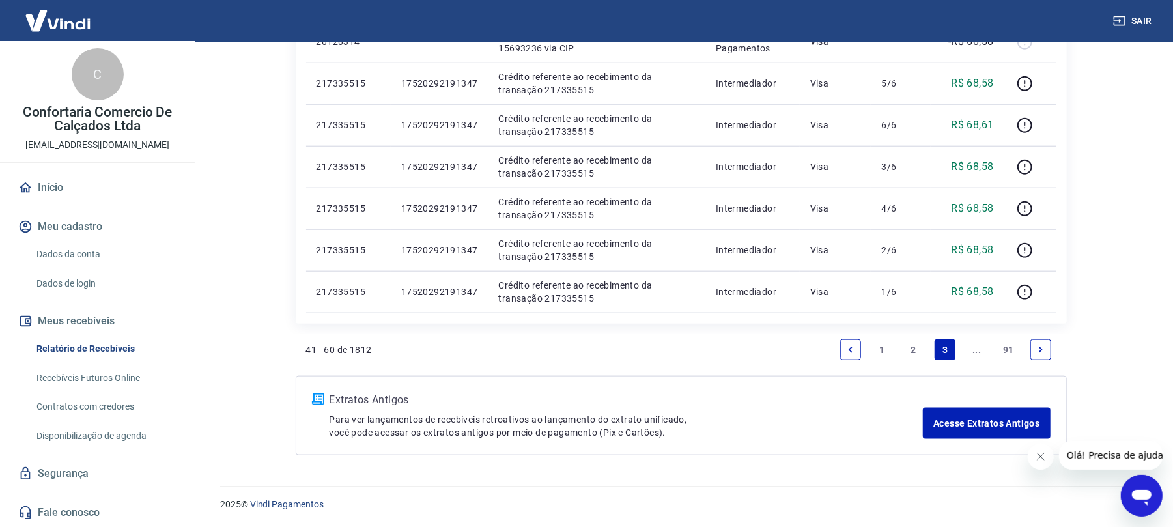
click at [1036, 348] on icon "Next page" at bounding box center [1040, 349] width 9 height 9
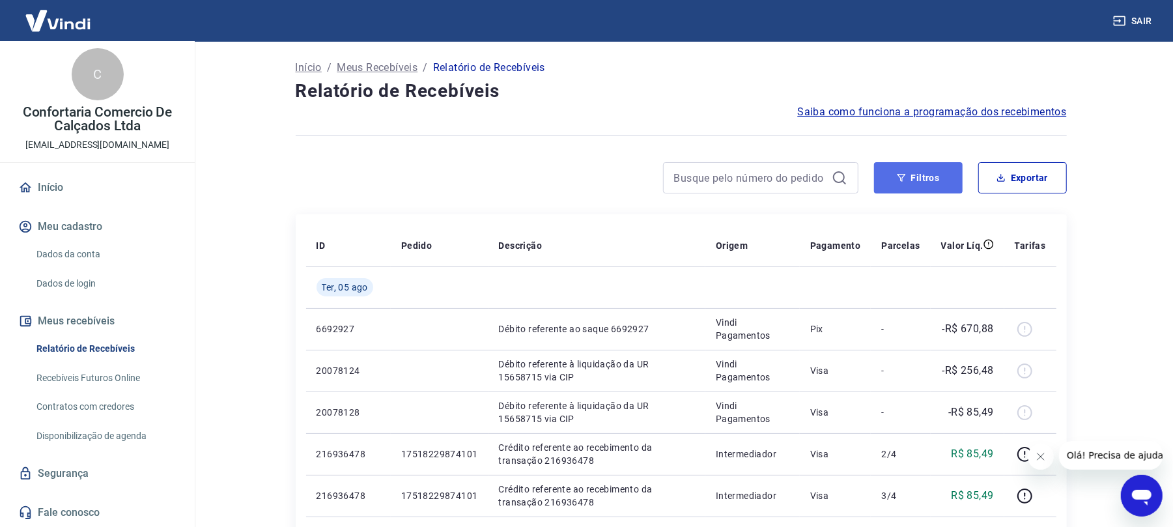
click at [901, 168] on button "Filtros" at bounding box center [918, 177] width 89 height 31
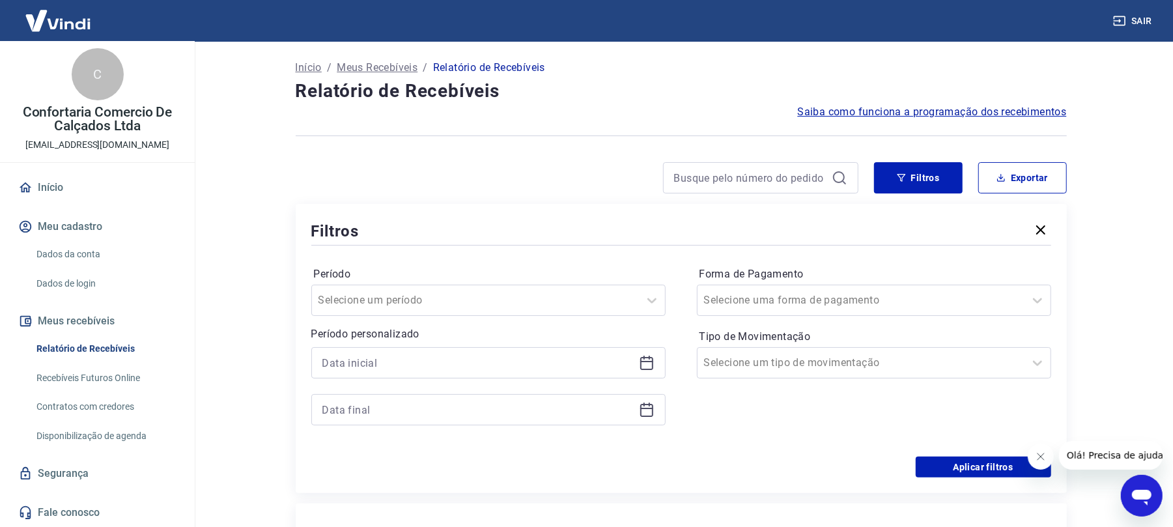
drag, startPoint x: 639, startPoint y: 357, endPoint x: 625, endPoint y: 373, distance: 21.2
click at [641, 357] on icon at bounding box center [647, 363] width 16 height 16
click at [646, 365] on icon at bounding box center [647, 363] width 16 height 16
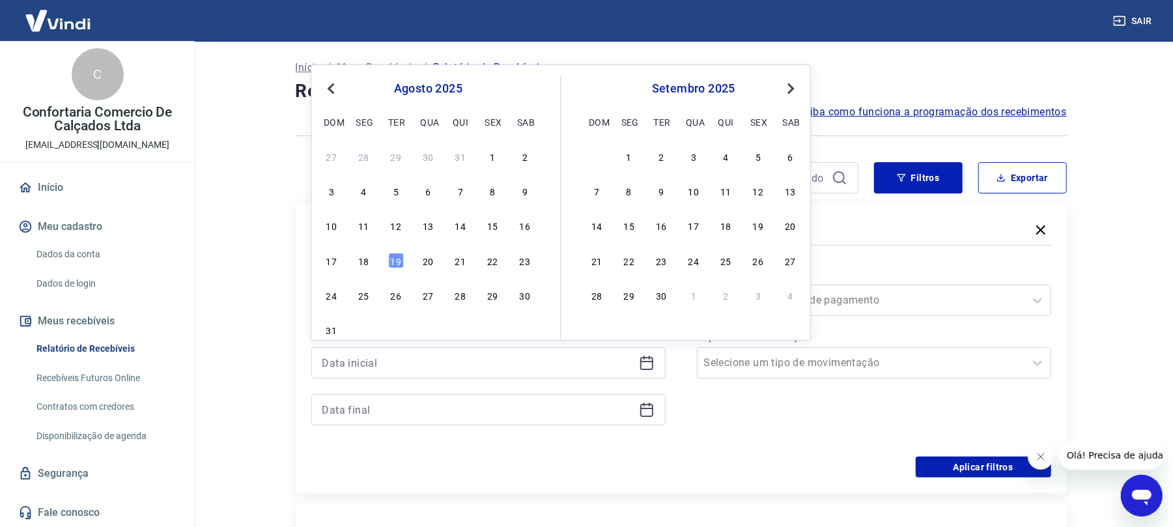
click at [332, 87] on span "Previous Month" at bounding box center [332, 88] width 0 height 15
click at [332, 89] on span "Previous Month" at bounding box center [332, 88] width 0 height 15
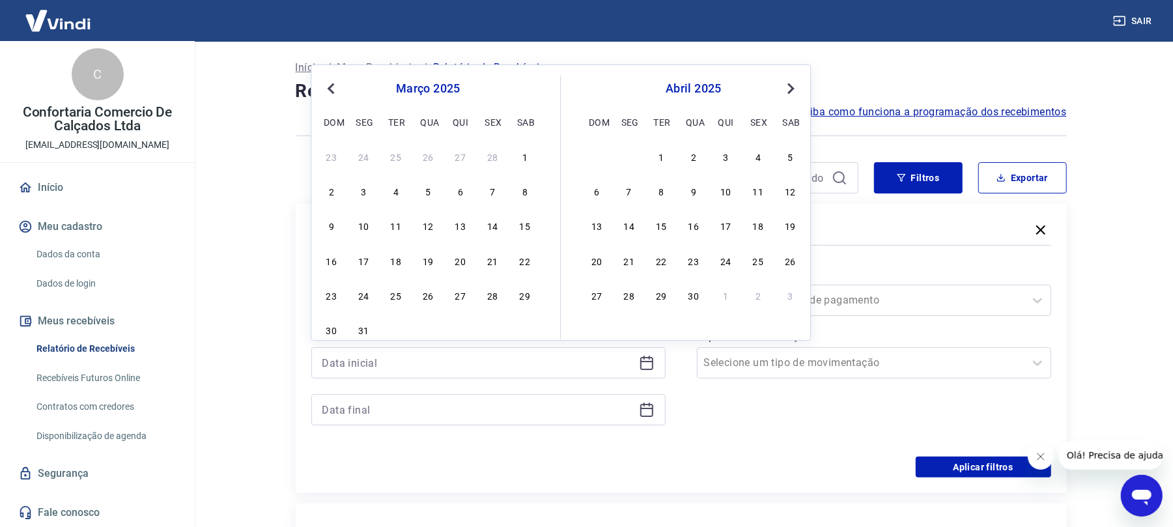
click at [332, 89] on span "Previous Month" at bounding box center [332, 88] width 0 height 15
click at [332, 90] on span "Previous Month" at bounding box center [332, 88] width 0 height 15
click at [332, 91] on span "Previous Month" at bounding box center [332, 88] width 0 height 15
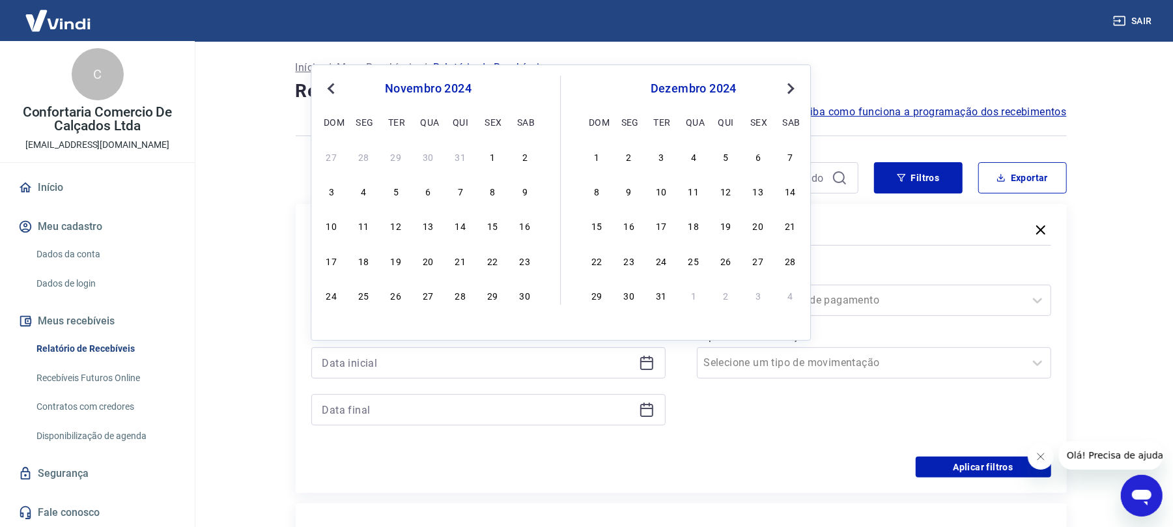
click at [329, 94] on button "Previous Month" at bounding box center [331, 89] width 16 height 16
click at [326, 97] on div "[DATE] Previous Month Next Month [DATE] dom seg ter qua qui sex sab 28 29 30 31…" at bounding box center [561, 202] width 500 height 276
click at [326, 98] on div "[DATE] dom seg ter qua qui sex sab" at bounding box center [428, 103] width 212 height 55
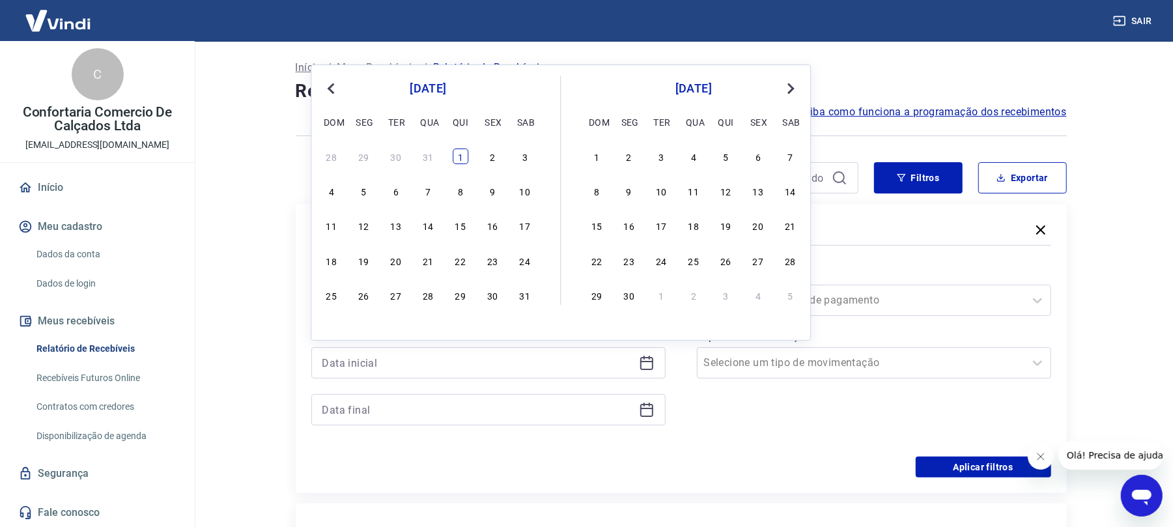
click at [456, 157] on div "1" at bounding box center [460, 156] width 16 height 16
type input "[DATE]"
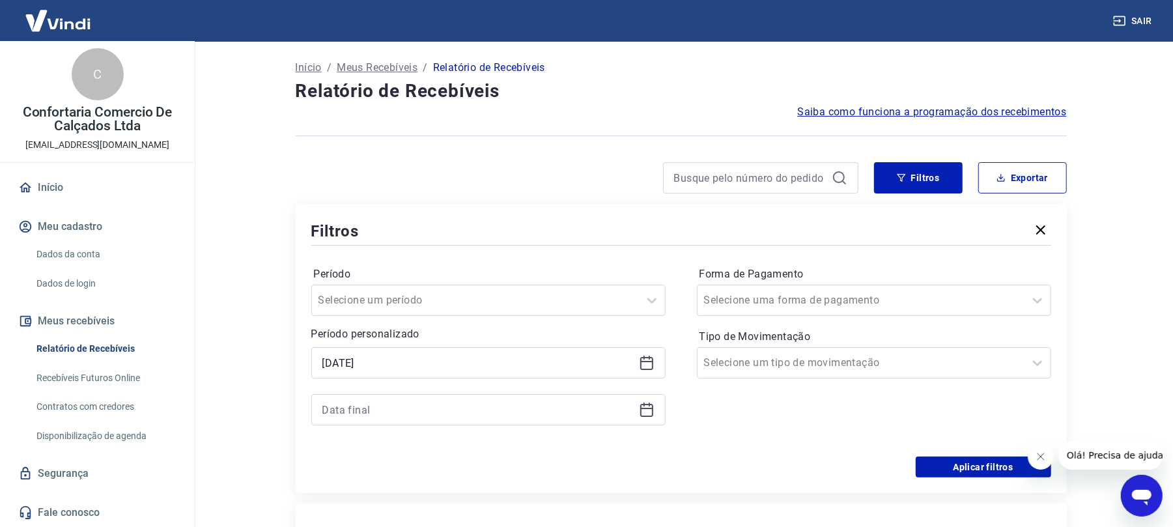
click at [646, 418] on div at bounding box center [488, 409] width 354 height 31
click at [646, 412] on icon at bounding box center [647, 410] width 16 height 16
click at [641, 401] on div at bounding box center [488, 409] width 354 height 31
click at [646, 417] on icon at bounding box center [646, 410] width 13 height 13
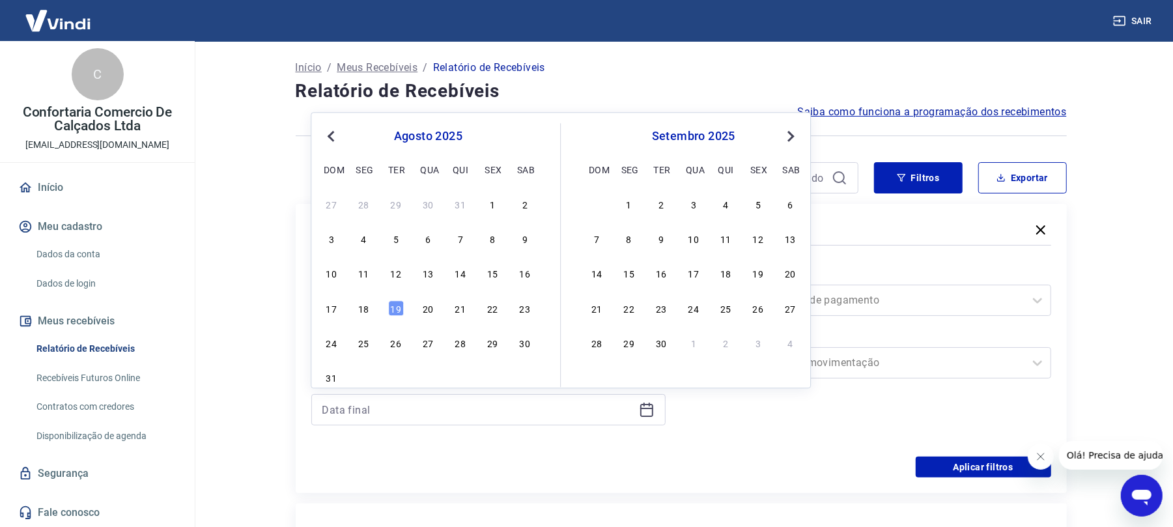
click at [332, 135] on span "Previous Month" at bounding box center [332, 135] width 0 height 15
click at [461, 344] on div "31" at bounding box center [460, 343] width 16 height 16
type input "[DATE]"
click at [464, 346] on div "Período personalizado Selected date: [DATE] [DATE] [DATE] [DATE] Previous Month…" at bounding box center [488, 375] width 354 height 99
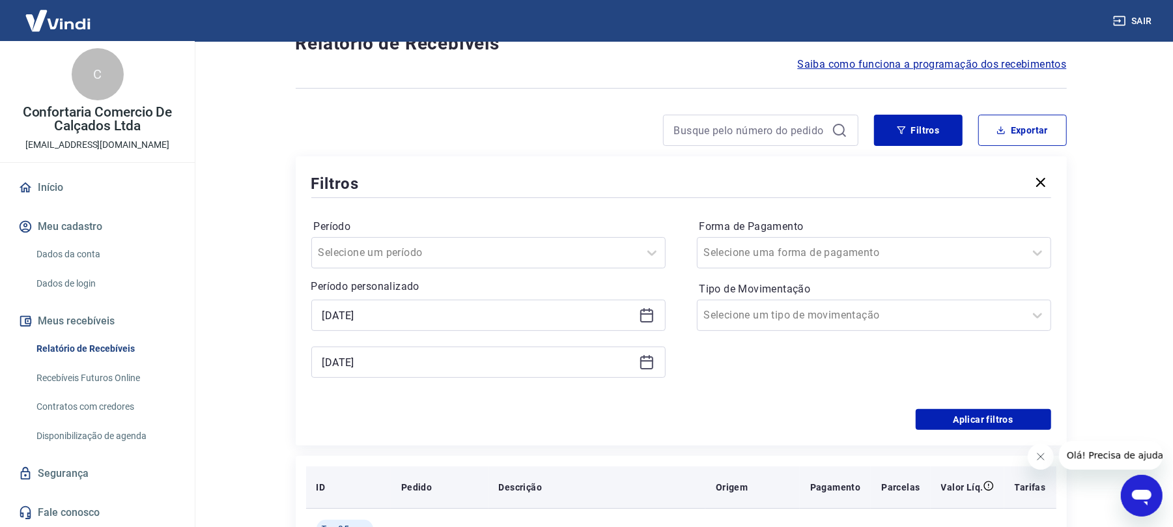
scroll to position [87, 0]
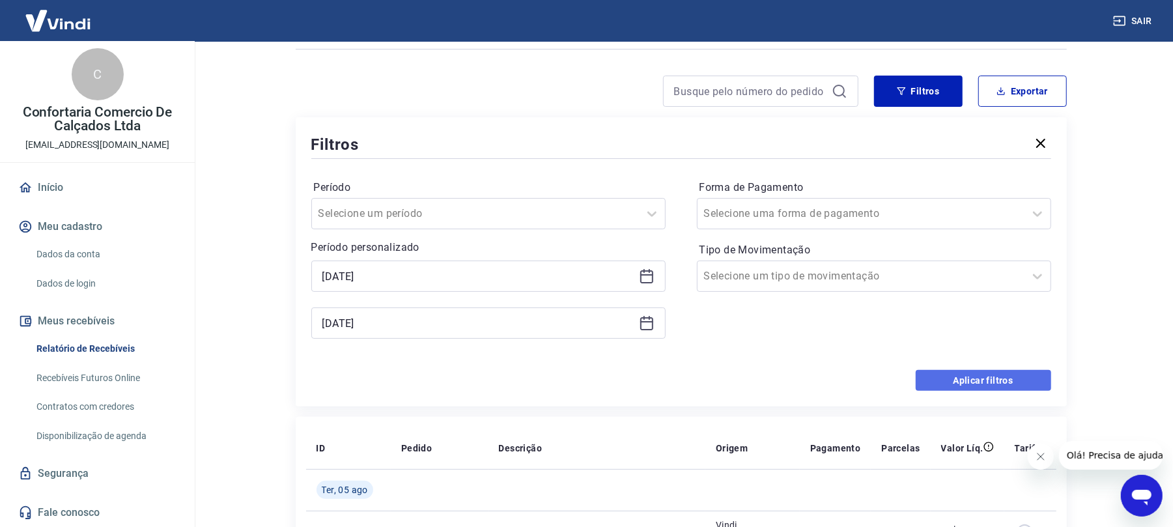
click at [982, 378] on button "Aplicar filtros" at bounding box center [982, 380] width 135 height 21
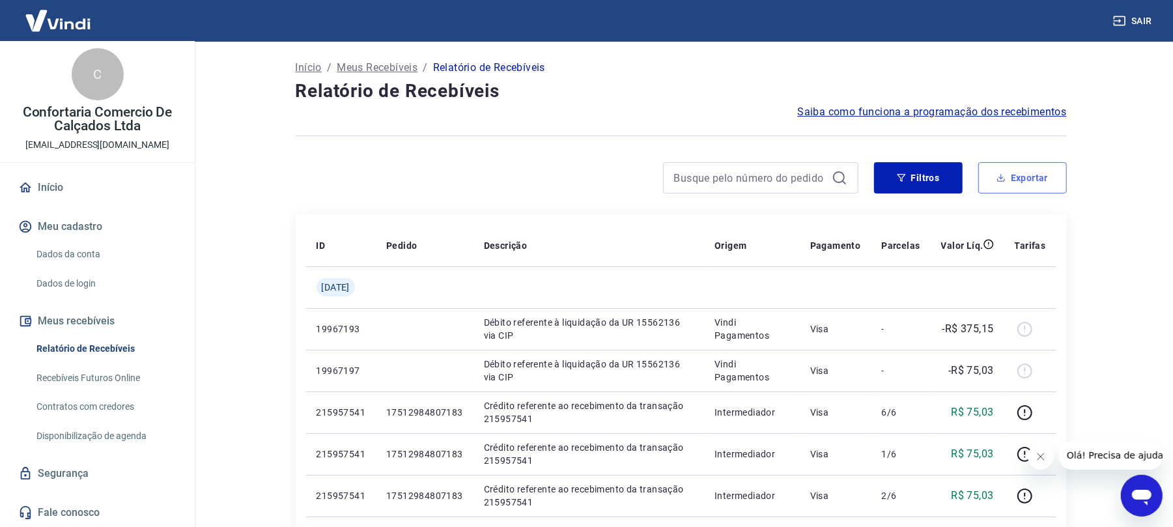
click at [1020, 173] on button "Exportar" at bounding box center [1022, 177] width 89 height 31
type input "[DATE]"
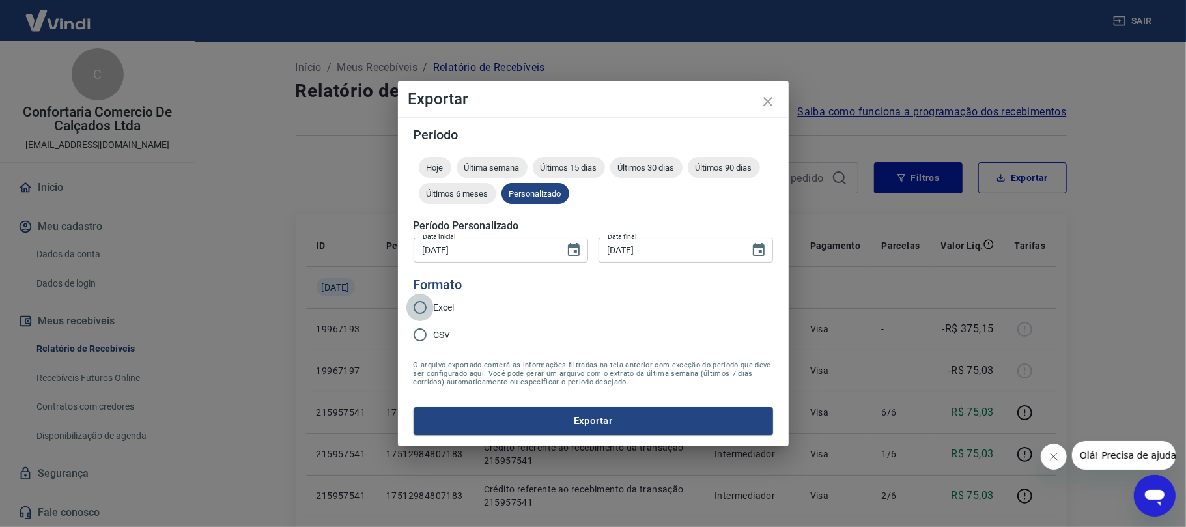
click at [430, 305] on input "Excel" at bounding box center [419, 307] width 27 height 27
radio input "true"
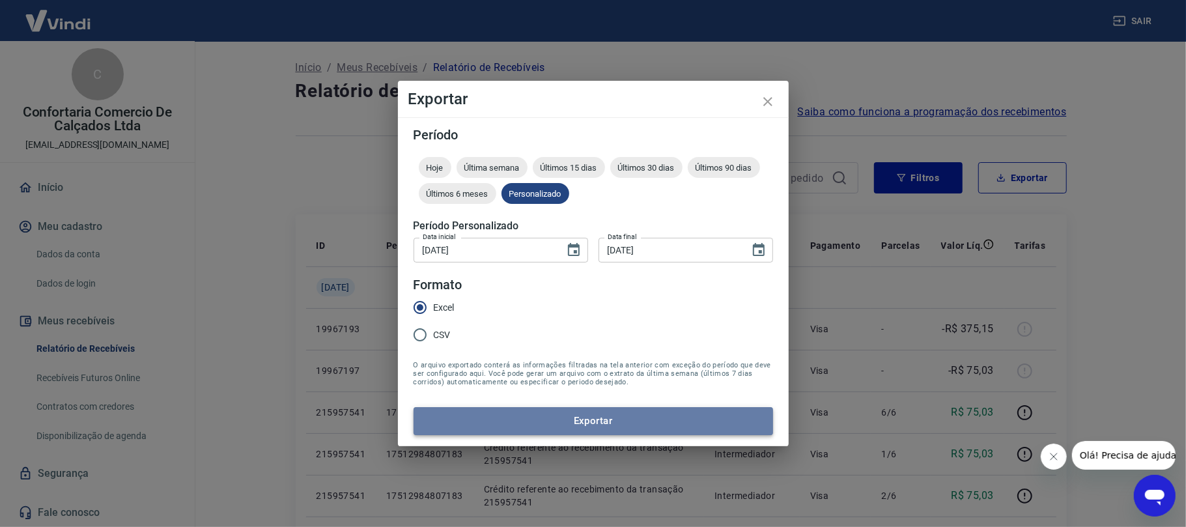
click at [602, 417] on button "Exportar" at bounding box center [592, 420] width 359 height 27
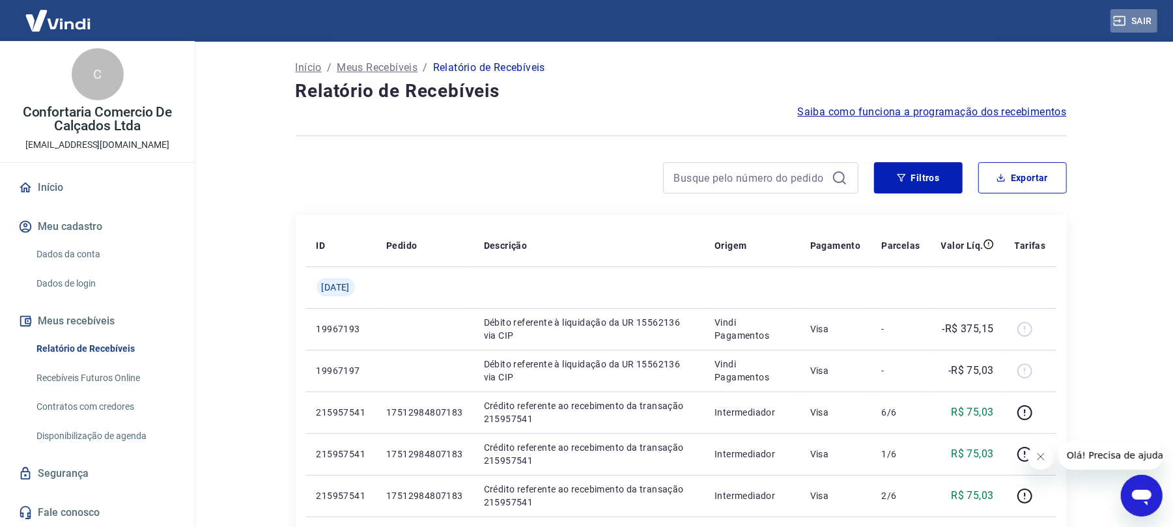
click at [1138, 14] on button "Sair" at bounding box center [1133, 21] width 47 height 24
